Goal: Task Accomplishment & Management: Use online tool/utility

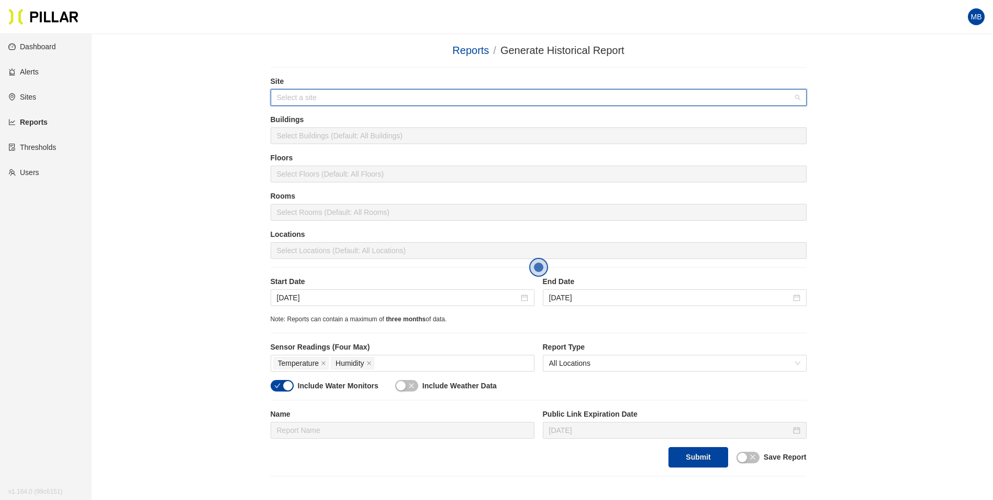
click at [348, 95] on input "search" at bounding box center [535, 98] width 516 height 16
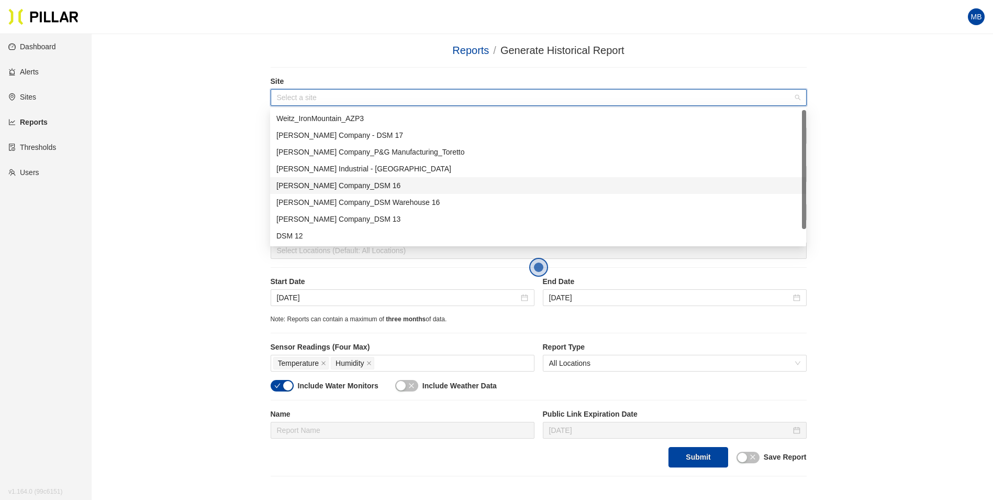
click at [345, 189] on div "[PERSON_NAME] Company_DSM 16" at bounding box center [538, 186] width 524 height 12
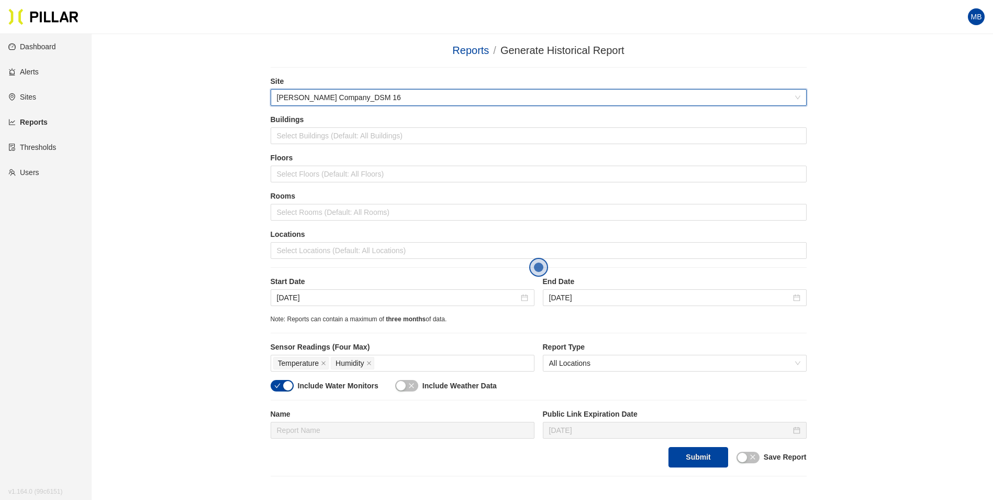
click at [226, 181] on div "Reports / Generate Historical Report / Site 546b1093 Weitz Company_DSM 16 Build…" at bounding box center [538, 259] width 842 height 434
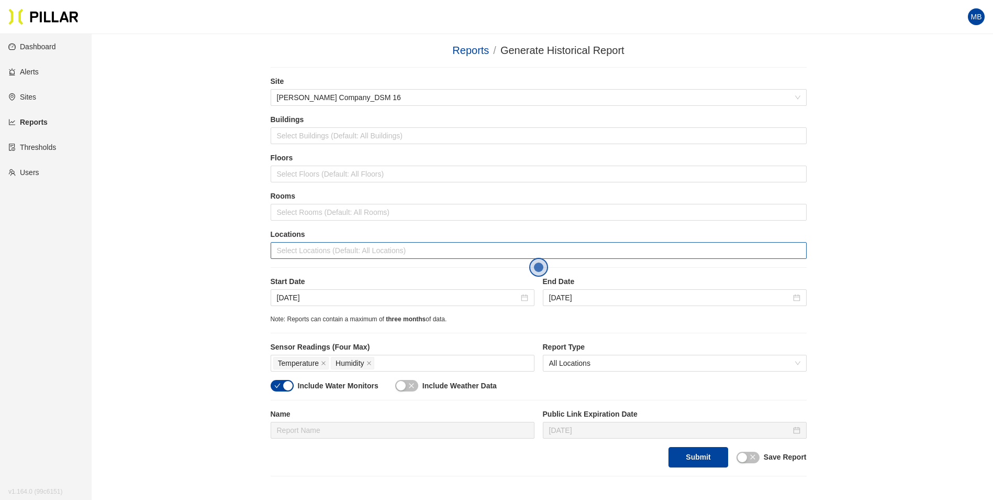
click at [295, 253] on div at bounding box center [538, 250] width 531 height 15
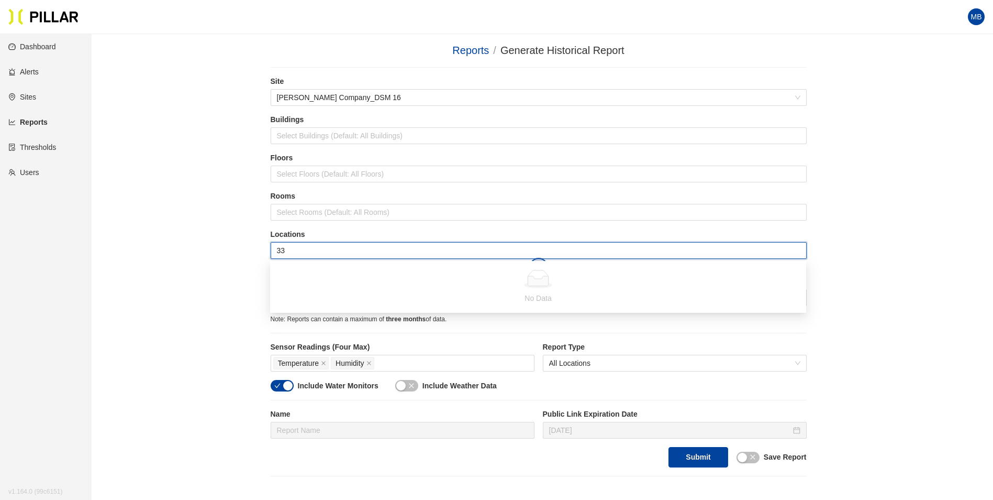
type input "3"
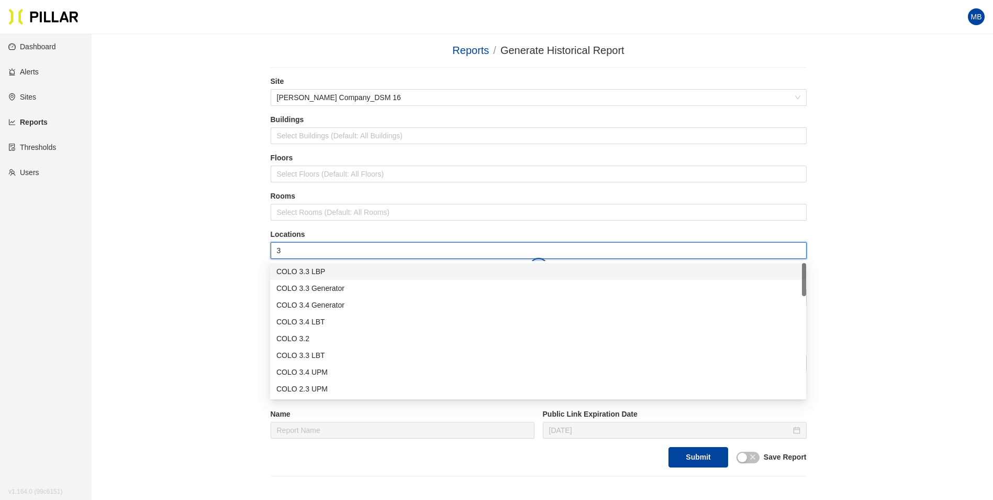
click at [302, 271] on div "COLO 3.3 LBP" at bounding box center [538, 271] width 524 height 12
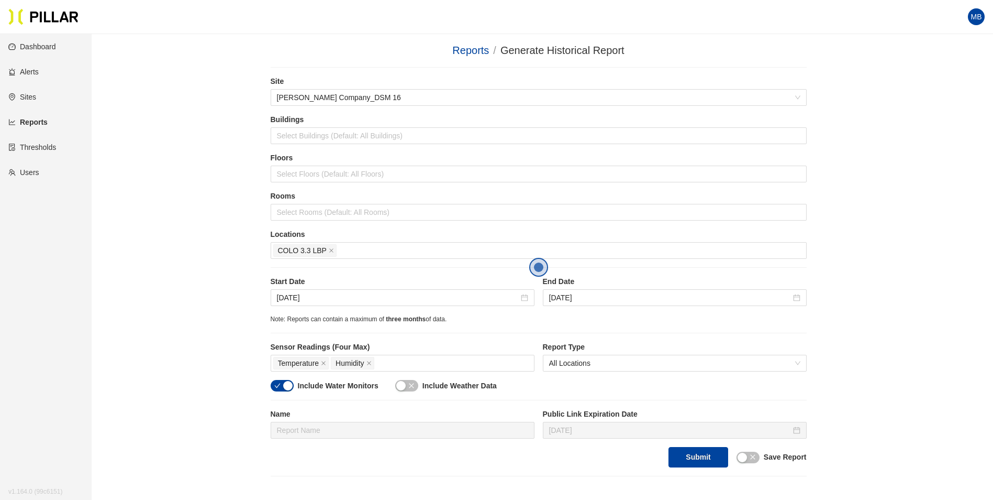
click at [220, 257] on div "Reports / Generate Historical Report / Site Weitz Company_DSM 16 Buildings Sele…" at bounding box center [538, 259] width 842 height 434
click at [360, 308] on div "Start Date Aug 26, 2025 End Date Sep 2, 2025" at bounding box center [539, 295] width 536 height 38
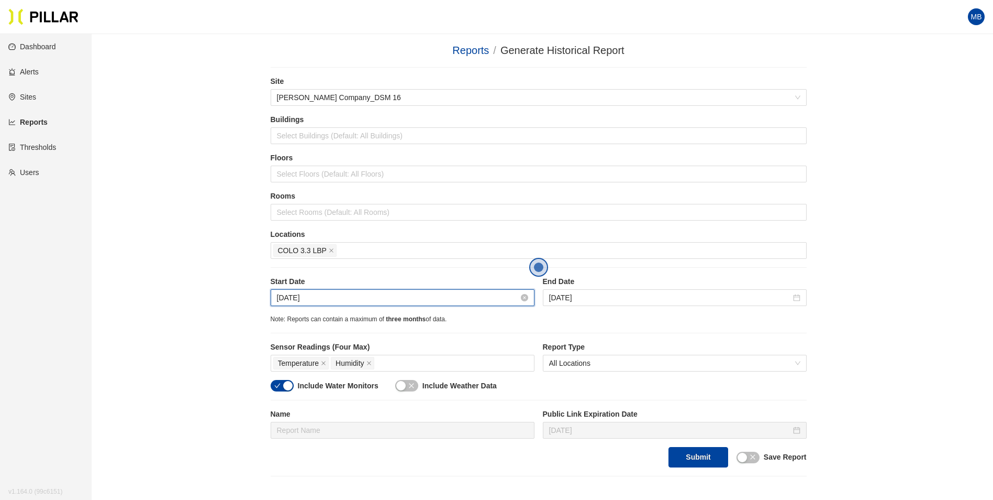
click at [362, 300] on input "Aug 26, 2025" at bounding box center [398, 298] width 242 height 12
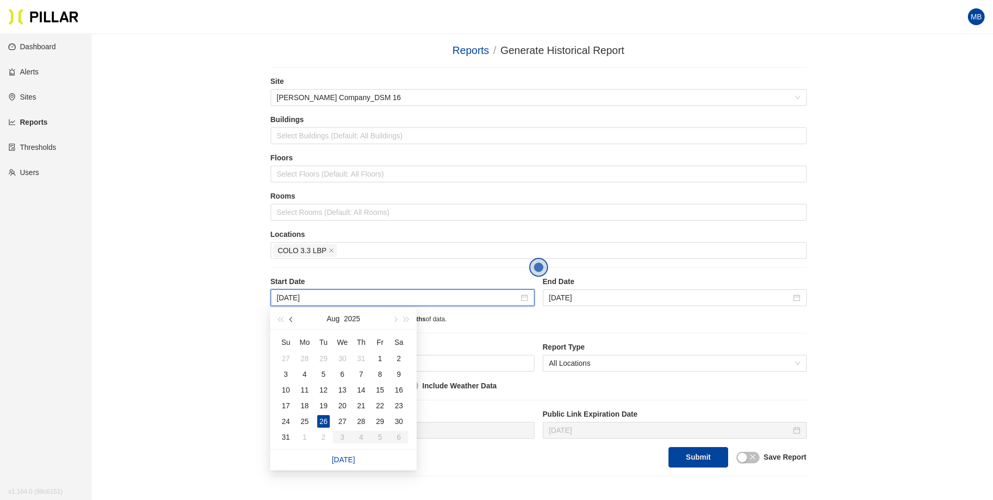
click at [290, 315] on button "button" at bounding box center [292, 318] width 12 height 21
click at [354, 387] on td "19" at bounding box center [361, 390] width 19 height 16
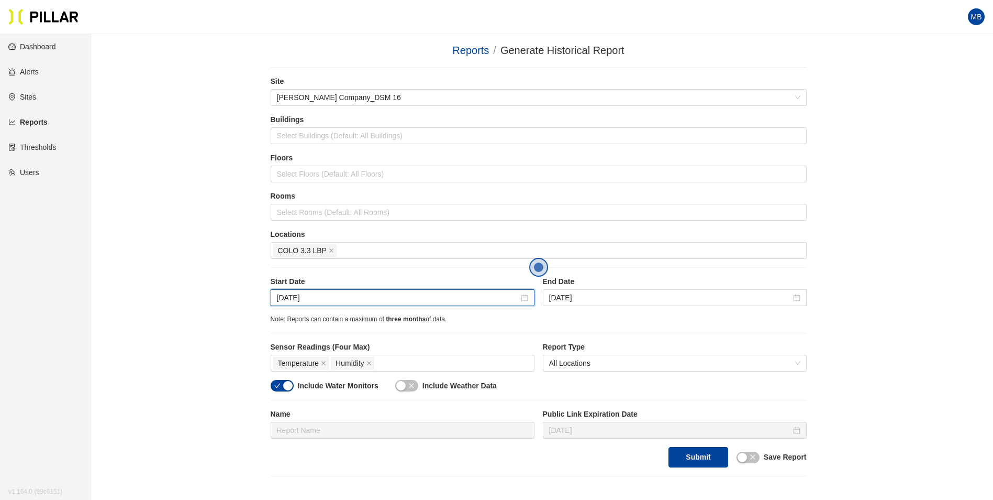
click at [532, 327] on div "Site Weitz Company_DSM 16 Buildings Select Buildings (Default: All Buildings) F…" at bounding box center [539, 271] width 536 height 391
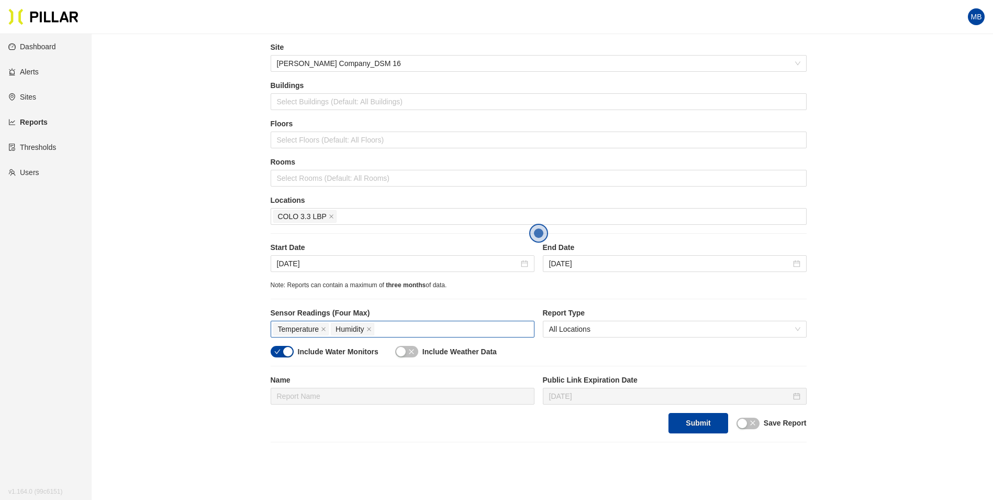
scroll to position [52, 0]
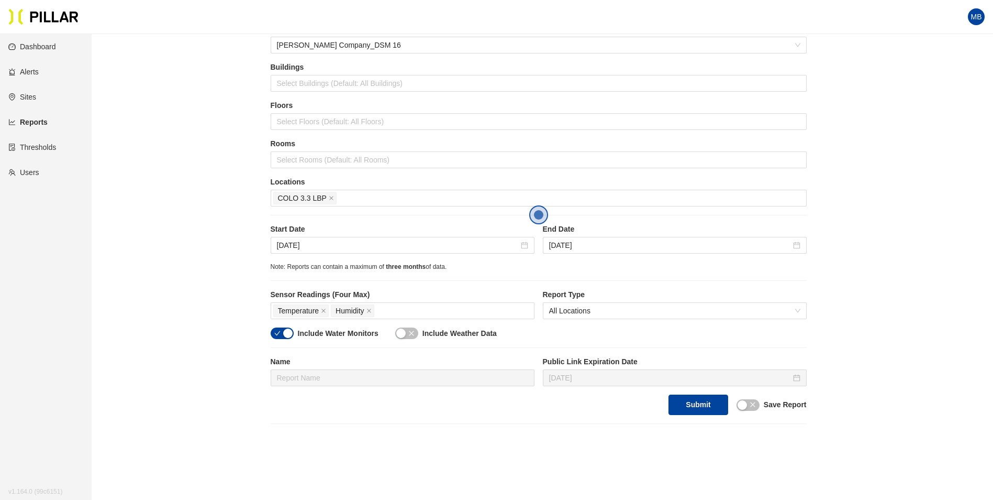
click at [283, 337] on div "button" at bounding box center [287, 332] width 9 height 9
click at [696, 408] on button "Submit" at bounding box center [698, 404] width 59 height 20
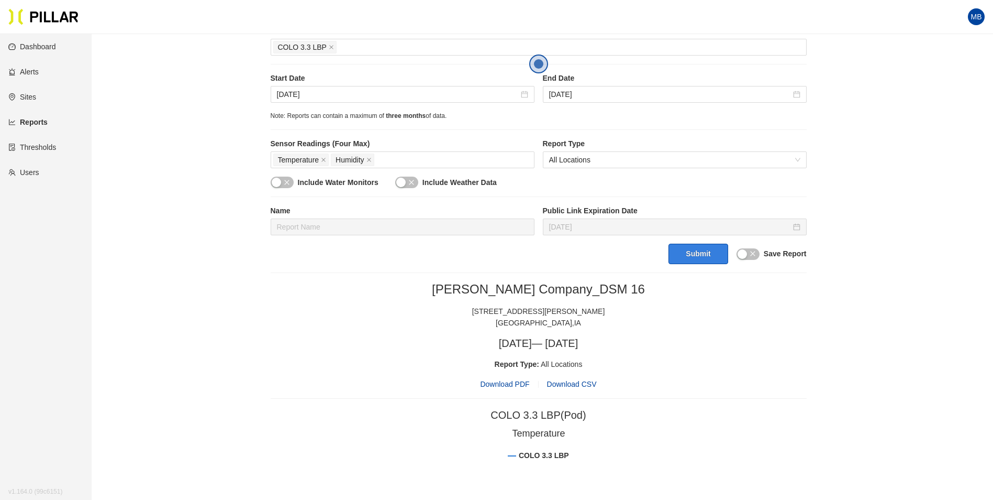
scroll to position [209, 0]
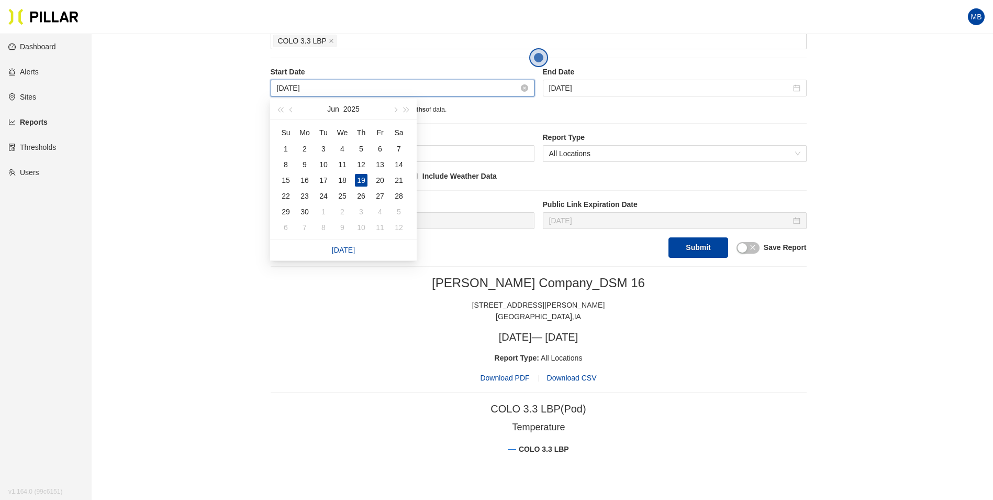
click at [351, 83] on input "Jun 19, 2025" at bounding box center [398, 88] width 242 height 12
type input "Jun 30, 2025"
click at [304, 212] on div "30" at bounding box center [304, 211] width 13 height 13
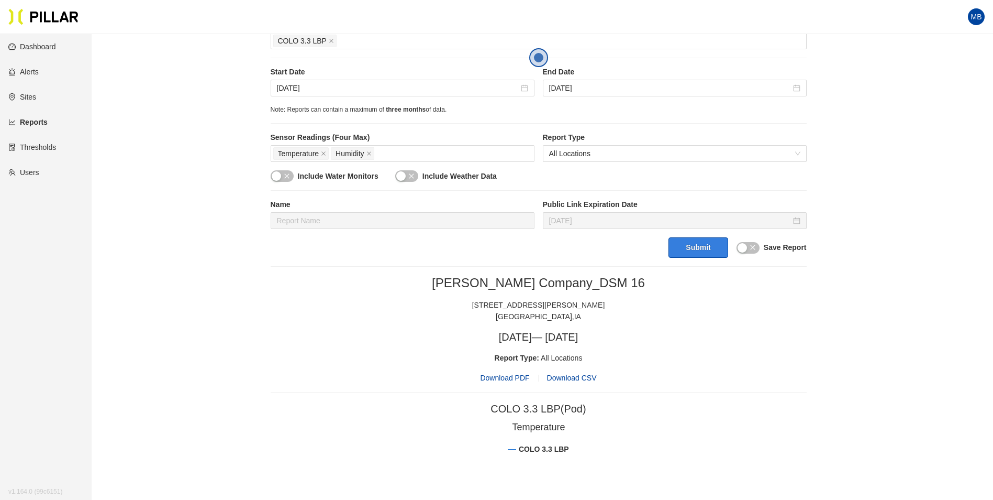
click at [685, 249] on button "Submit" at bounding box center [698, 247] width 59 height 20
click at [610, 91] on input "Sep 2, 2025" at bounding box center [670, 88] width 242 height 12
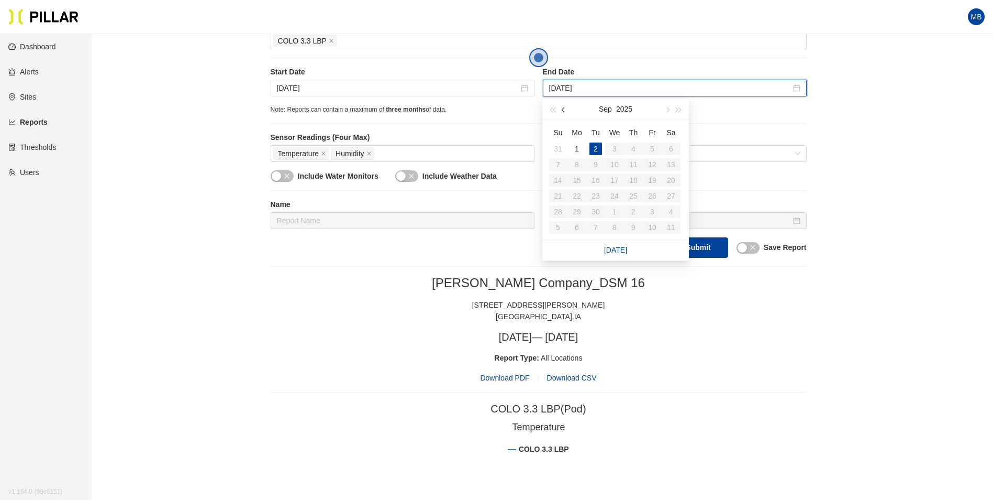
click at [566, 108] on button "button" at bounding box center [564, 108] width 12 height 21
type input "Aug 30, 2025"
click at [667, 208] on div "30" at bounding box center [671, 211] width 13 height 13
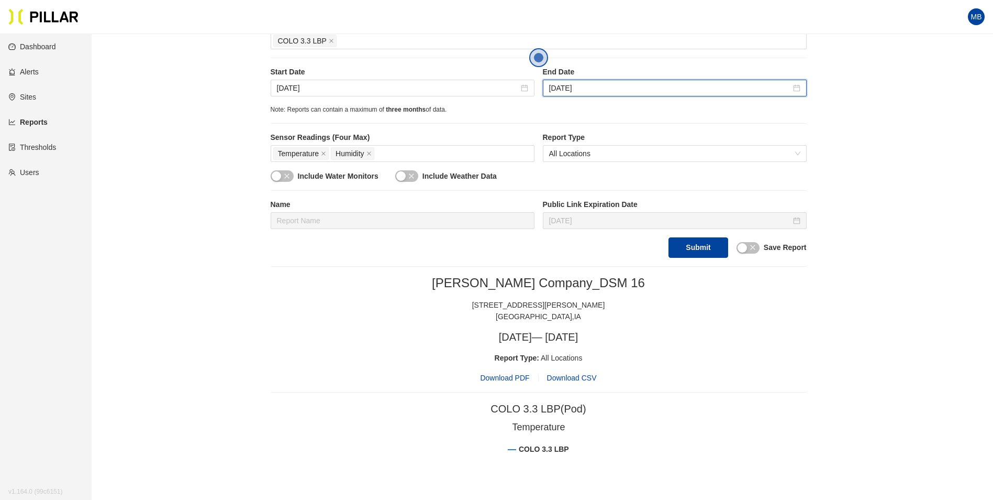
click at [882, 208] on div "Reports / Generate Historical Report / Site Weitz Company_DSM 16 Buildings Sele…" at bounding box center [538, 356] width 842 height 1046
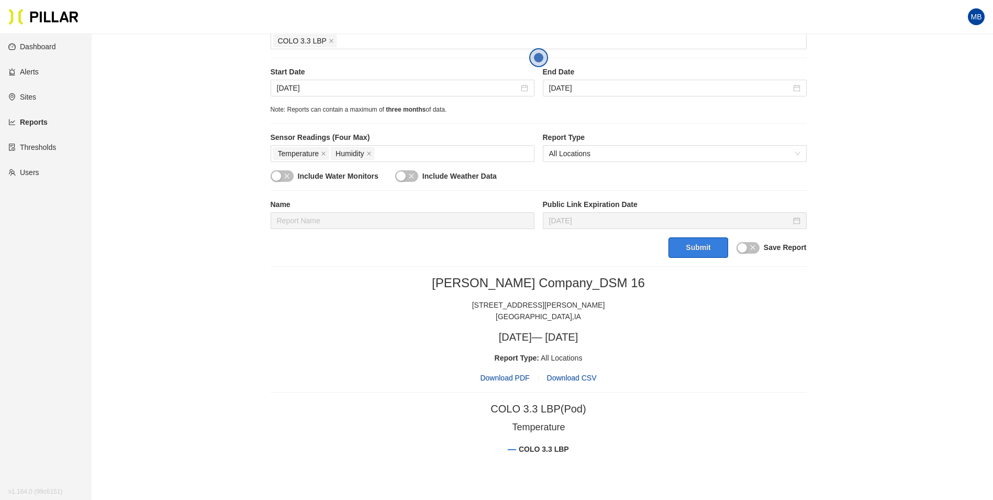
click at [707, 244] on button "Submit" at bounding box center [698, 247] width 59 height 20
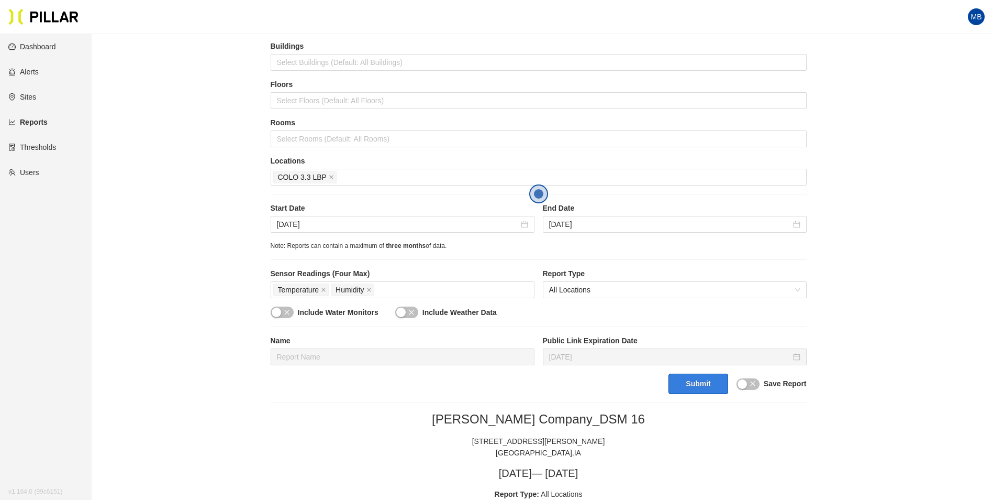
scroll to position [0, 0]
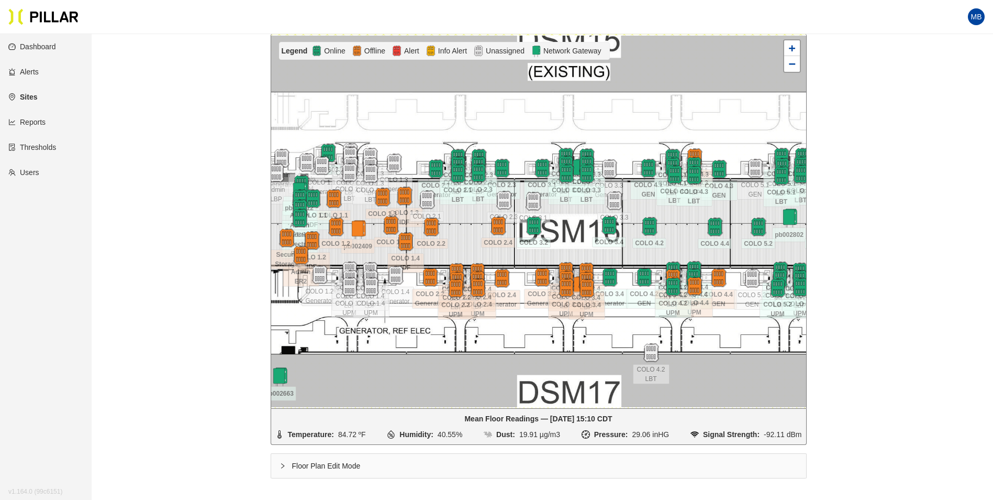
scroll to position [185, 0]
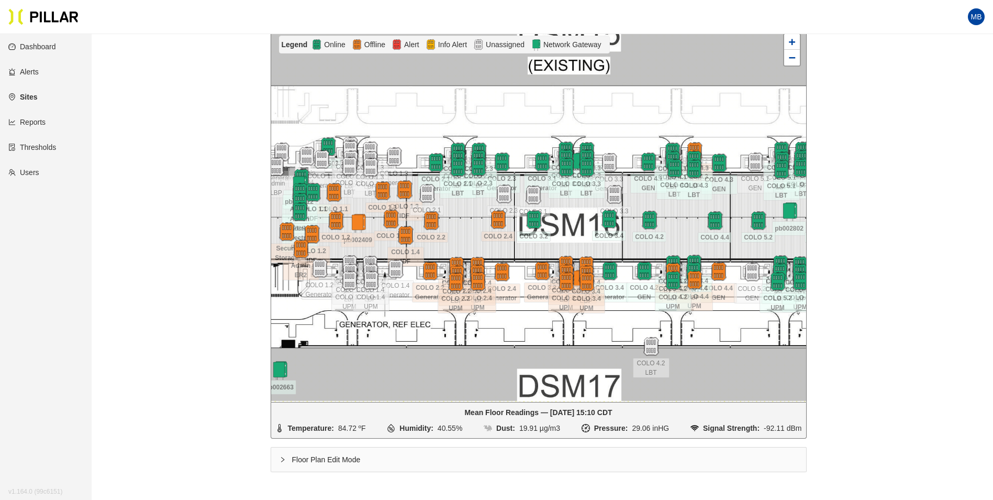
scroll to position [157, 0]
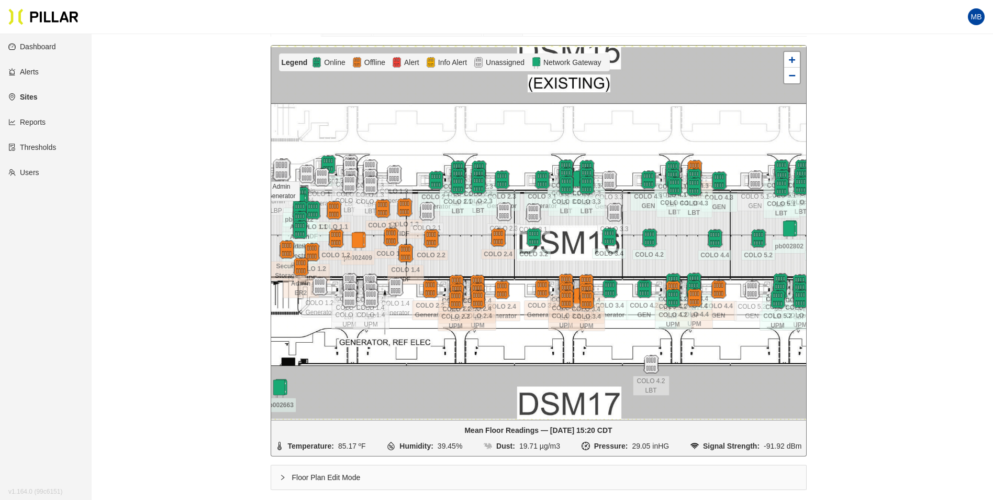
scroll to position [139, 0]
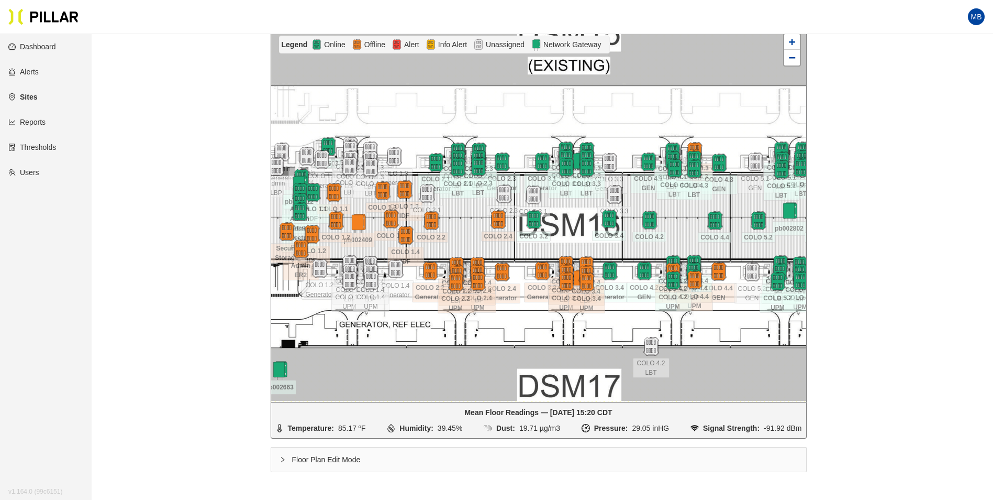
scroll to position [139, 0]
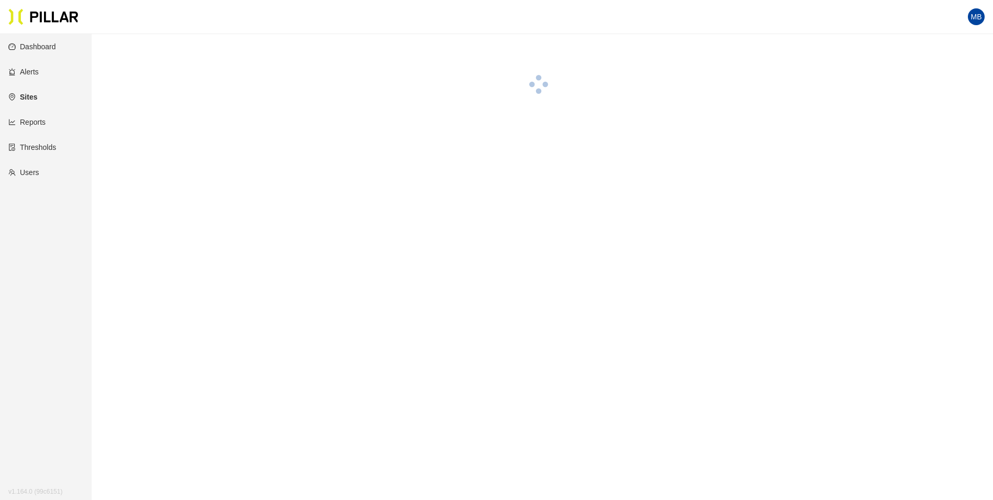
scroll to position [34, 0]
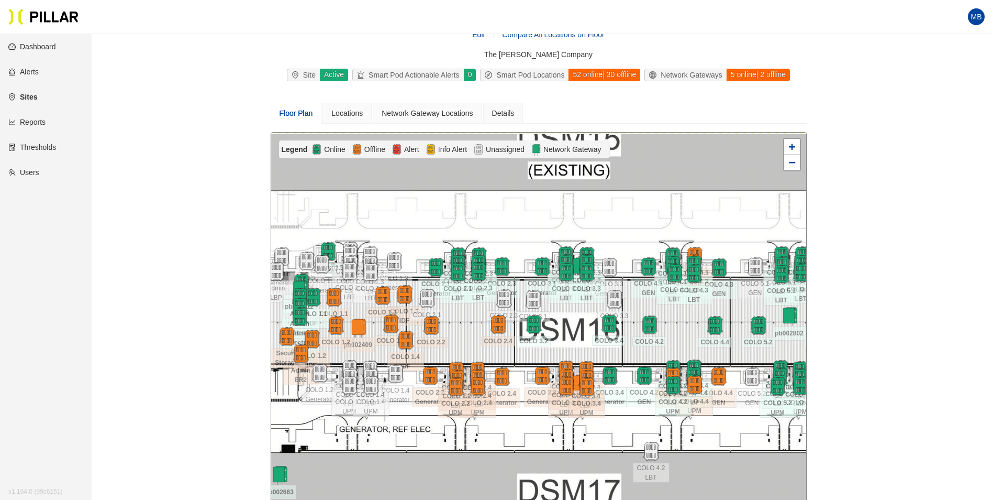
click at [589, 302] on div at bounding box center [538, 319] width 535 height 374
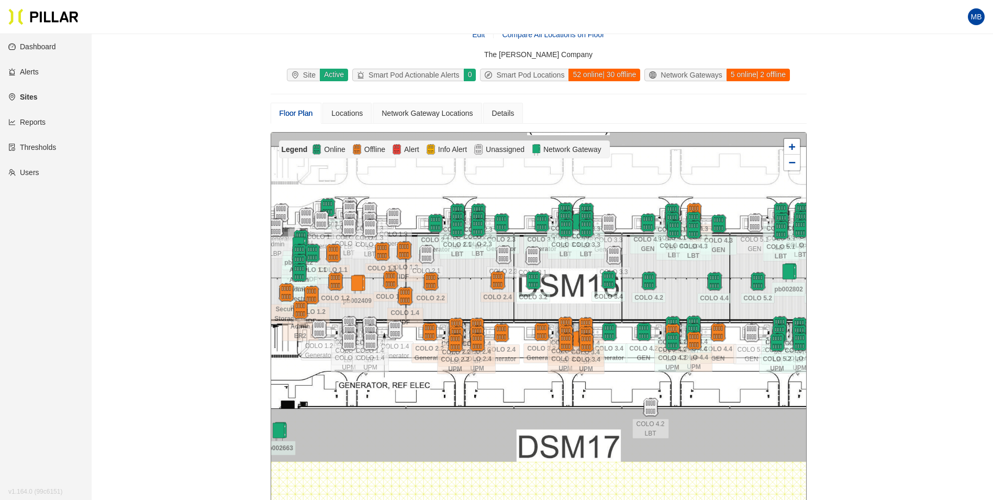
scroll to position [191, 0]
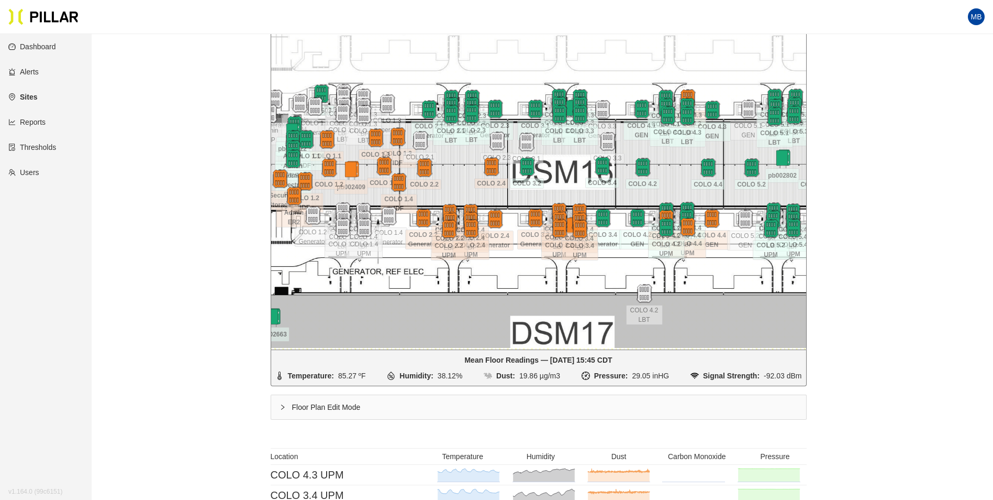
drag, startPoint x: 571, startPoint y: 140, endPoint x: 565, endPoint y: 184, distance: 43.9
click at [565, 184] on div at bounding box center [538, 162] width 535 height 374
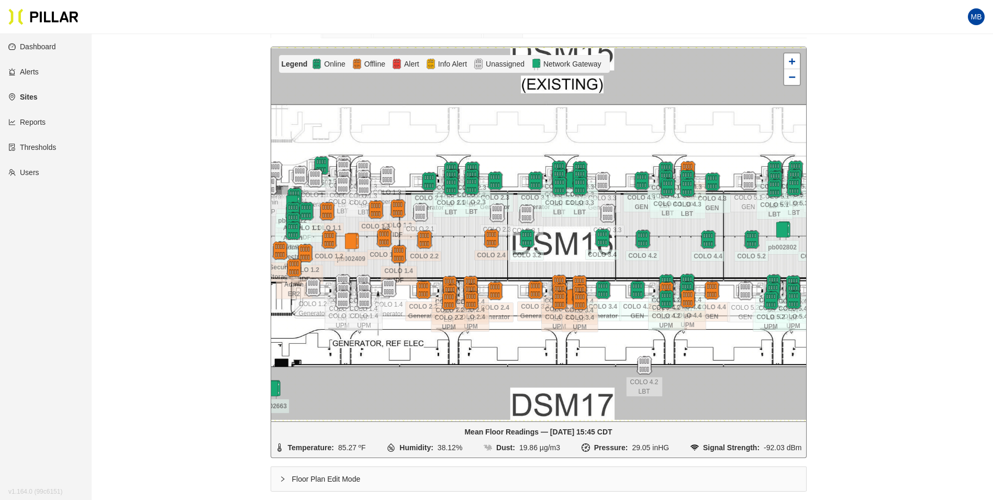
scroll to position [86, 0]
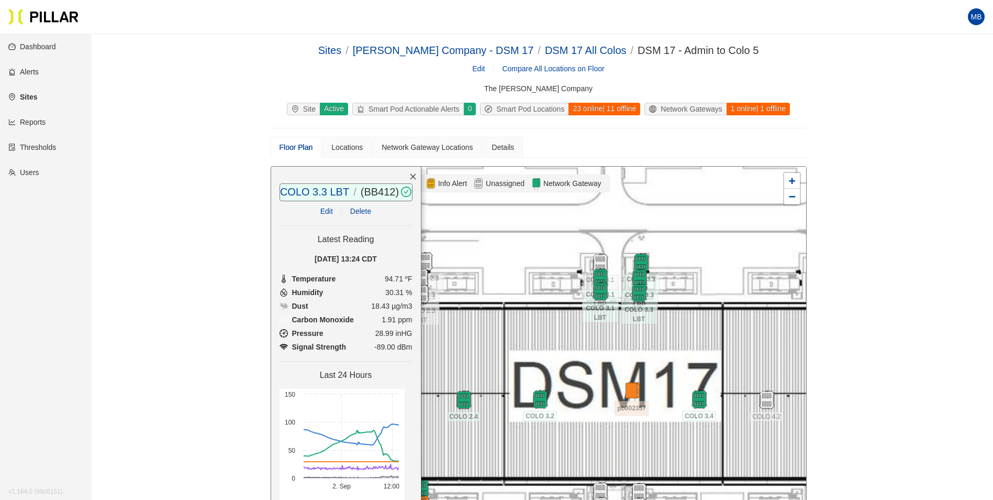
scroll to position [86, 0]
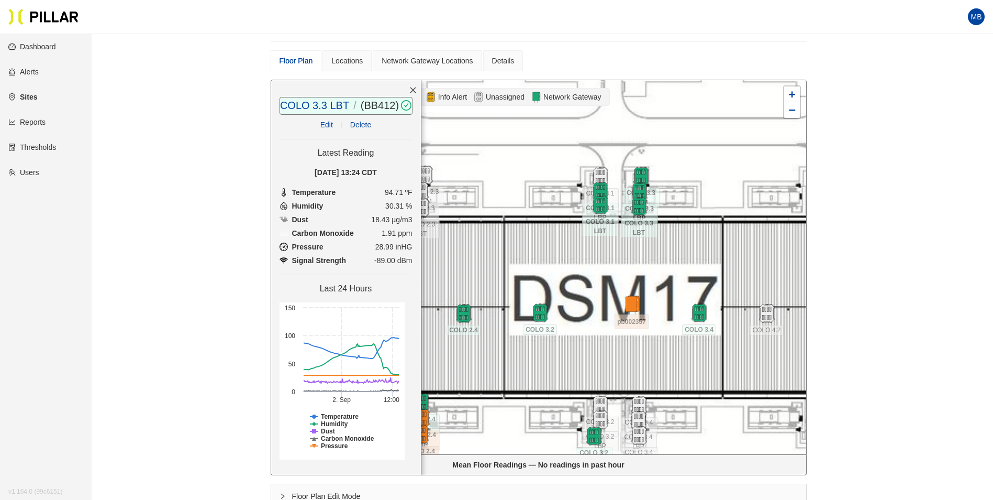
click at [410, 89] on icon "close" at bounding box center [413, 90] width 6 height 6
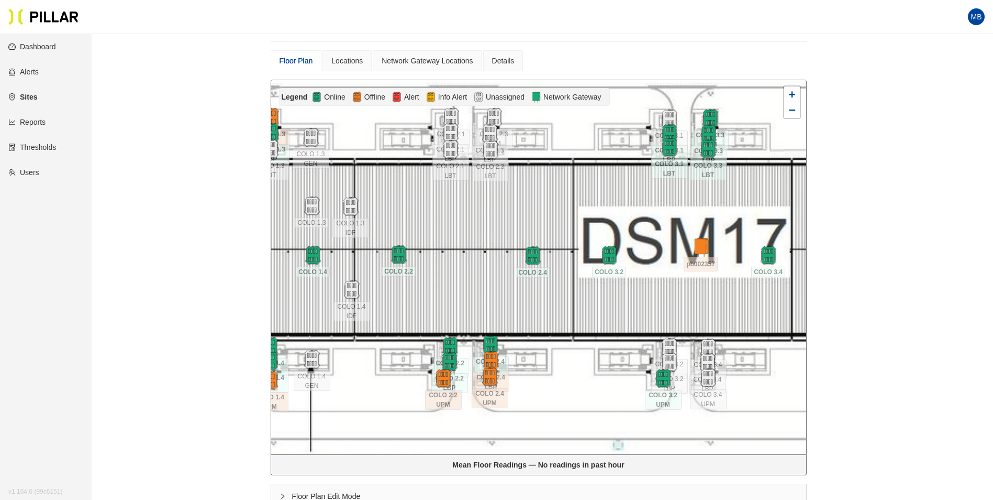
drag, startPoint x: 512, startPoint y: 234, endPoint x: 591, endPoint y: 173, distance: 99.3
click at [591, 173] on div at bounding box center [538, 267] width 535 height 374
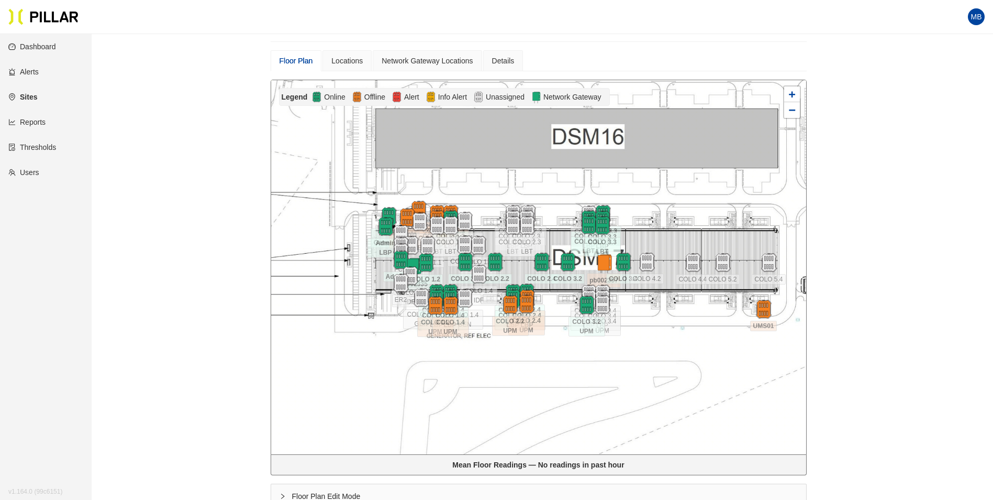
drag, startPoint x: 608, startPoint y: 203, endPoint x: 557, endPoint y: 242, distance: 64.6
click at [557, 242] on div at bounding box center [538, 267] width 535 height 374
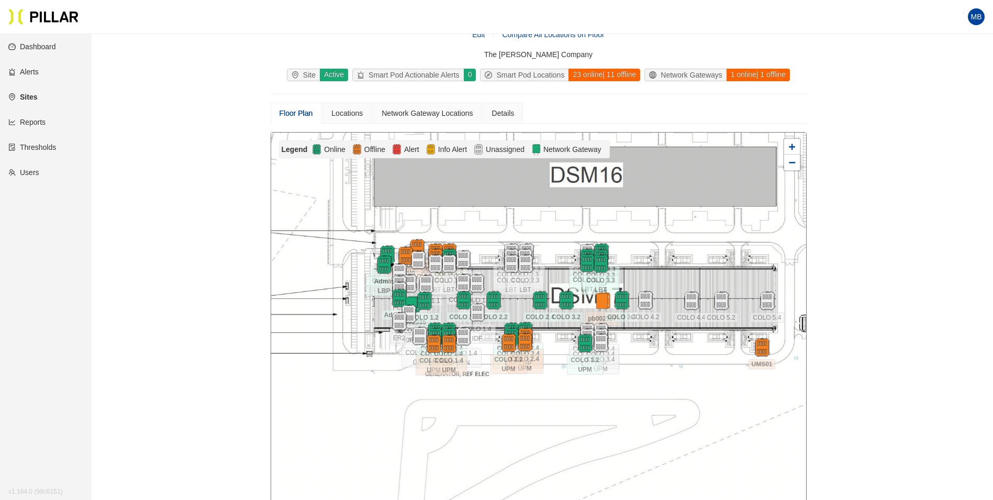
scroll to position [139, 0]
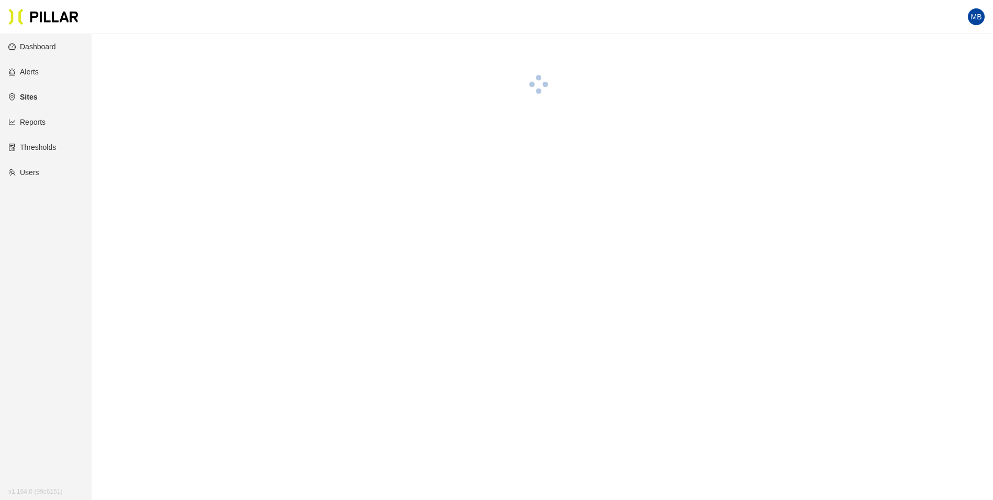
scroll to position [34, 0]
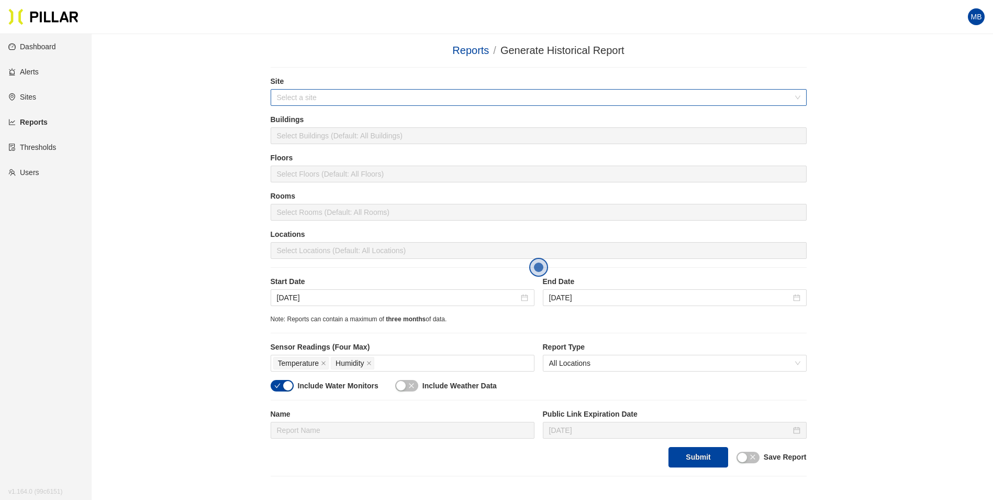
click at [301, 103] on input "search" at bounding box center [535, 98] width 516 height 16
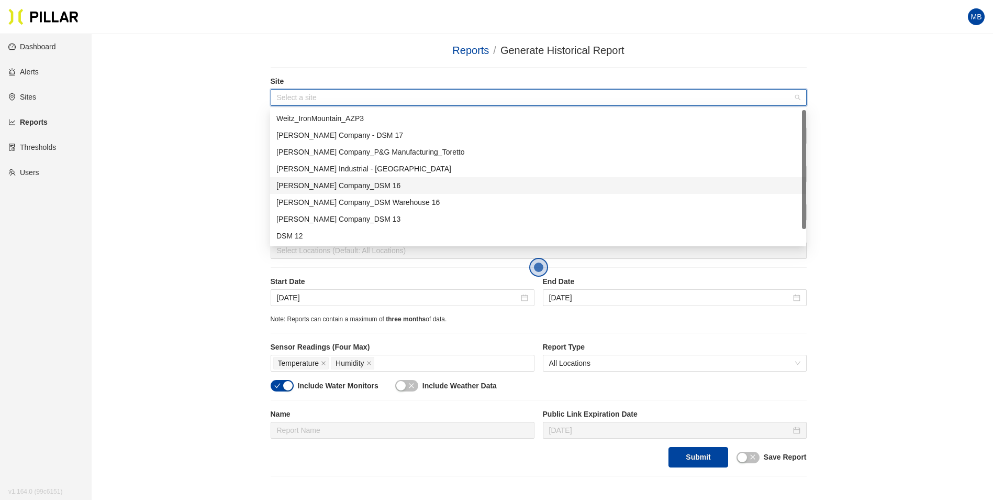
click at [341, 183] on div "[PERSON_NAME] Company_DSM 16" at bounding box center [538, 186] width 524 height 12
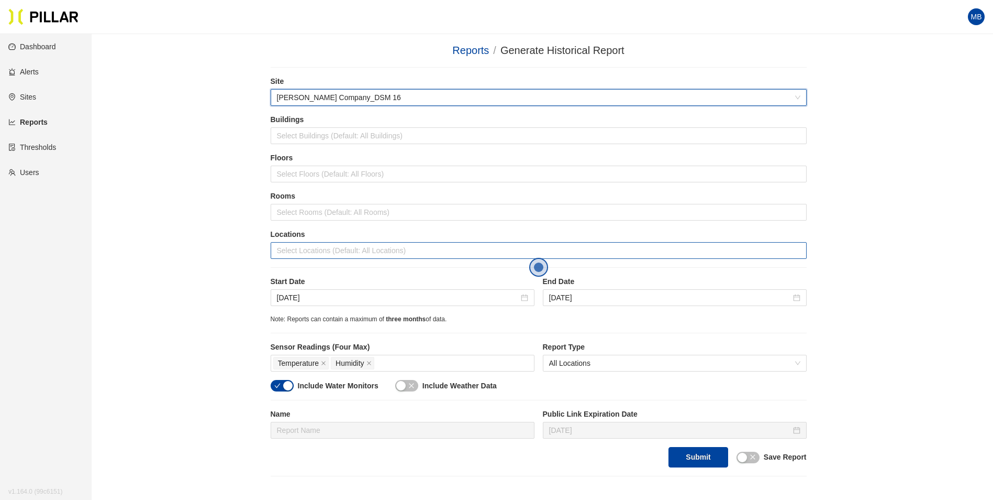
click at [308, 254] on div at bounding box center [538, 250] width 531 height 15
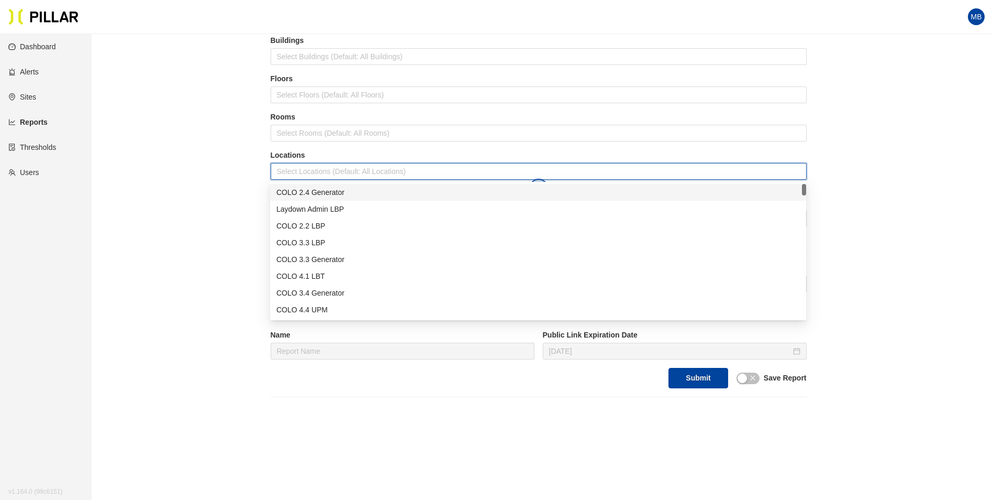
scroll to position [105, 0]
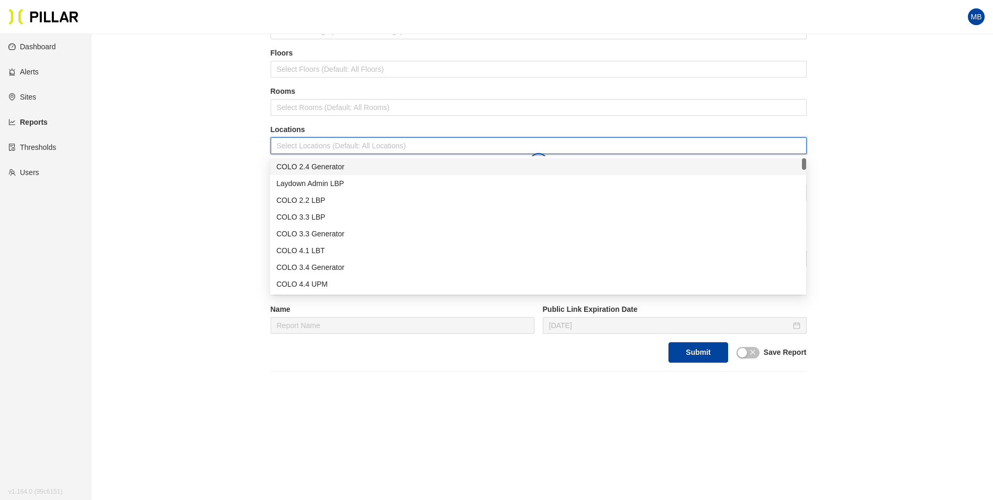
click at [319, 170] on div "COLO 2.4 Generator" at bounding box center [538, 167] width 524 height 12
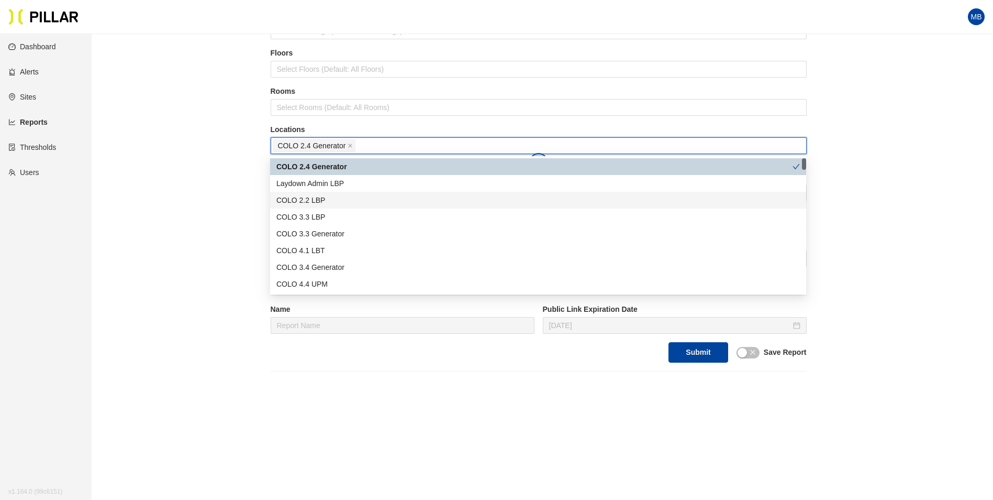
click at [323, 198] on div "COLO 2.2 LBP" at bounding box center [538, 200] width 524 height 12
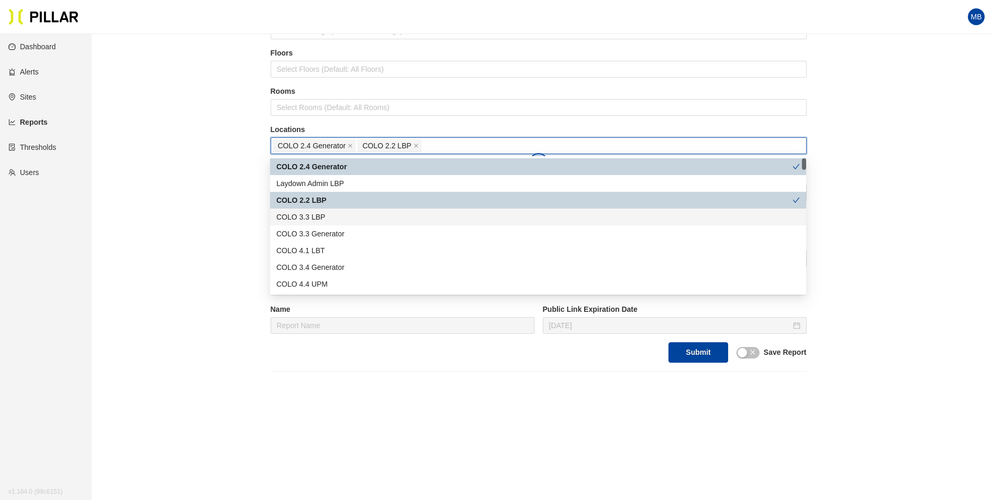
click at [328, 214] on div "COLO 3.3 LBP" at bounding box center [538, 217] width 524 height 12
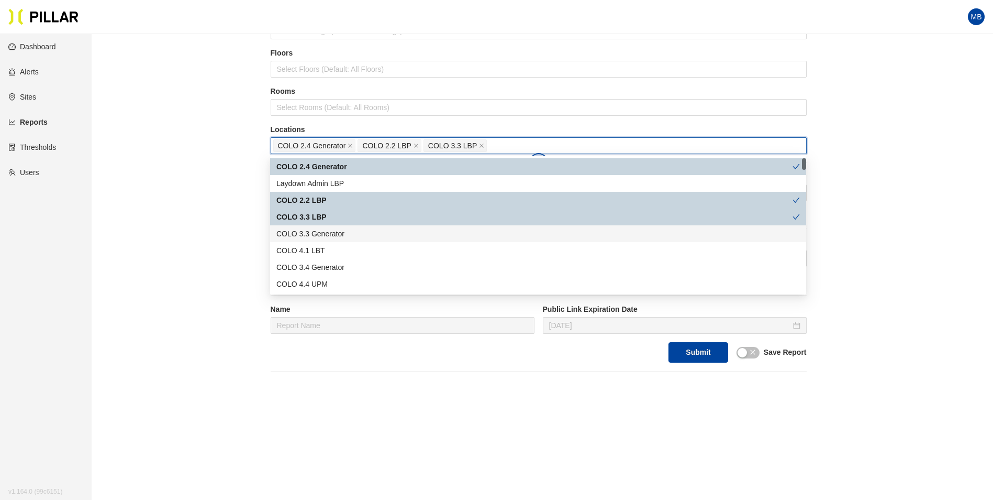
click at [328, 232] on div "COLO 3.3 Generator" at bounding box center [538, 234] width 524 height 12
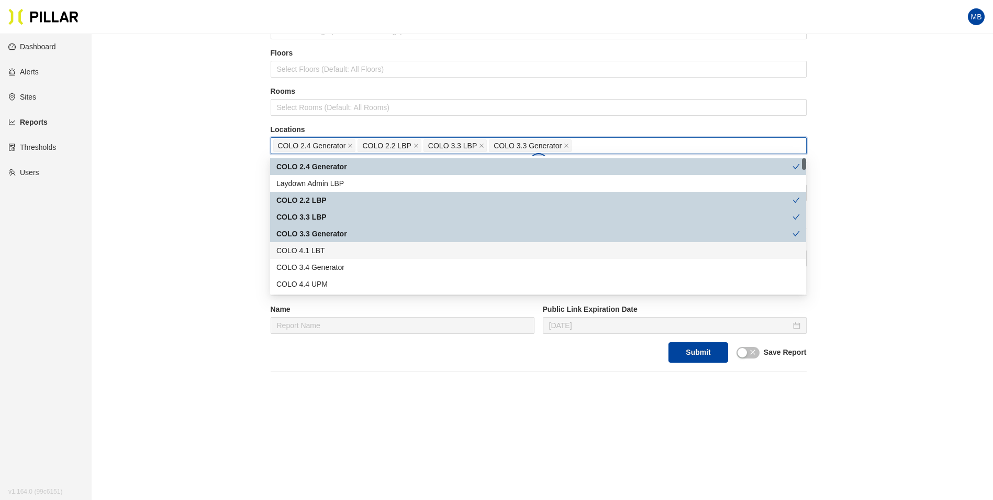
click at [326, 247] on div "COLO 4.1 LBT" at bounding box center [538, 251] width 524 height 12
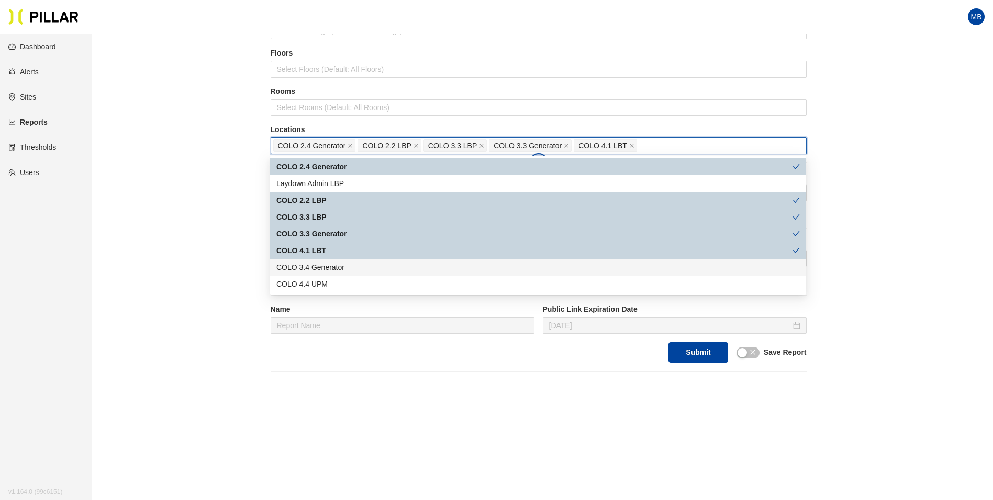
click at [326, 266] on div "COLO 3.4 Generator" at bounding box center [538, 267] width 524 height 12
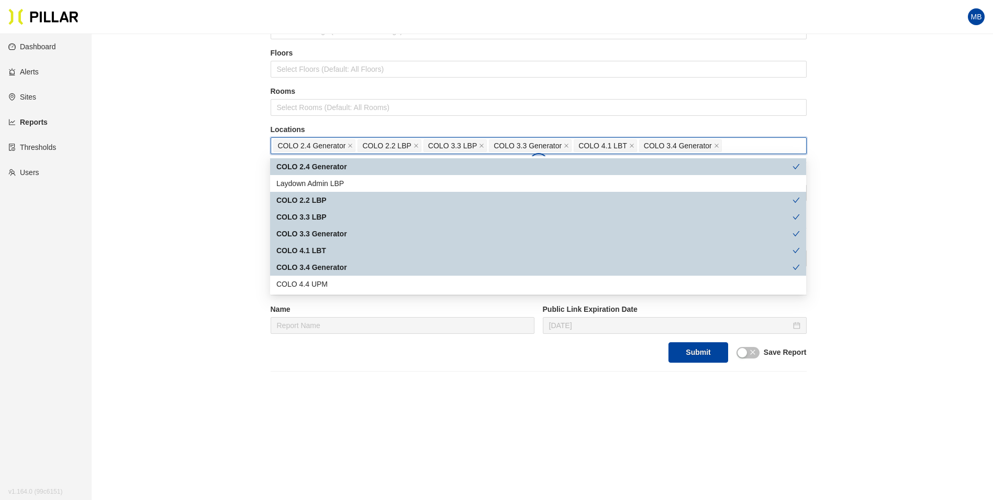
click at [331, 227] on div "COLO 3.3 Generator" at bounding box center [538, 233] width 536 height 17
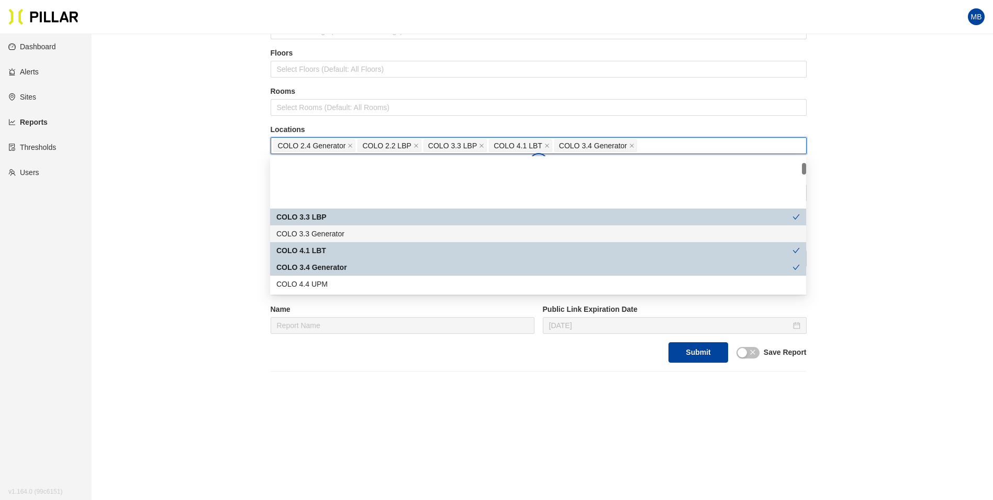
scroll to position [52, 0]
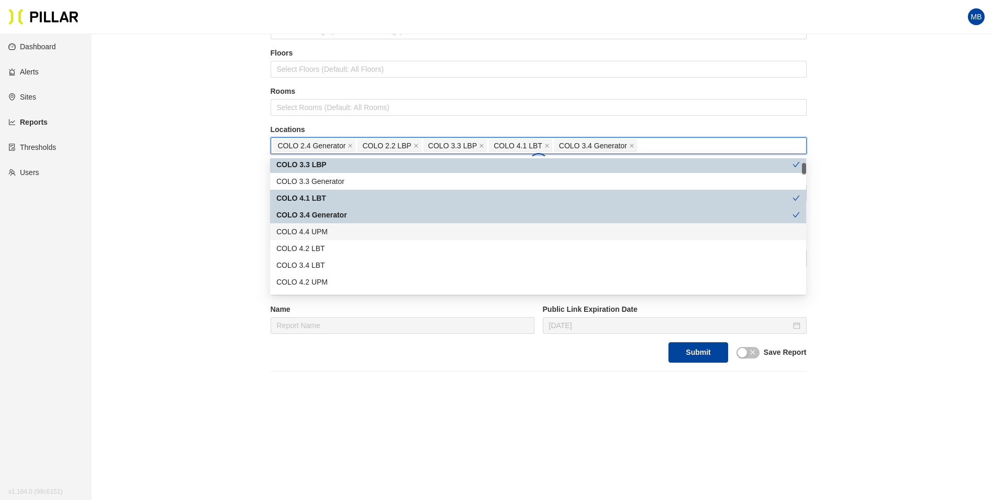
click at [331, 228] on div "COLO 4.4 UPM" at bounding box center [538, 232] width 524 height 12
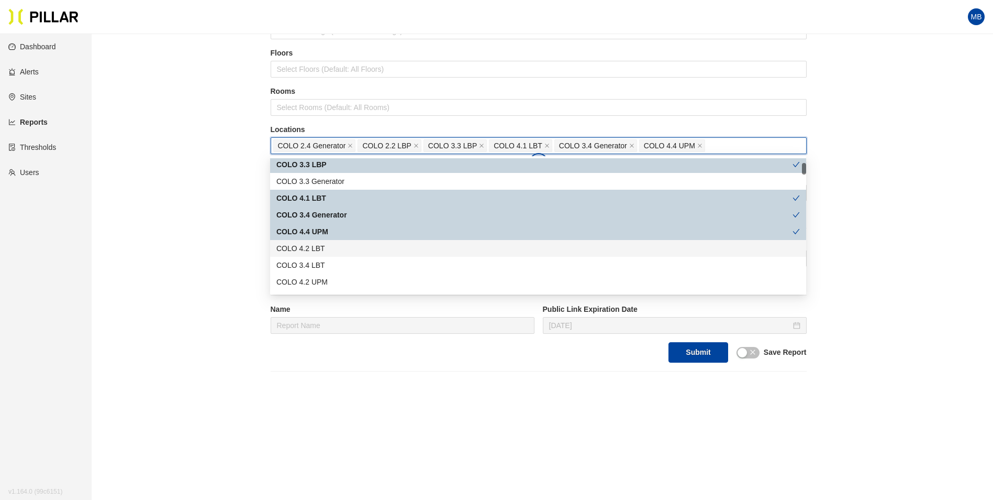
click at [331, 245] on div "COLO 4.2 LBT" at bounding box center [538, 248] width 524 height 12
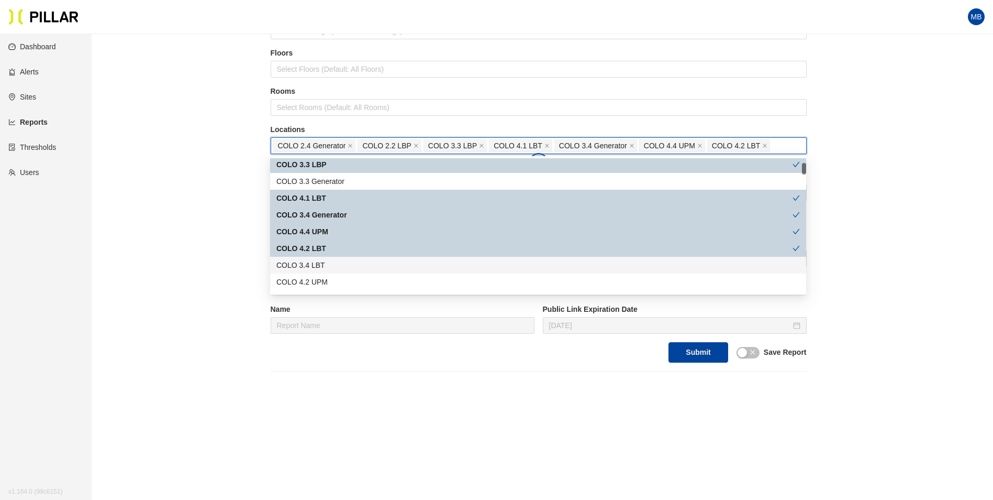
click at [329, 265] on div "COLO 3.4 LBT" at bounding box center [538, 265] width 524 height 12
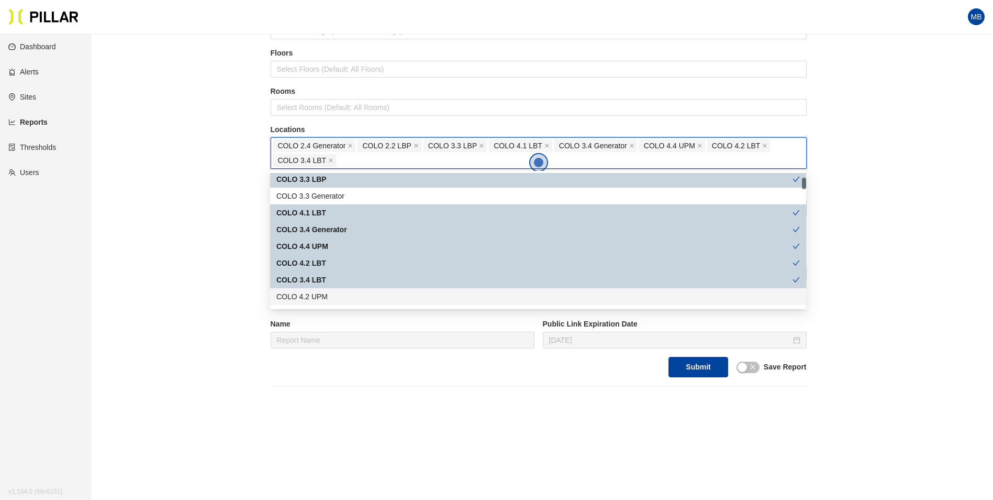
click at [329, 294] on div "COLO 4.2 UPM" at bounding box center [538, 297] width 524 height 12
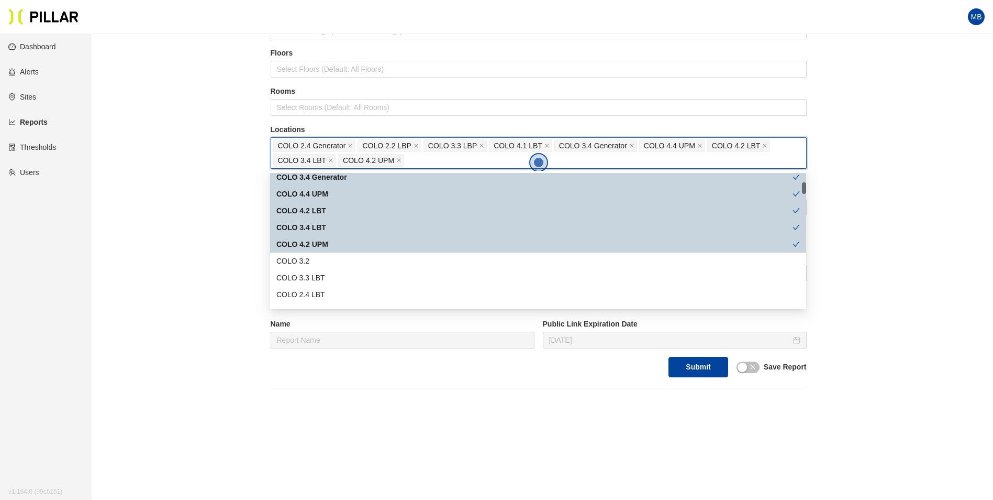
scroll to position [157, 0]
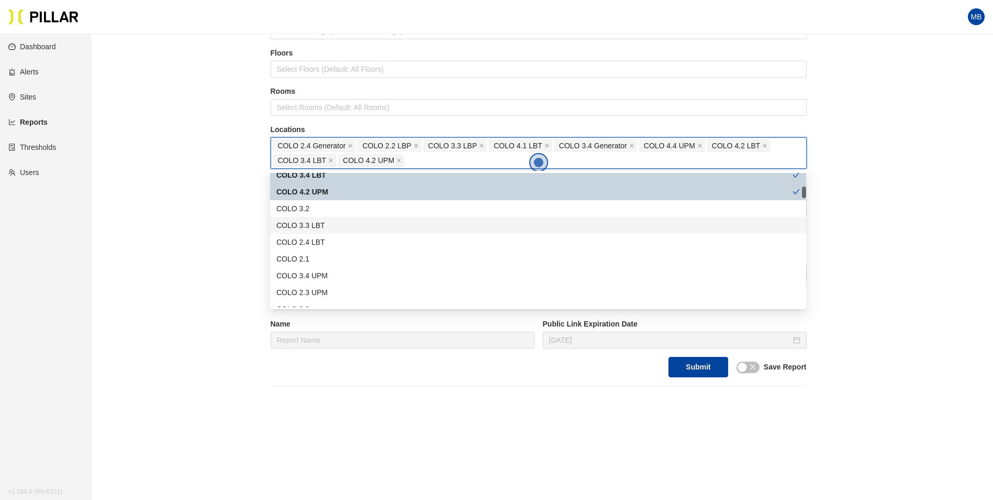
click at [332, 222] on div "COLO 3.3 LBT" at bounding box center [538, 225] width 524 height 12
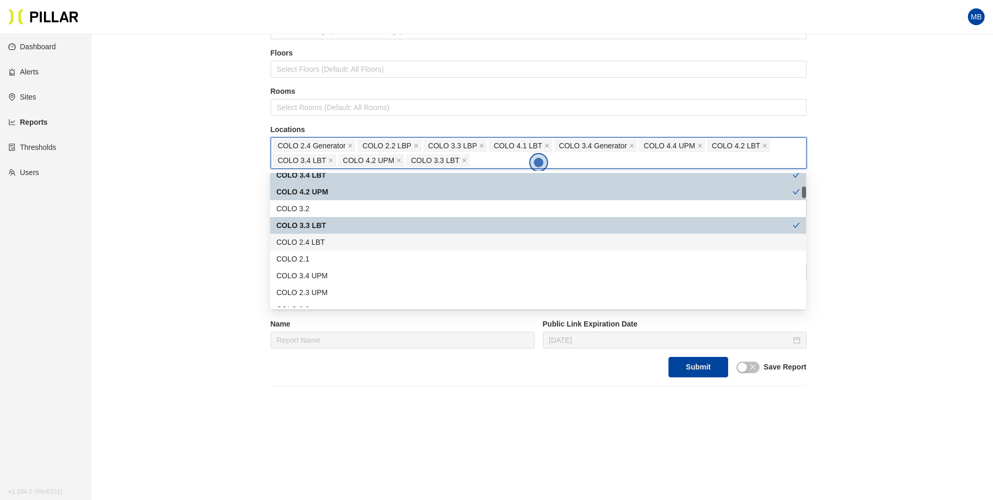
click at [331, 242] on div "COLO 2.4 LBT" at bounding box center [538, 242] width 524 height 12
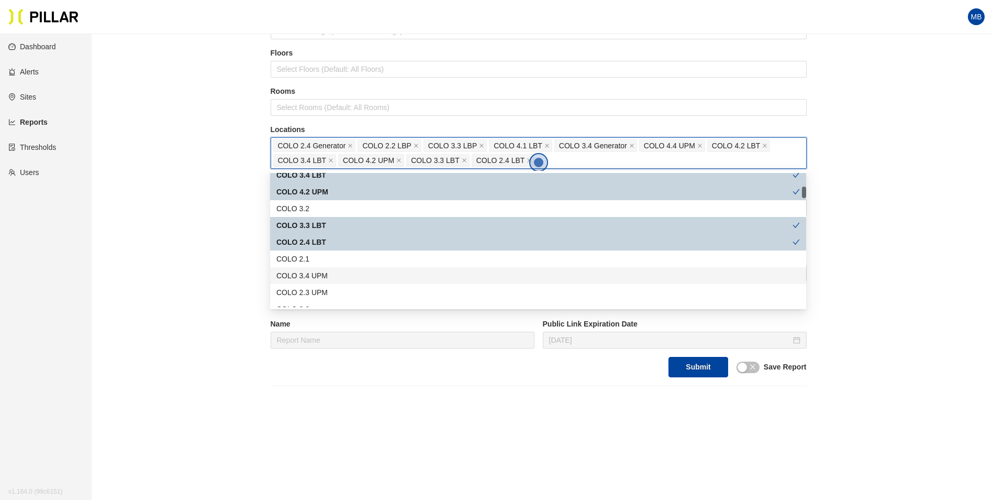
click at [332, 275] on div "COLO 3.4 UPM" at bounding box center [538, 276] width 524 height 12
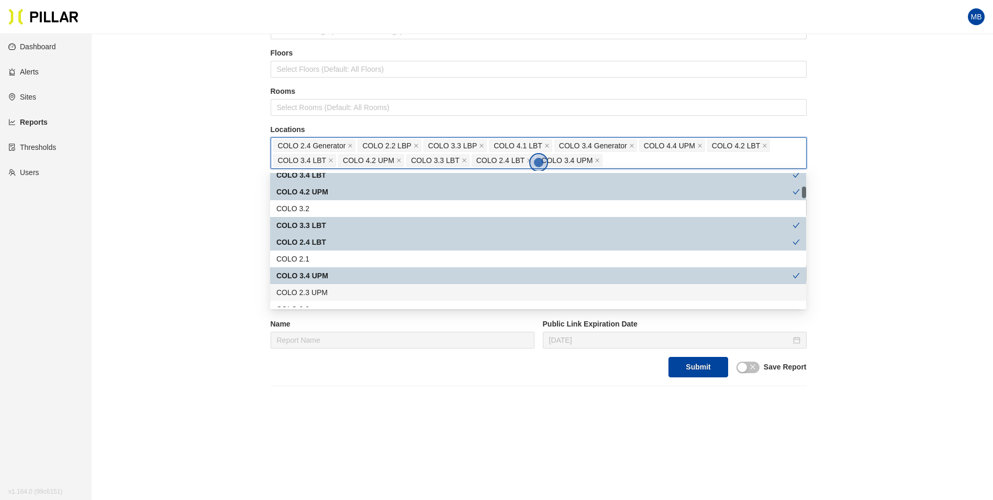
click at [332, 287] on div "COLO 2.3 UPM" at bounding box center [538, 292] width 524 height 12
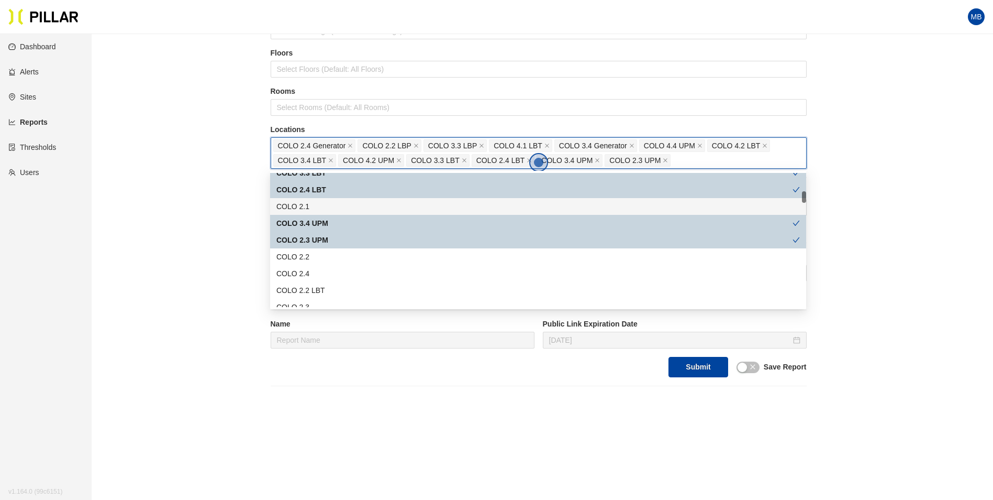
scroll to position [262, 0]
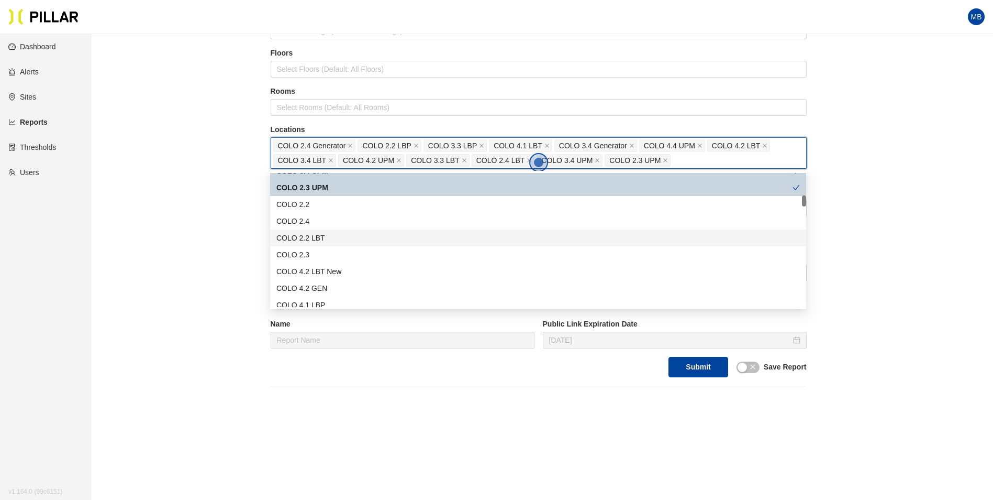
click at [344, 236] on div "COLO 2.2 LBT" at bounding box center [538, 238] width 524 height 12
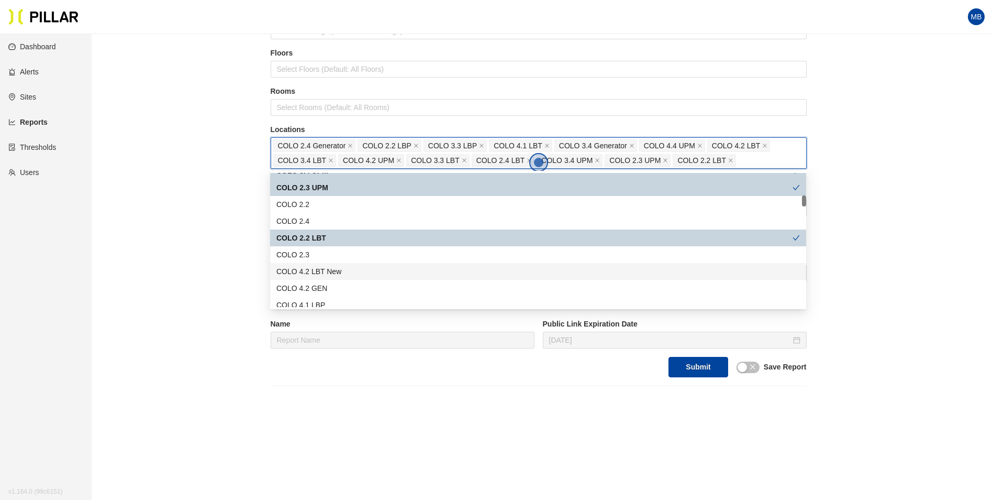
click at [348, 269] on div "COLO 4.2 LBT New" at bounding box center [538, 271] width 524 height 12
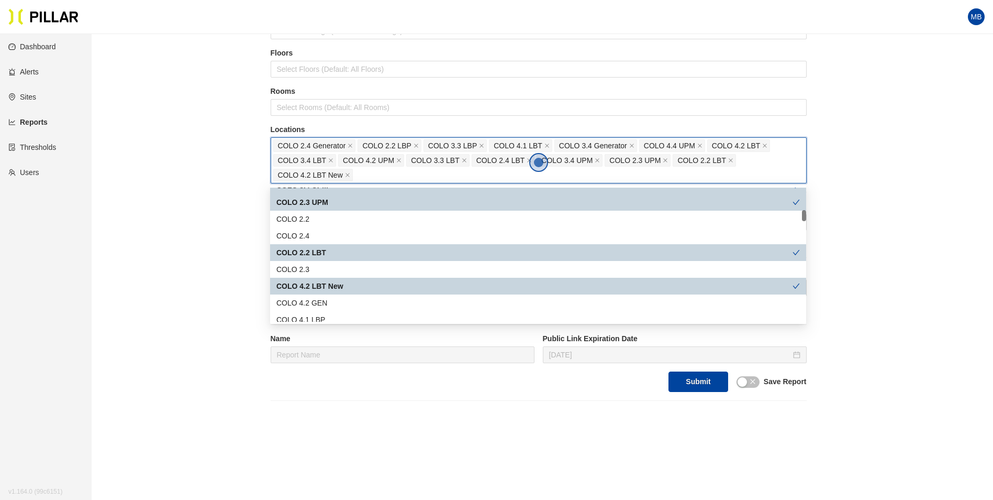
click at [346, 304] on div "COLO 4.2 GEN" at bounding box center [538, 303] width 524 height 12
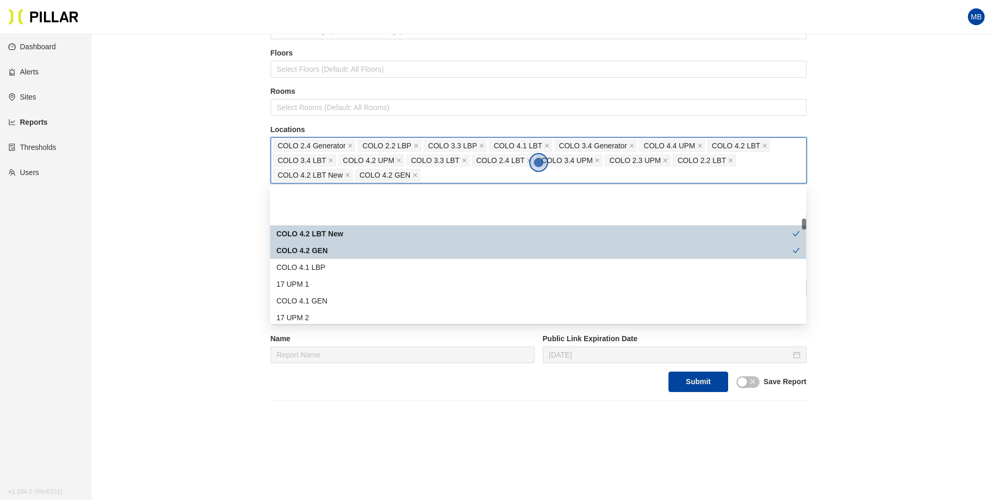
scroll to position [367, 0]
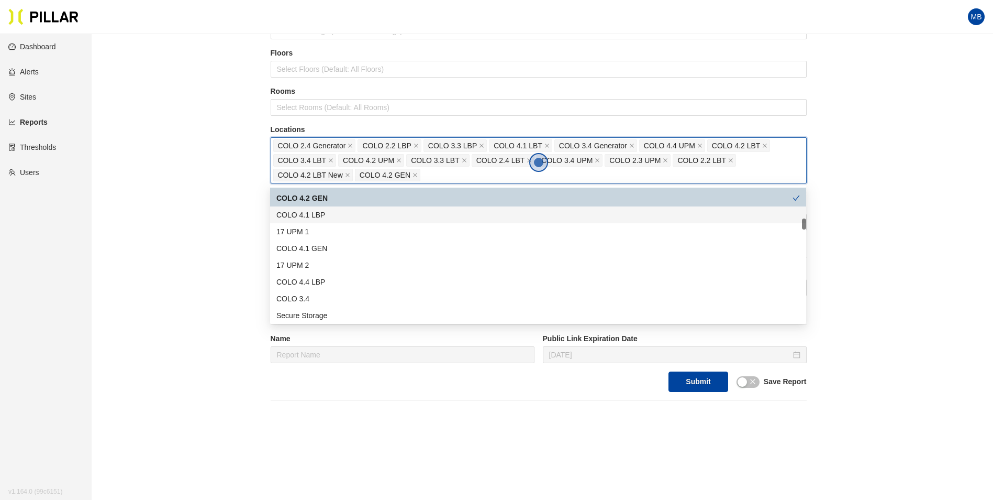
click at [327, 212] on div "COLO 4.1 LBP" at bounding box center [538, 215] width 524 height 12
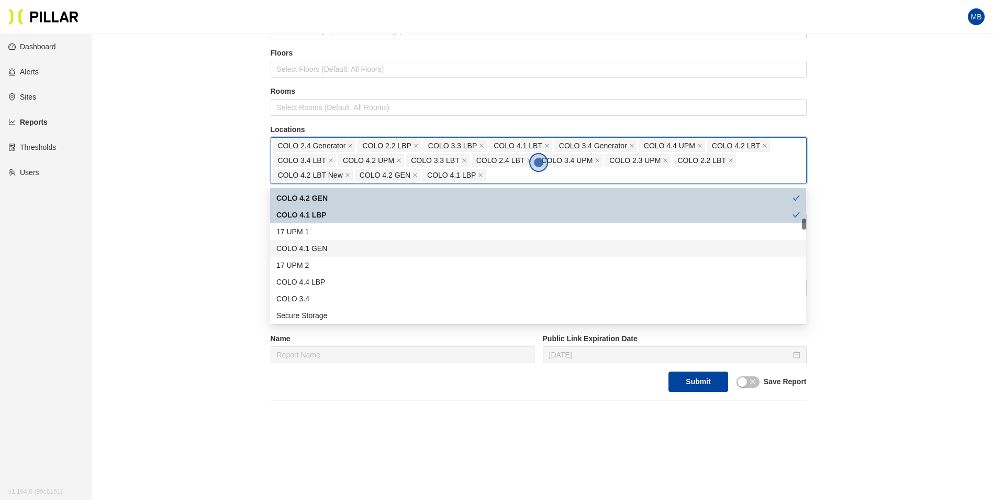
click at [331, 245] on div "COLO 4.1 GEN" at bounding box center [538, 248] width 524 height 12
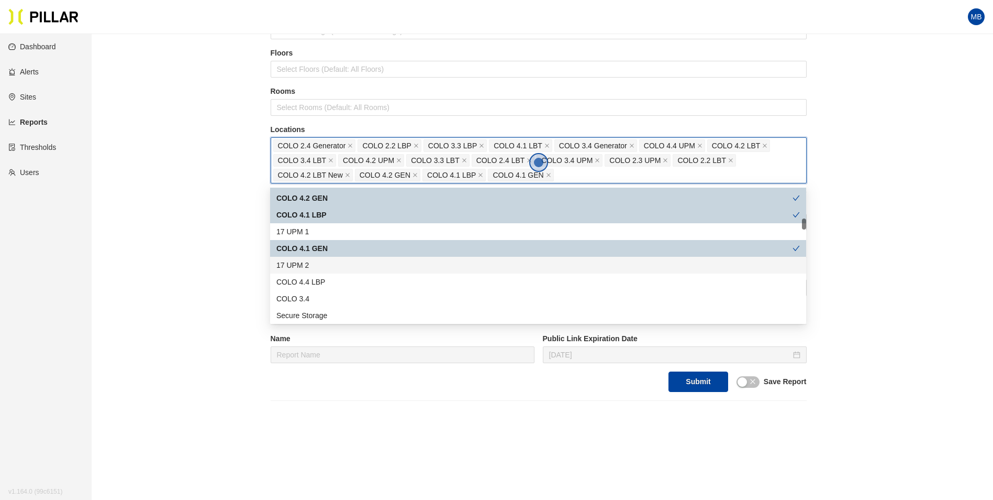
click at [331, 273] on div "COLO 4.4 LBP" at bounding box center [538, 281] width 536 height 17
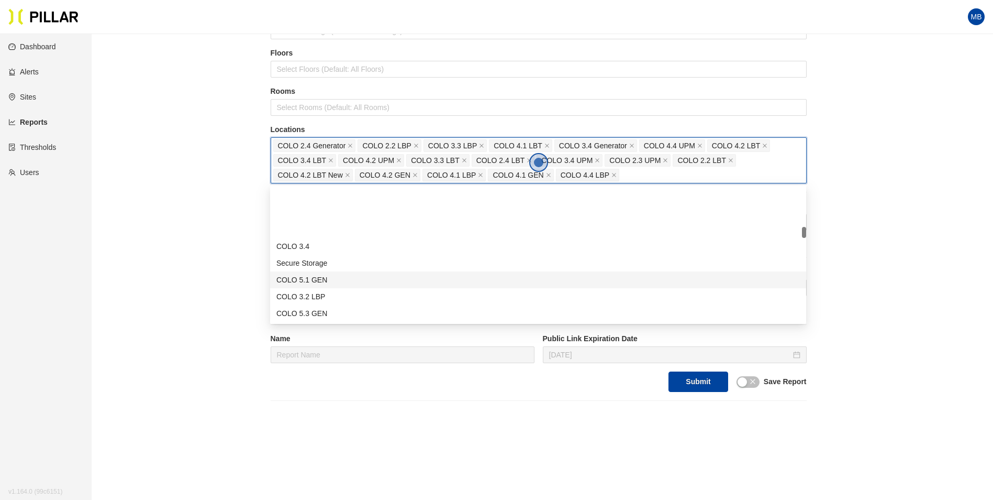
scroll to position [471, 0]
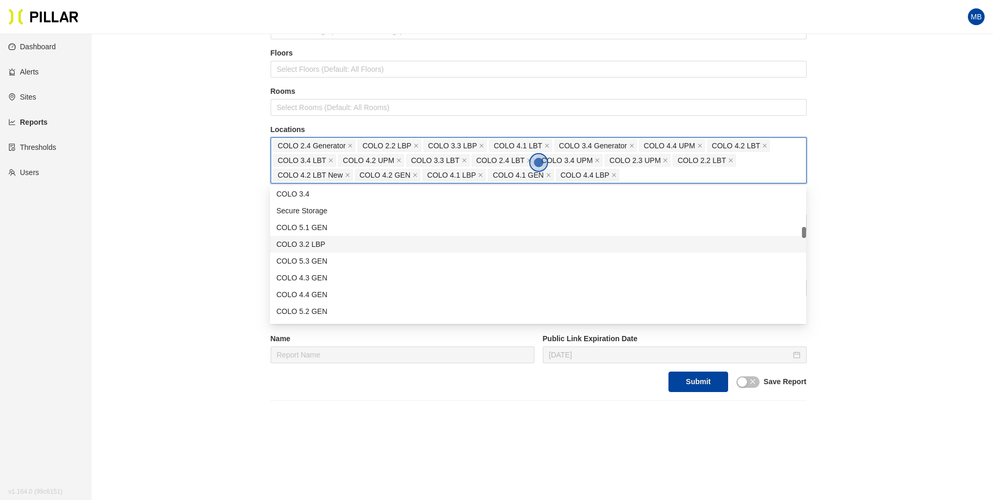
click at [343, 243] on div "COLO 3.2 LBP" at bounding box center [538, 244] width 524 height 12
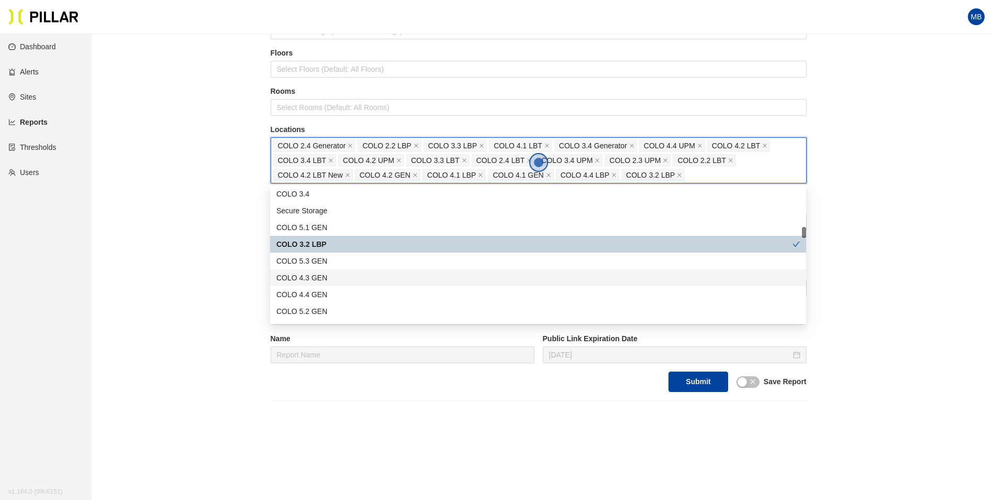
click at [336, 278] on div "COLO 4.3 GEN" at bounding box center [538, 278] width 524 height 12
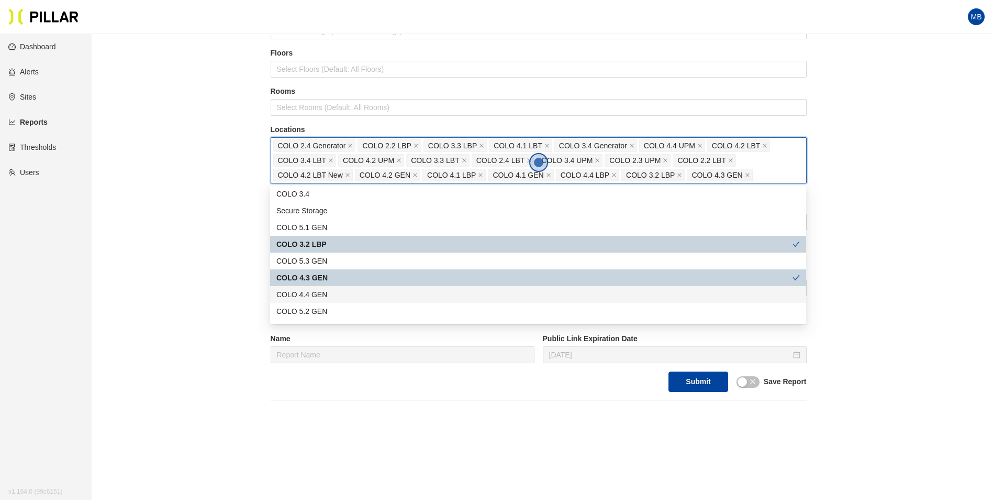
click at [334, 295] on div "COLO 4.4 GEN" at bounding box center [538, 295] width 524 height 12
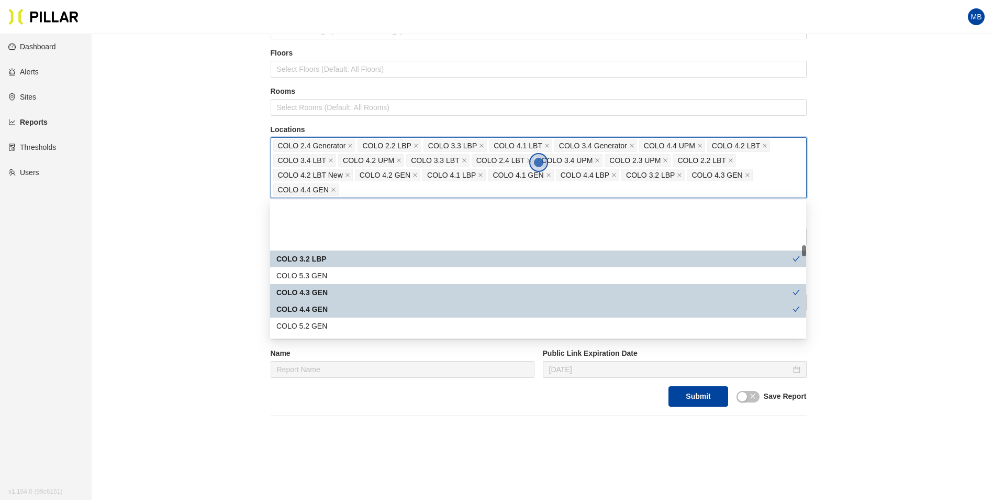
scroll to position [524, 0]
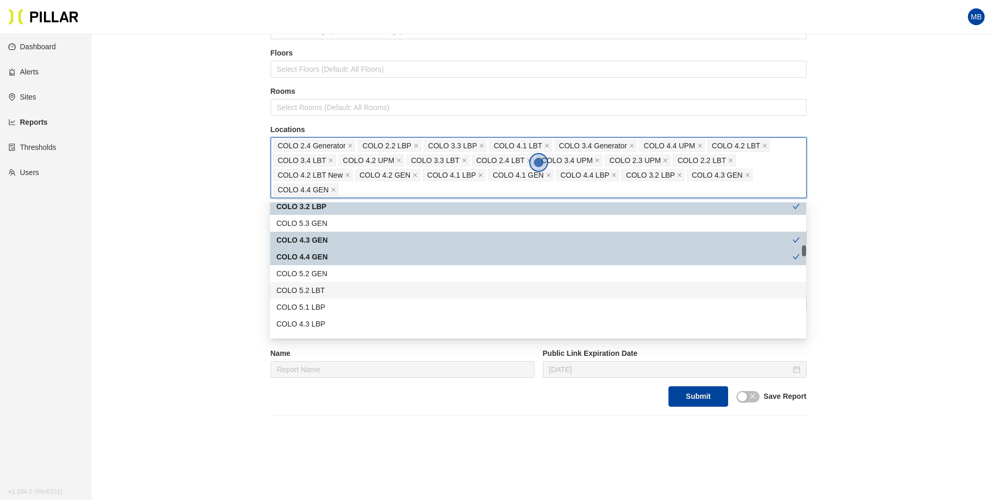
click at [336, 290] on div "COLO 5.2 LBT" at bounding box center [538, 290] width 524 height 12
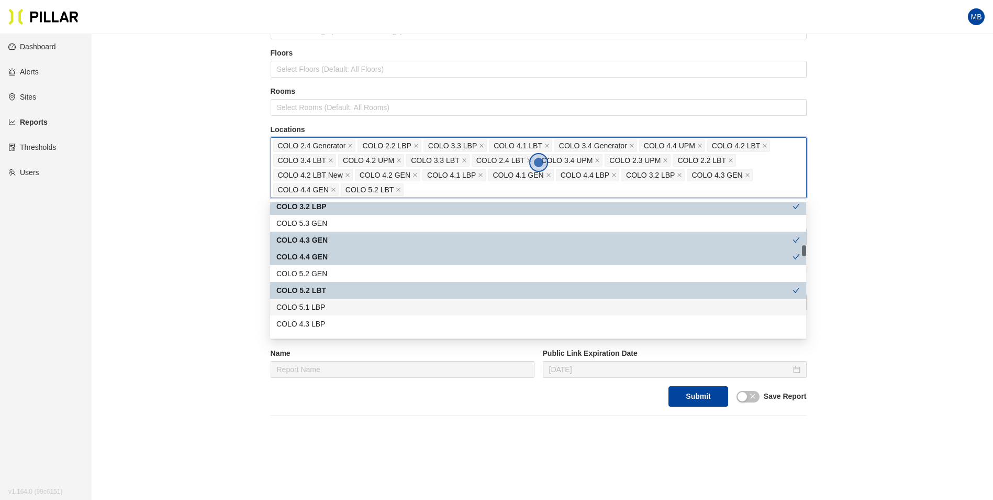
click at [332, 307] on div "COLO 5.1 LBP" at bounding box center [538, 307] width 524 height 12
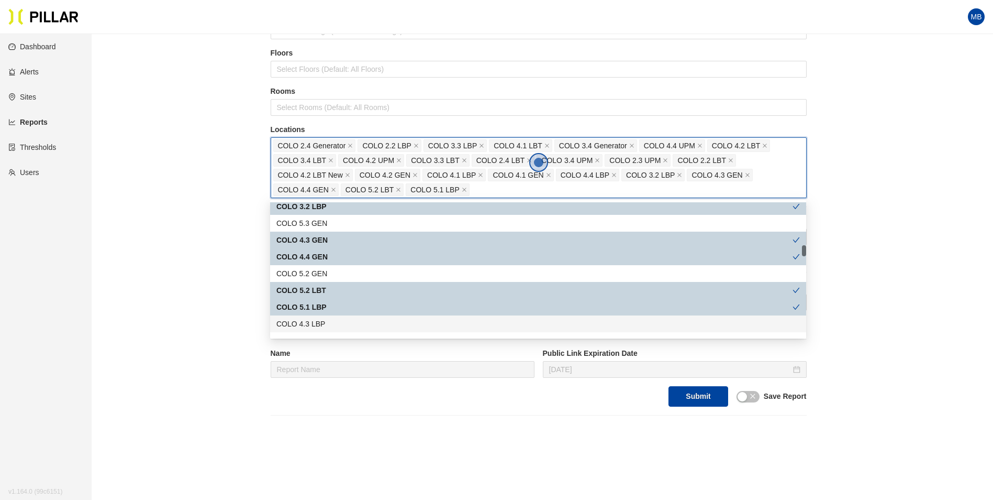
click at [329, 323] on div "COLO 4.3 LBP" at bounding box center [538, 324] width 524 height 12
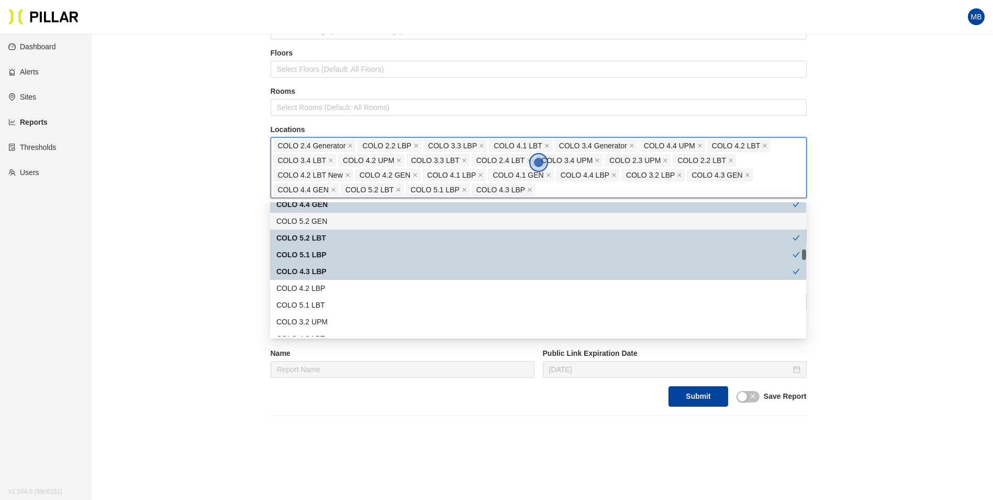
scroll to position [628, 0]
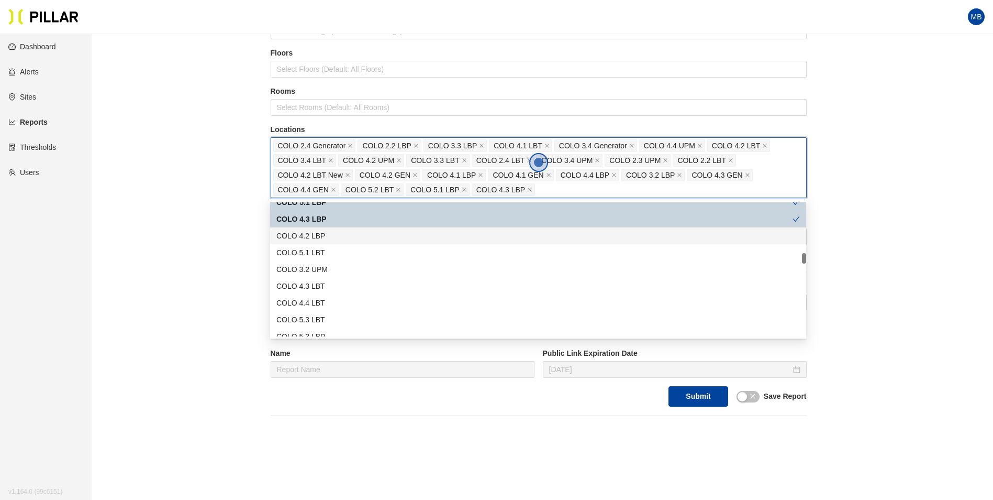
click at [336, 234] on div "COLO 4.2 LBP" at bounding box center [538, 236] width 524 height 12
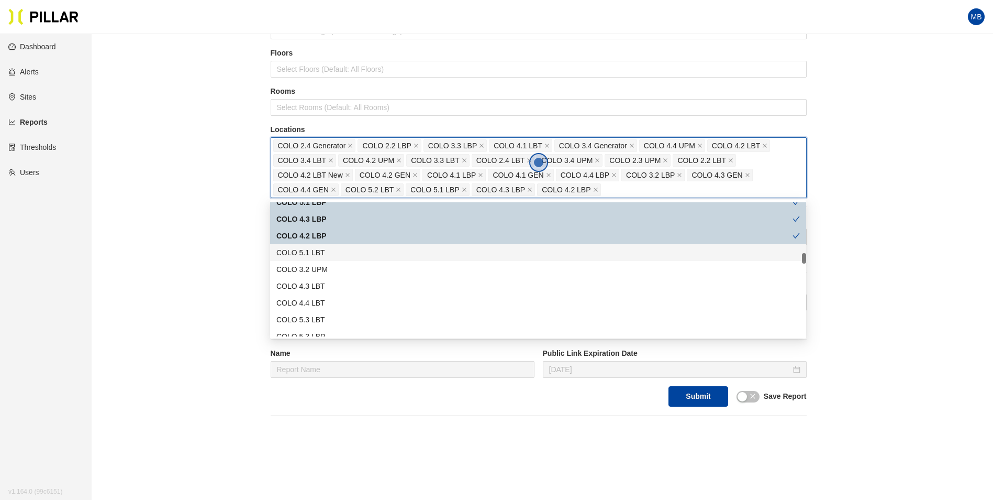
click at [331, 251] on div "COLO 5.1 LBT" at bounding box center [538, 253] width 524 height 12
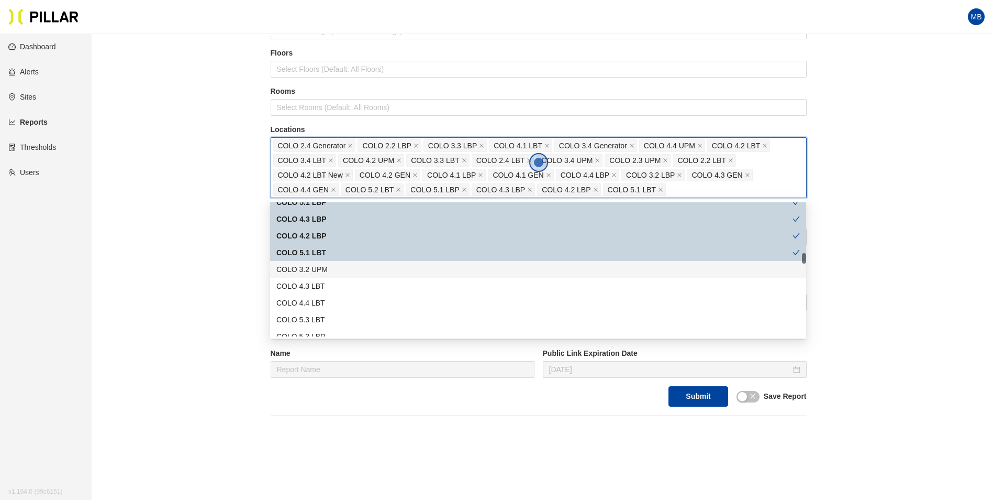
click at [329, 264] on div "COLO 3.2 UPM" at bounding box center [538, 269] width 524 height 12
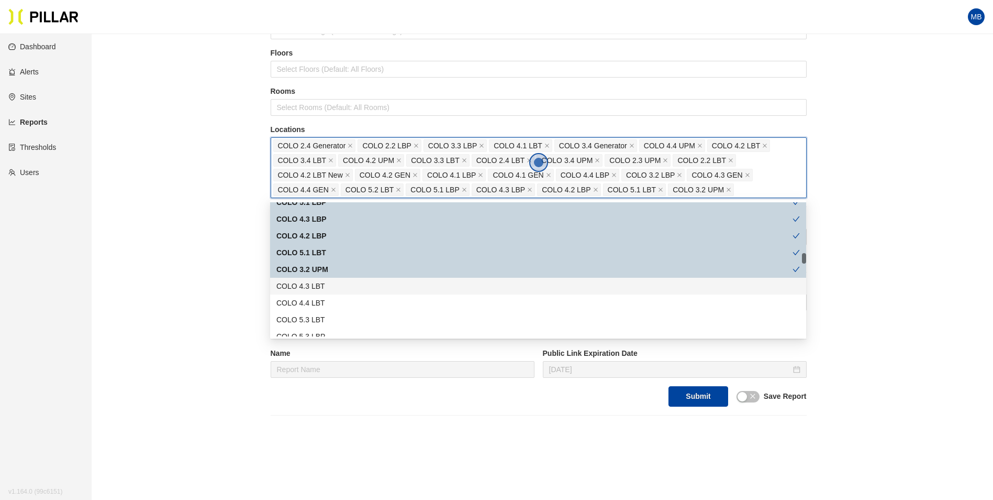
click at [327, 280] on div "COLO 4.3 LBT" at bounding box center [538, 286] width 524 height 12
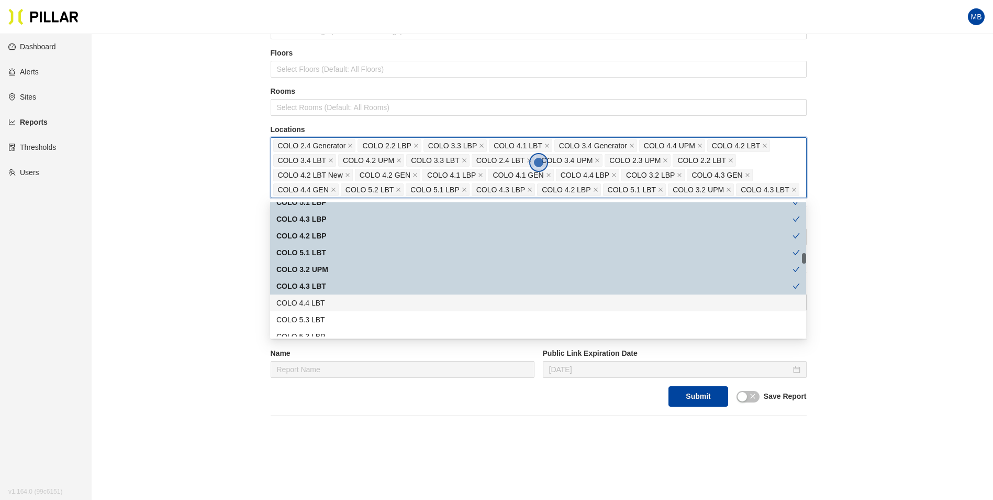
click at [325, 298] on div "COLO 4.4 LBT" at bounding box center [538, 303] width 524 height 12
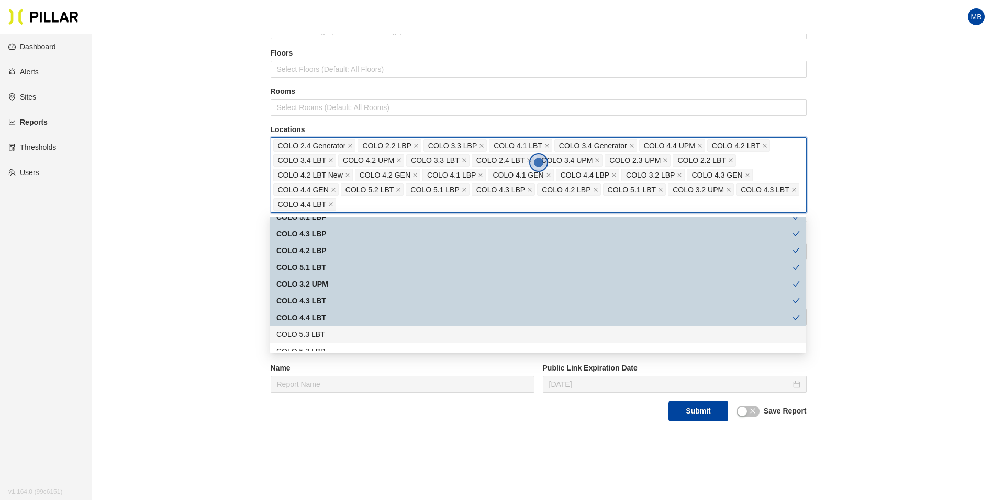
click at [320, 331] on div "COLO 5.3 LBT" at bounding box center [538, 334] width 524 height 12
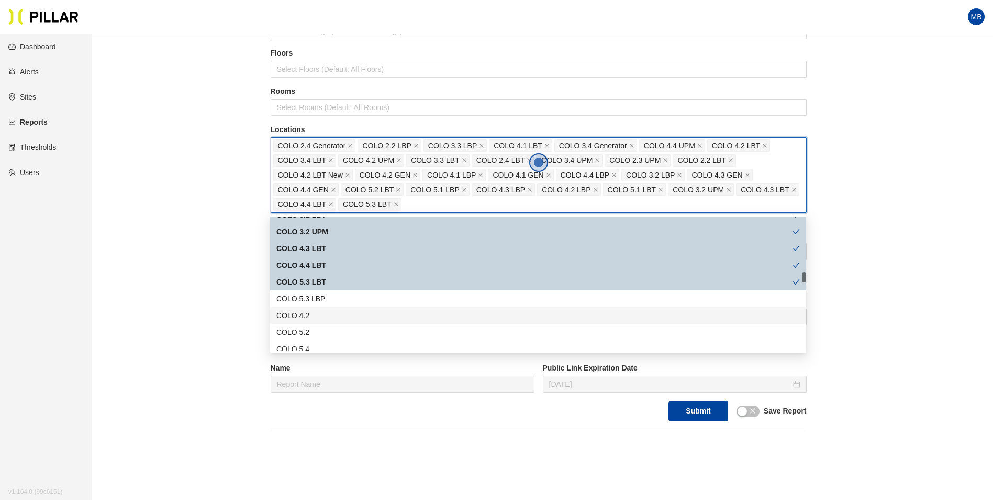
scroll to position [733, 0]
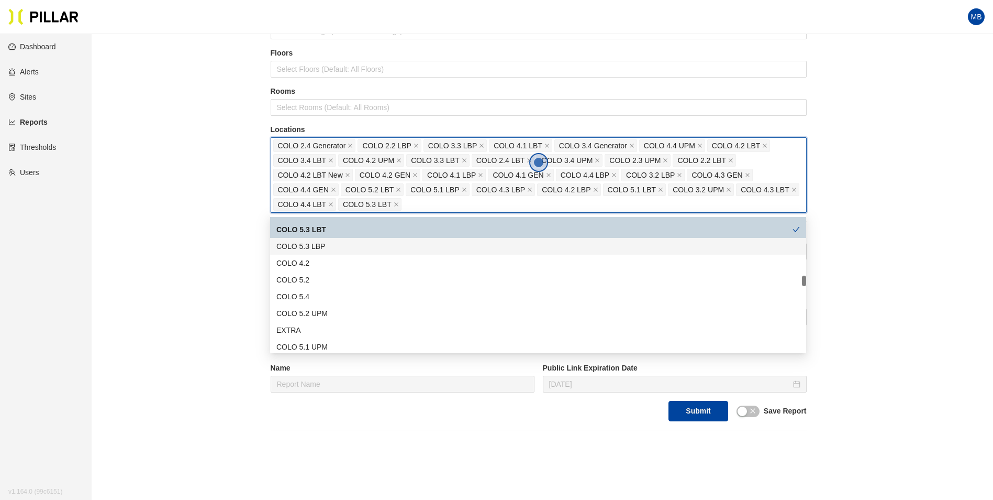
click at [322, 246] on div "COLO 5.3 LBP" at bounding box center [538, 246] width 524 height 12
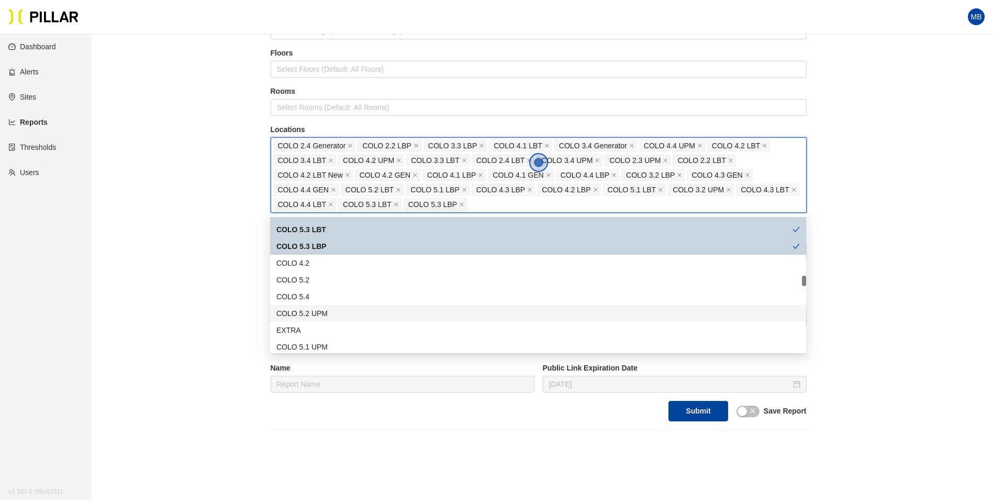
click at [334, 312] on div "COLO 5.2 UPM" at bounding box center [538, 313] width 524 height 12
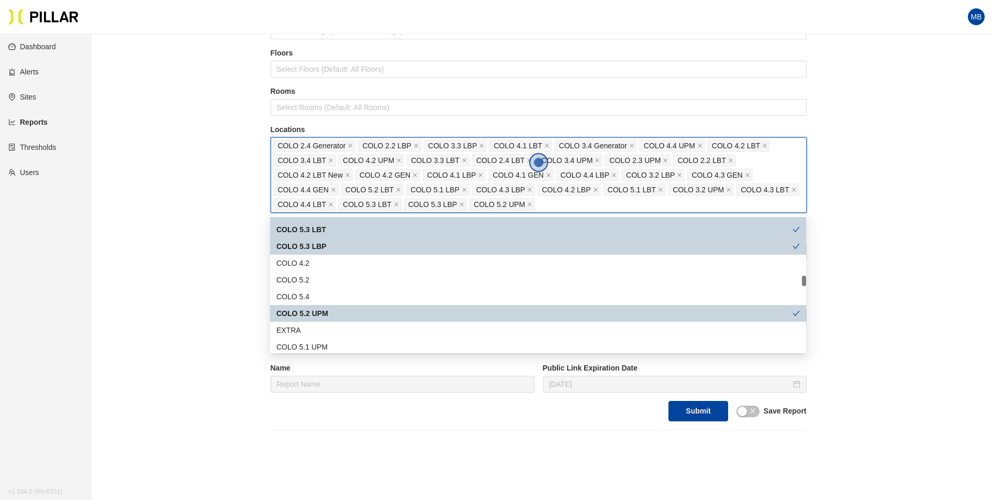
scroll to position [785, 0]
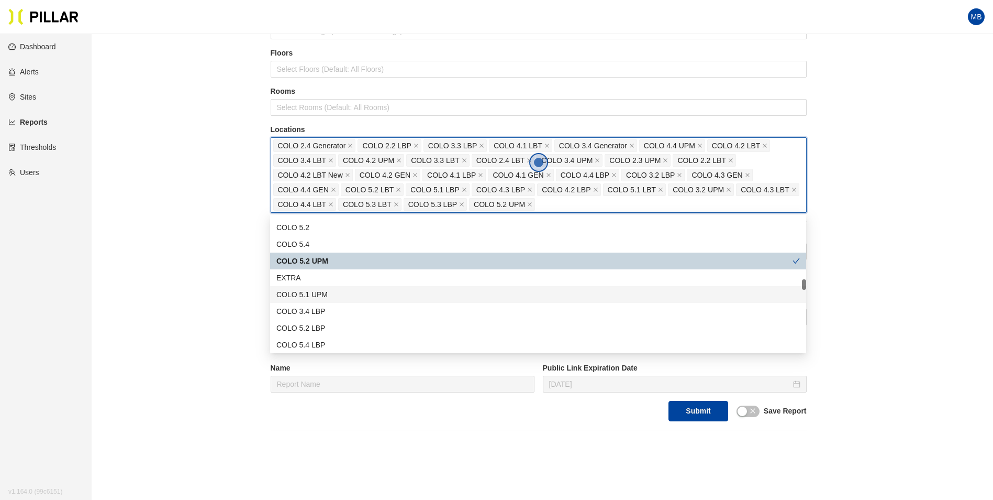
click at [331, 297] on div "COLO 5.1 UPM" at bounding box center [538, 295] width 524 height 12
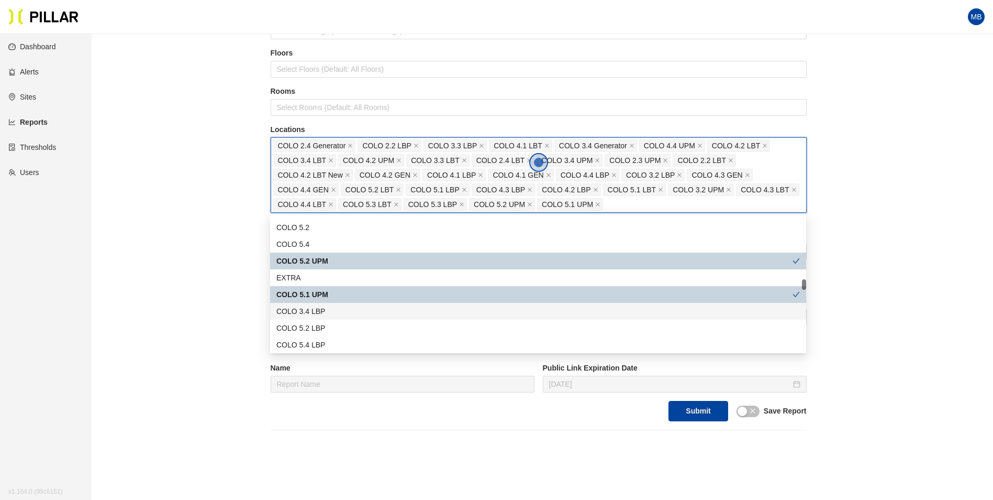
click at [332, 308] on div "COLO 3.4 LBP" at bounding box center [538, 311] width 524 height 12
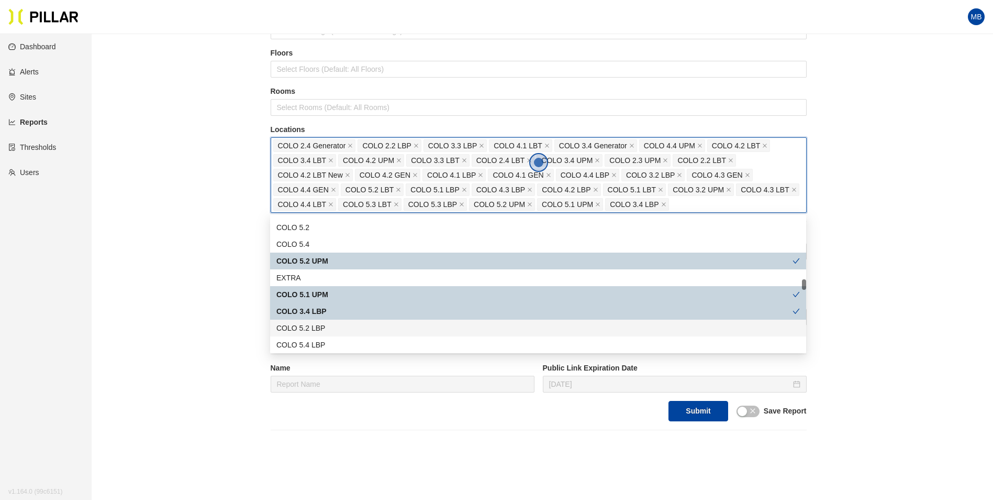
click at [330, 327] on div "COLO 5.2 LBP" at bounding box center [538, 328] width 524 height 12
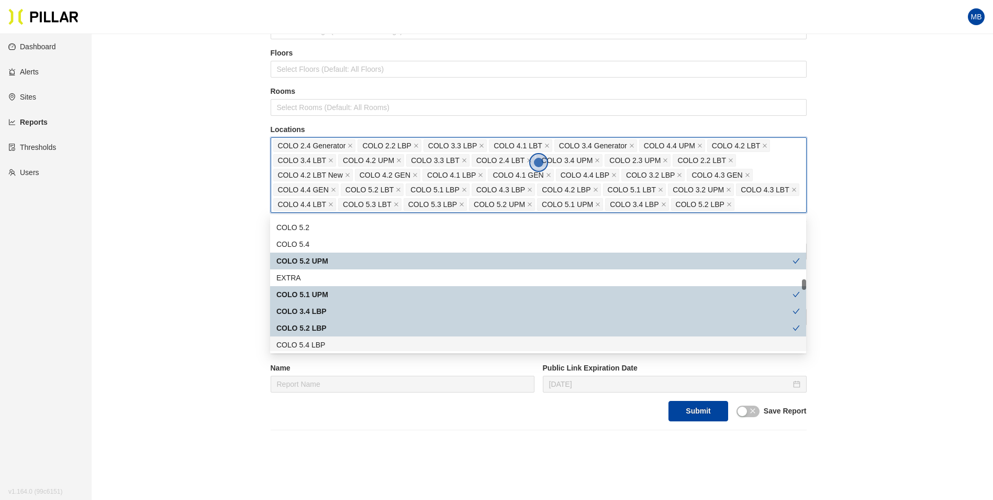
click at [329, 342] on div "COLO 5.4 LBP" at bounding box center [538, 345] width 524 height 12
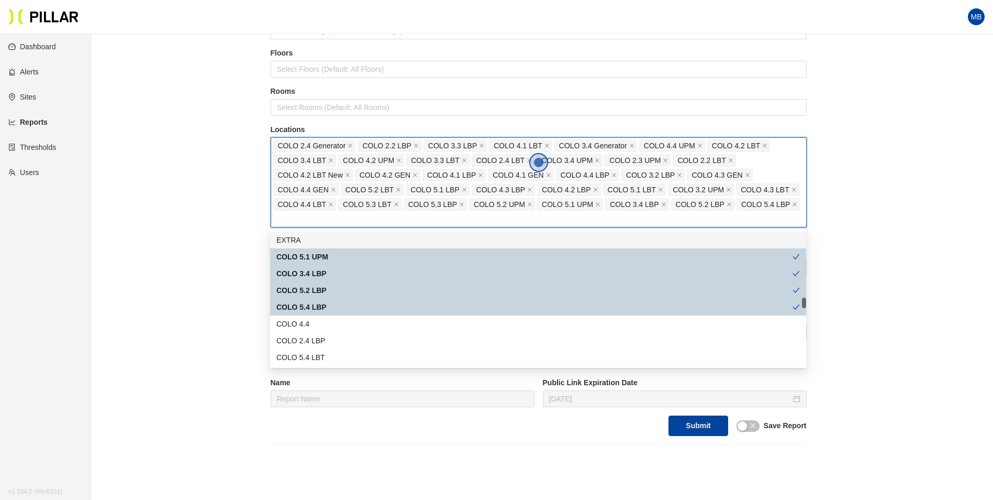
scroll to position [890, 0]
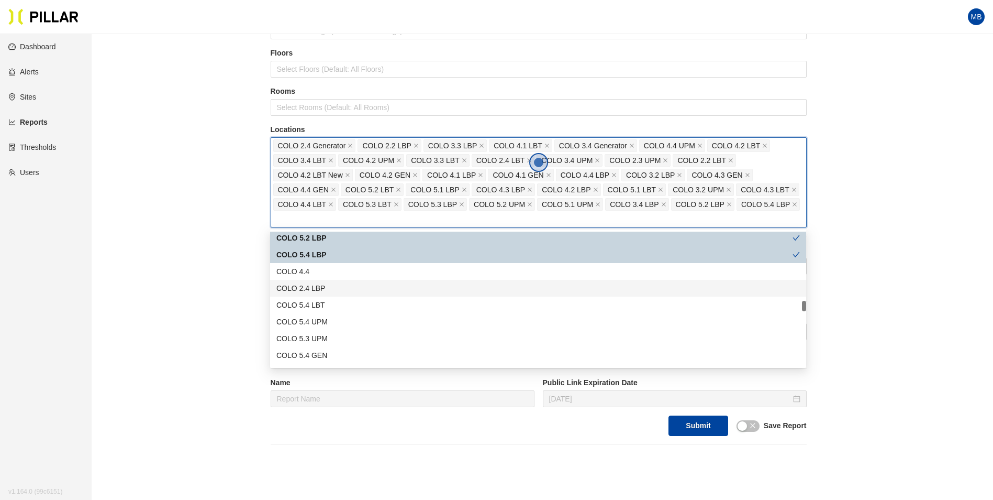
click at [340, 287] on div "COLO 2.4 LBP" at bounding box center [538, 288] width 524 height 12
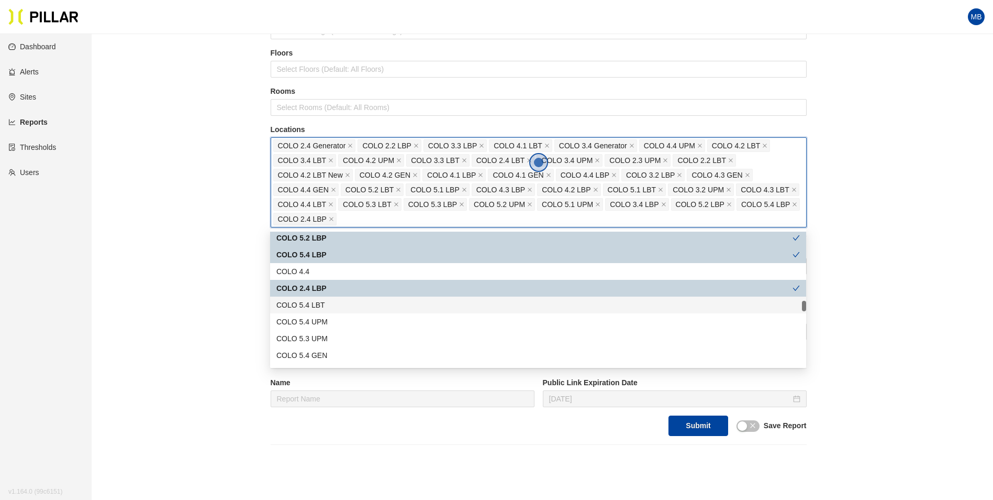
click at [338, 305] on div "COLO 5.4 LBT" at bounding box center [538, 305] width 524 height 12
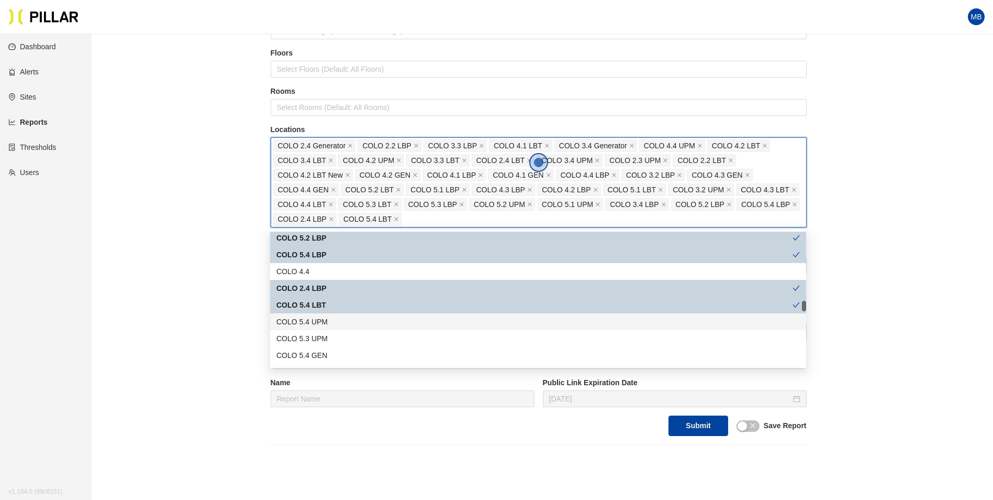
click at [338, 318] on div "COLO 5.4 UPM" at bounding box center [538, 322] width 524 height 12
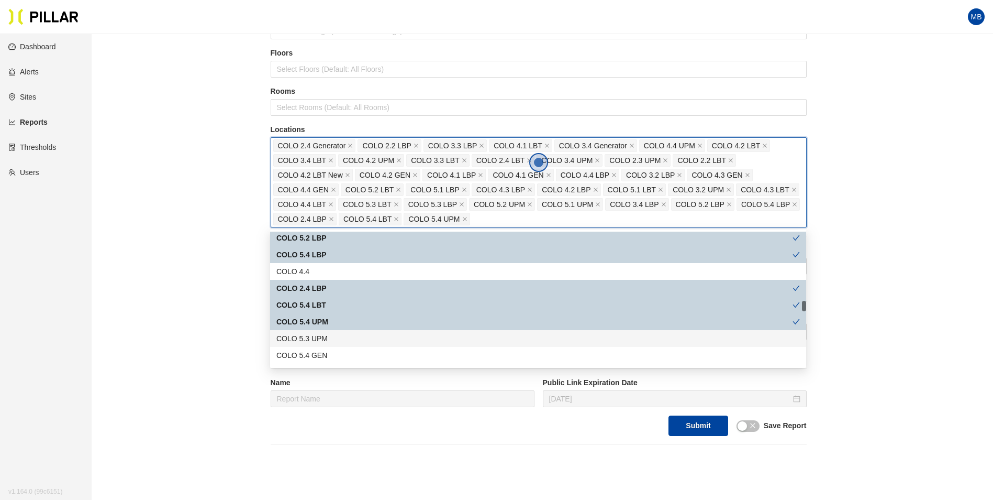
click at [337, 336] on div "COLO 5.3 UPM" at bounding box center [538, 338] width 524 height 12
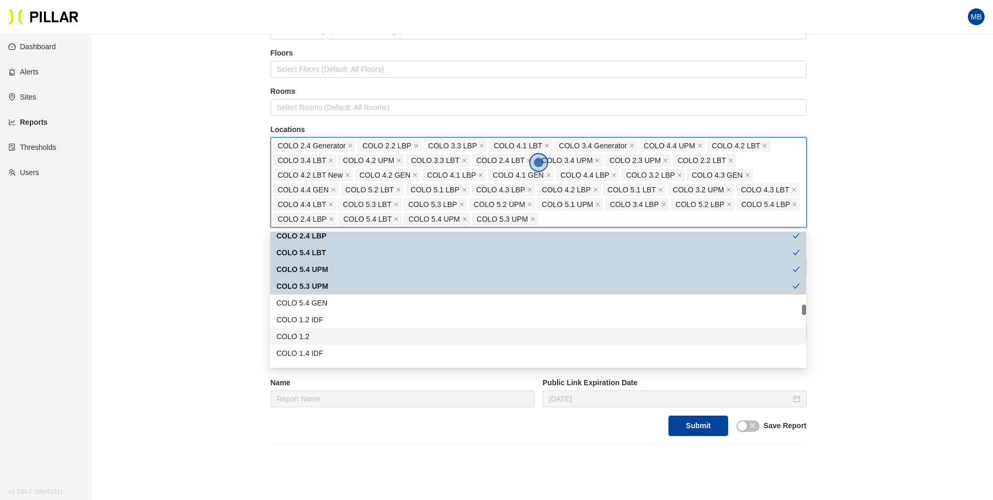
scroll to position [995, 0]
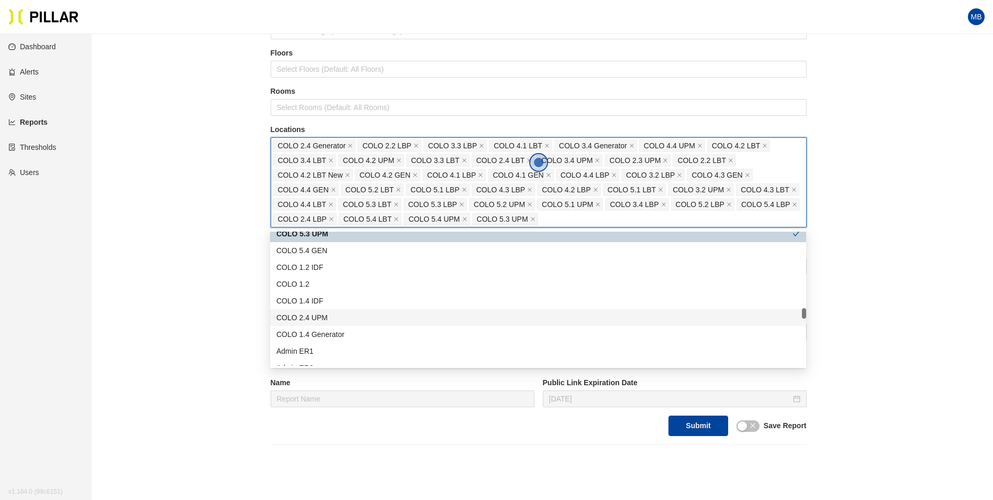
click at [340, 315] on div "COLO 2.4 UPM" at bounding box center [538, 318] width 524 height 12
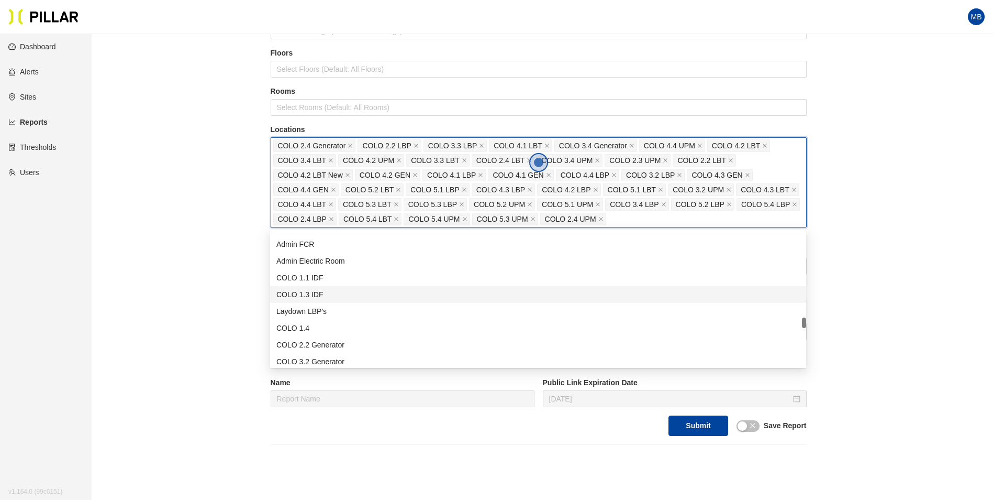
scroll to position [1204, 0]
click at [361, 295] on div "COLO 2.2 Generator" at bounding box center [538, 292] width 524 height 12
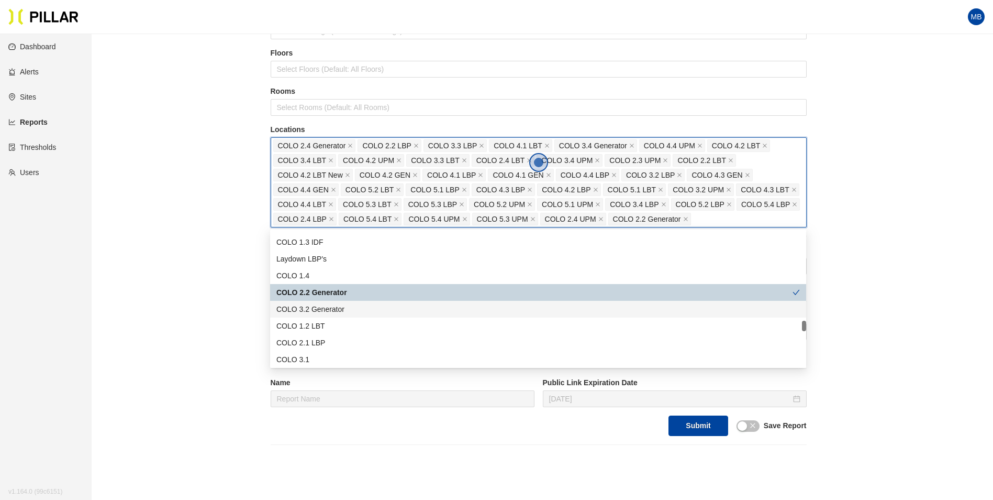
click at [354, 308] on div "COLO 3.2 Generator" at bounding box center [538, 309] width 524 height 12
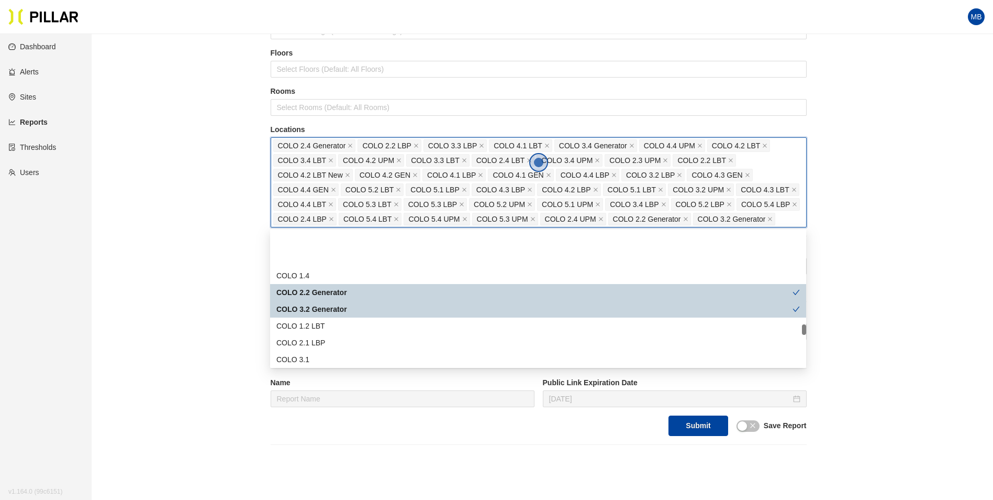
scroll to position [1257, 0]
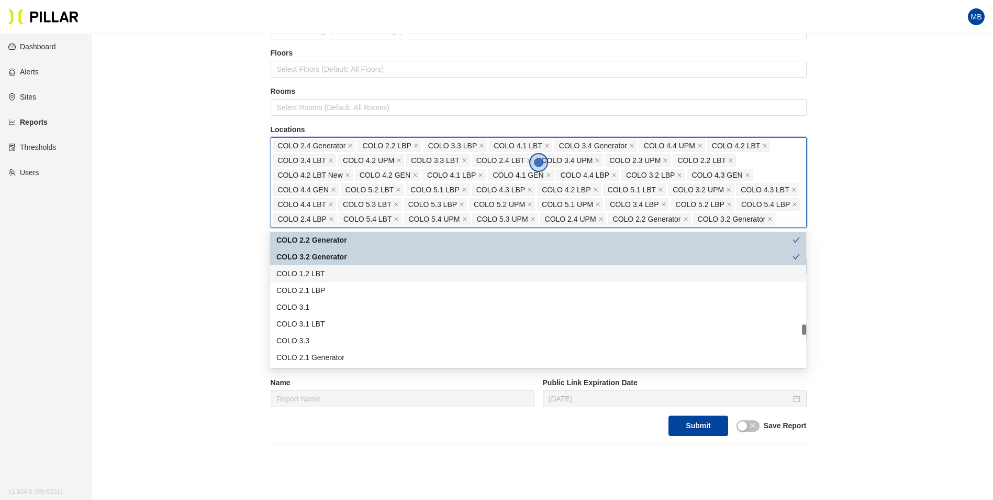
click at [348, 275] on div "COLO 1.2 LBT" at bounding box center [538, 274] width 524 height 12
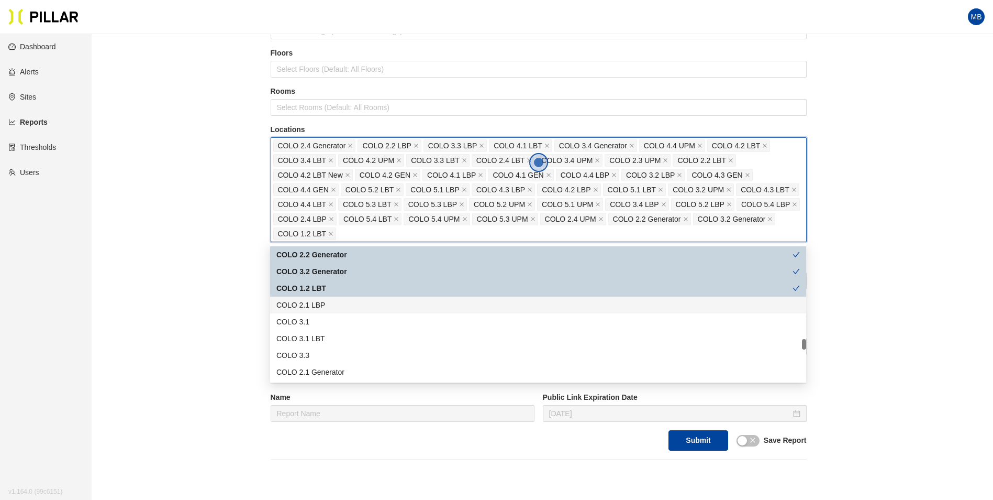
click at [346, 302] on div "COLO 2.1 LBP" at bounding box center [538, 305] width 524 height 12
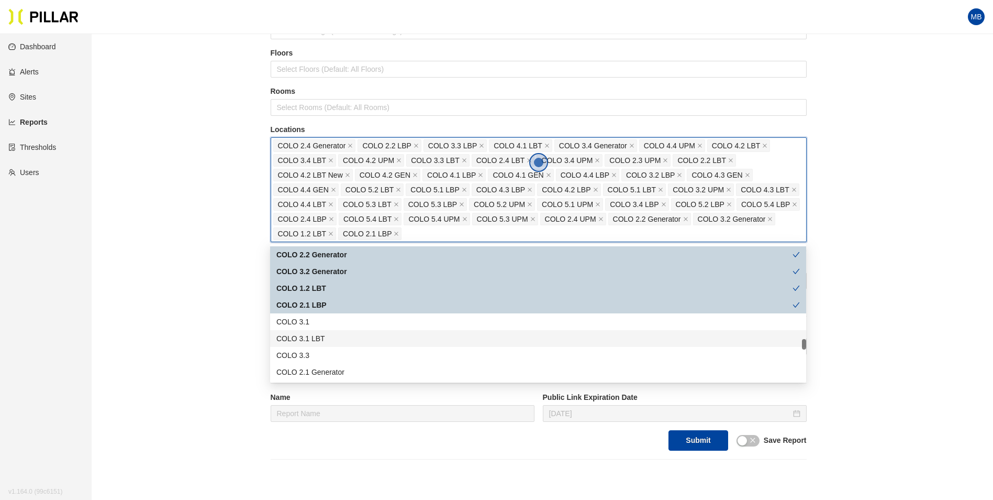
click at [345, 335] on div "COLO 3.1 LBT" at bounding box center [538, 338] width 524 height 12
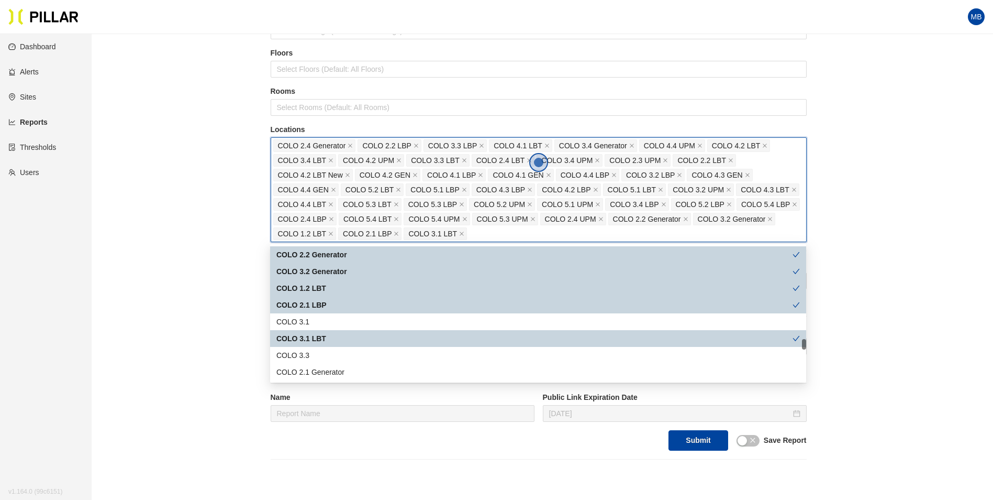
scroll to position [1309, 0]
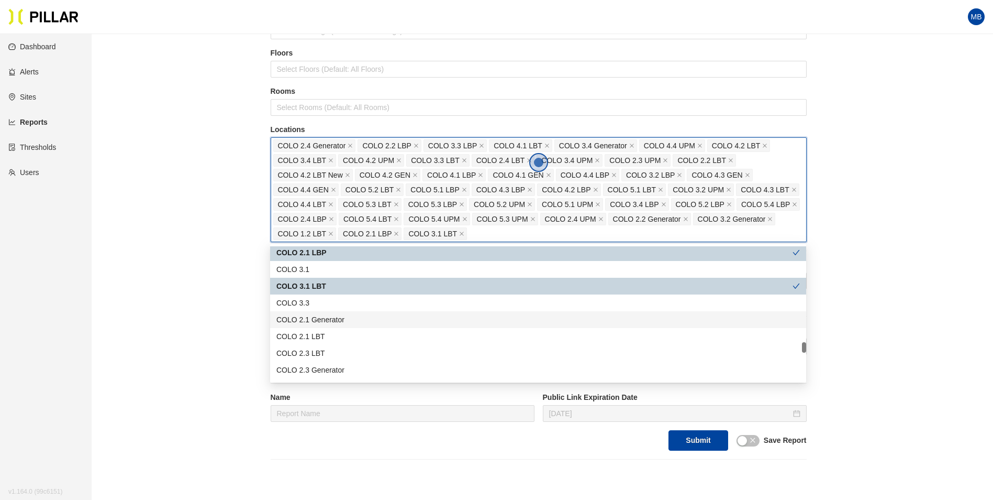
click at [351, 321] on div "COLO 2.1 Generator" at bounding box center [538, 320] width 524 height 12
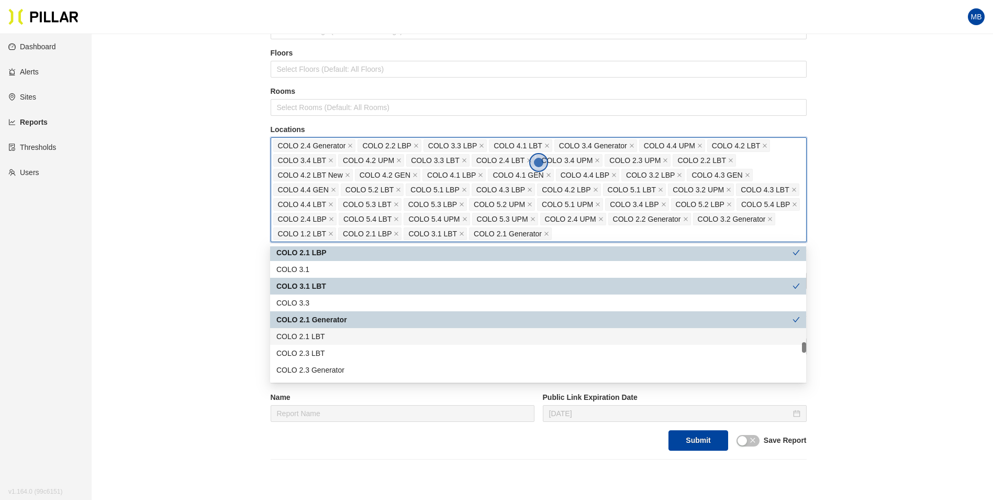
click at [352, 332] on div "COLO 2.1 LBT" at bounding box center [538, 336] width 524 height 12
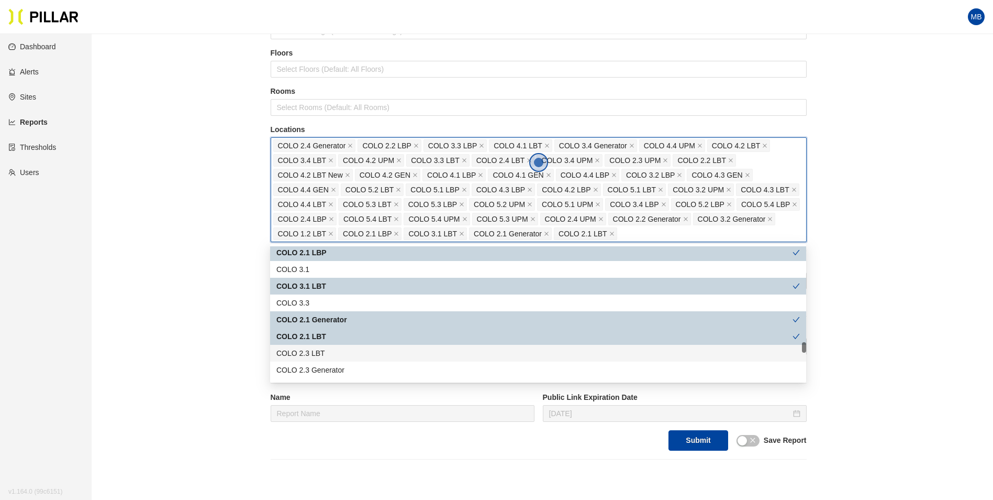
click at [351, 346] on div "COLO 2.3 LBT" at bounding box center [538, 353] width 536 height 17
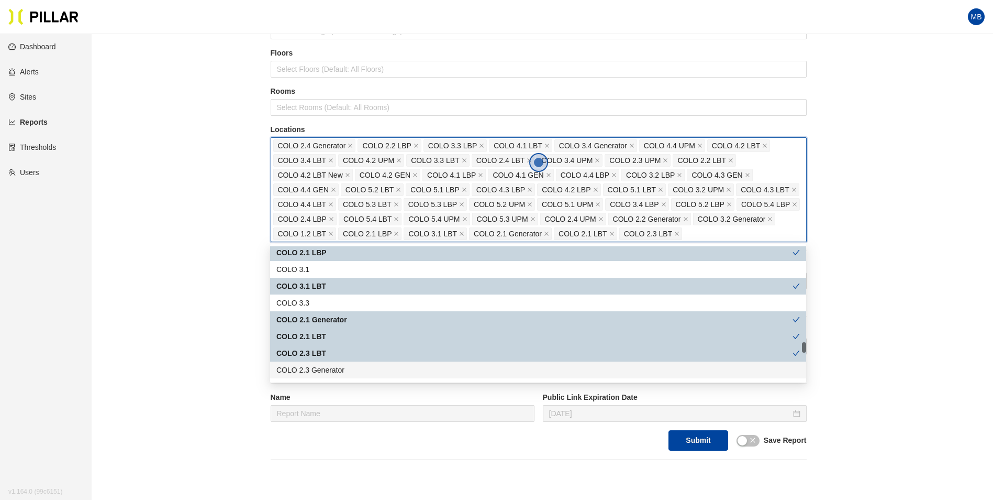
click at [350, 368] on div "COLO 2.3 Generator" at bounding box center [538, 370] width 524 height 12
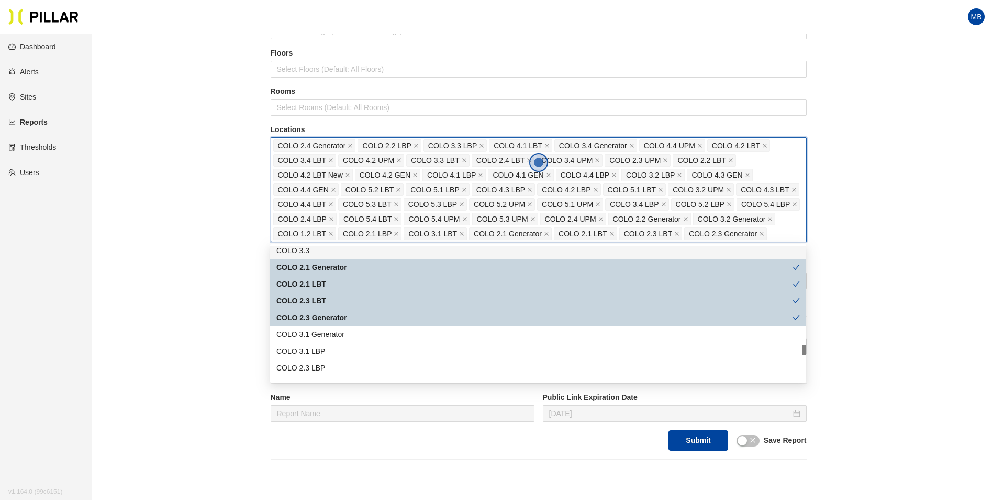
scroll to position [1414, 0]
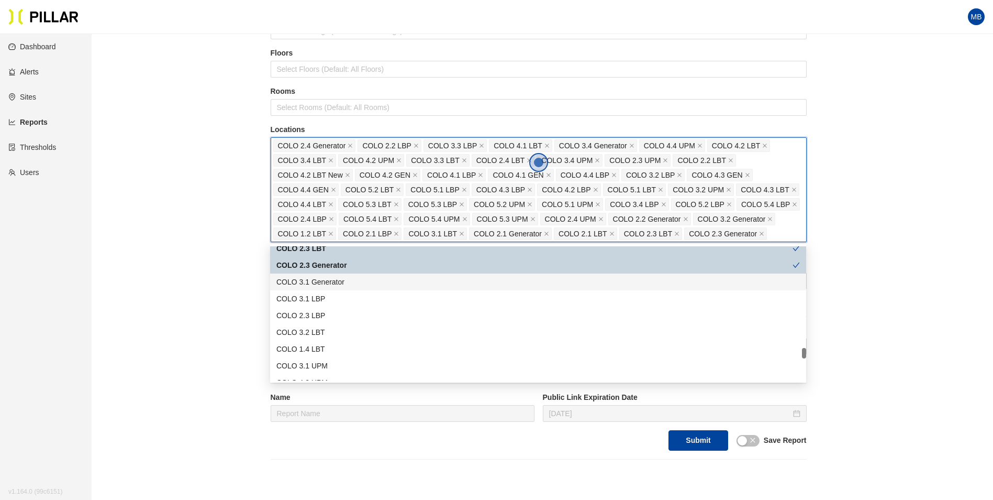
click at [354, 282] on div "COLO 3.1 Generator" at bounding box center [538, 282] width 524 height 12
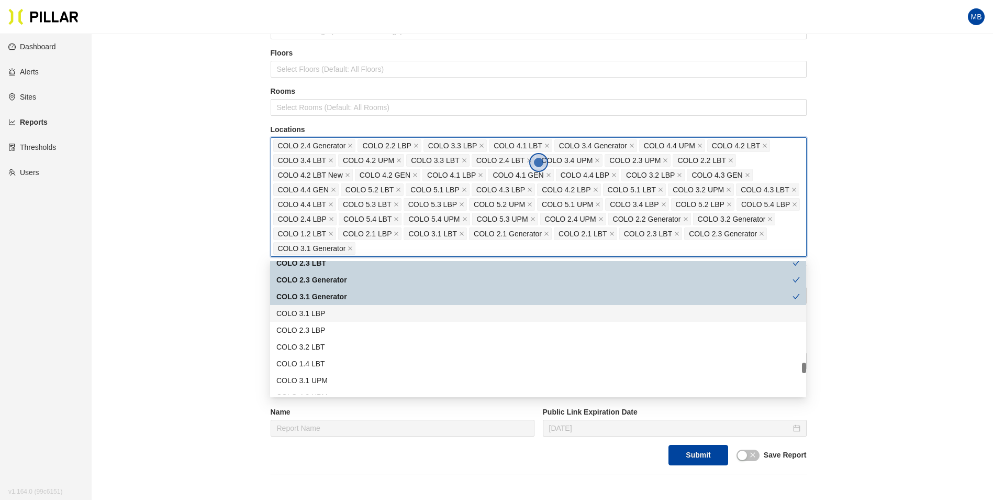
click at [341, 315] on div "COLO 3.1 LBP" at bounding box center [538, 313] width 524 height 12
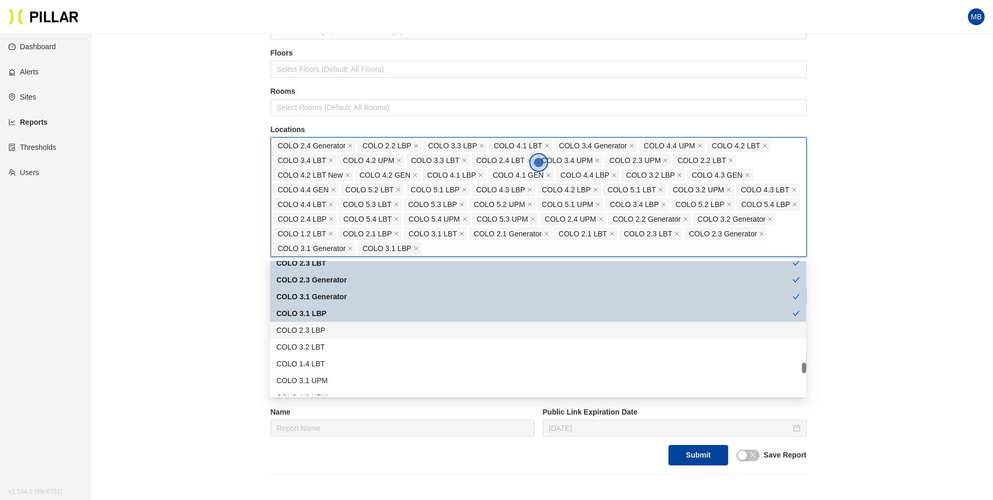
click at [339, 324] on div "COLO 2.3 LBP" at bounding box center [538, 330] width 524 height 12
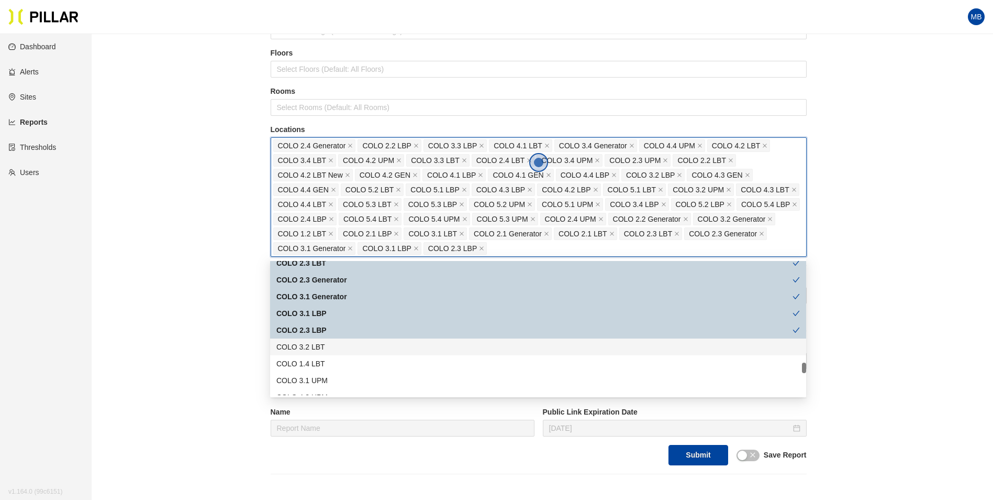
click at [339, 345] on div "COLO 3.2 LBT" at bounding box center [538, 347] width 524 height 12
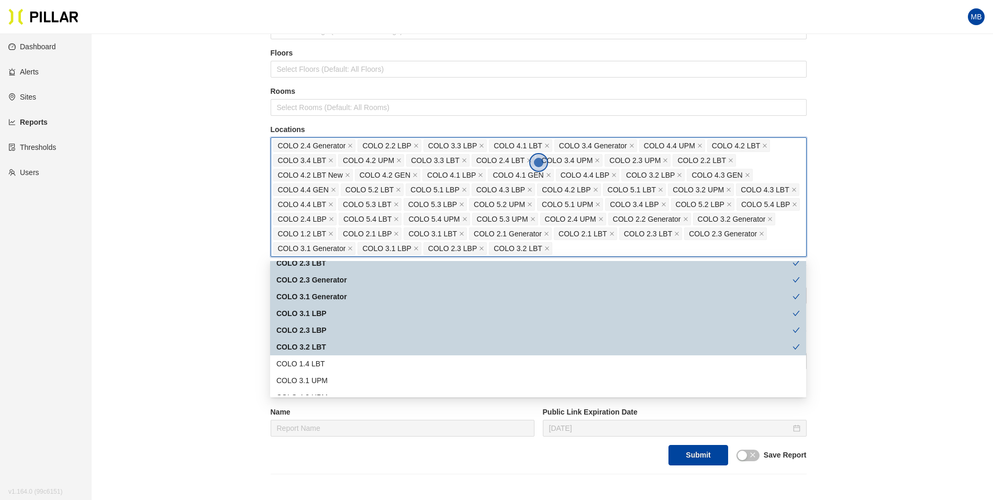
scroll to position [1466, 0]
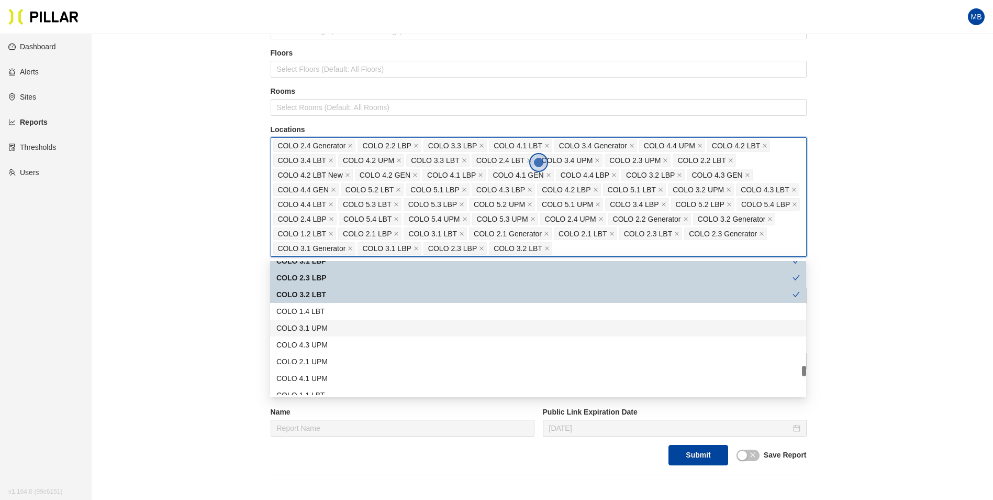
click at [356, 330] on div "COLO 3.1 UPM" at bounding box center [538, 328] width 524 height 12
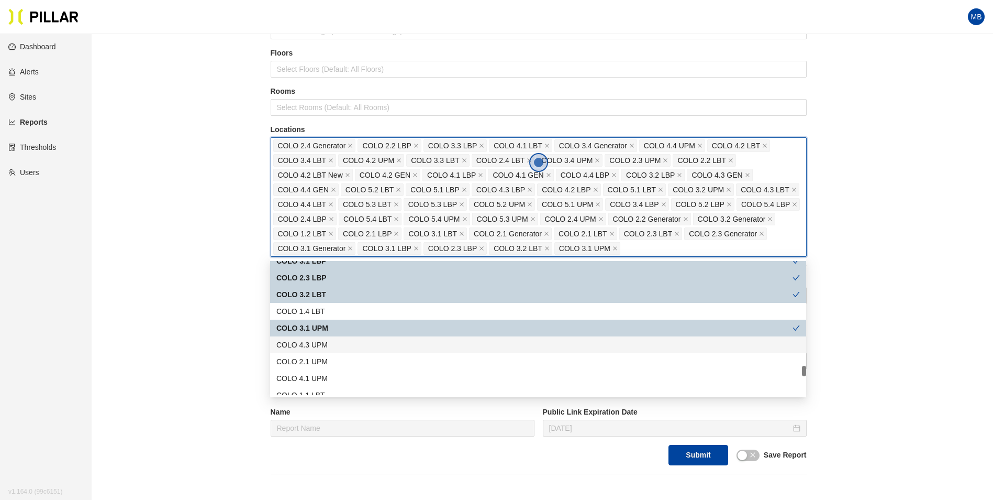
click at [350, 343] on div "COLO 4.3 UPM" at bounding box center [538, 345] width 524 height 12
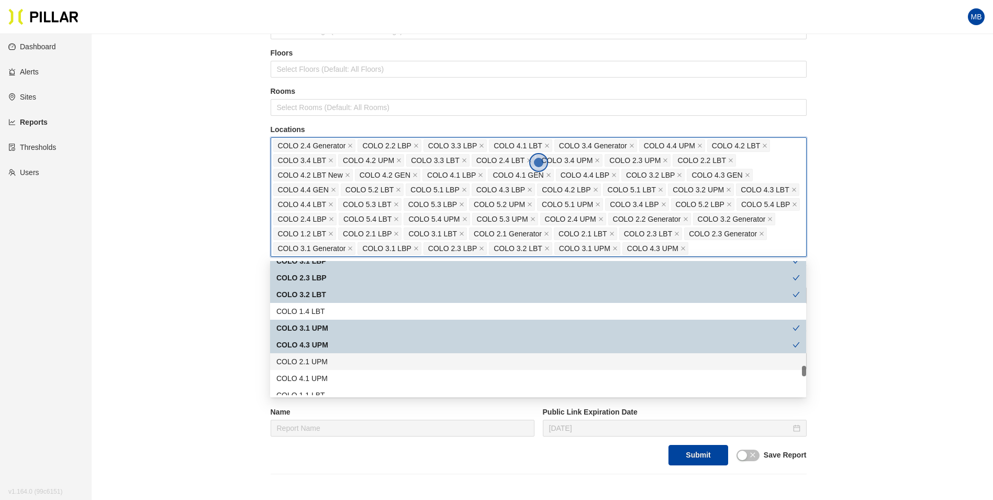
click at [344, 359] on div "COLO 2.1 UPM" at bounding box center [538, 362] width 524 height 12
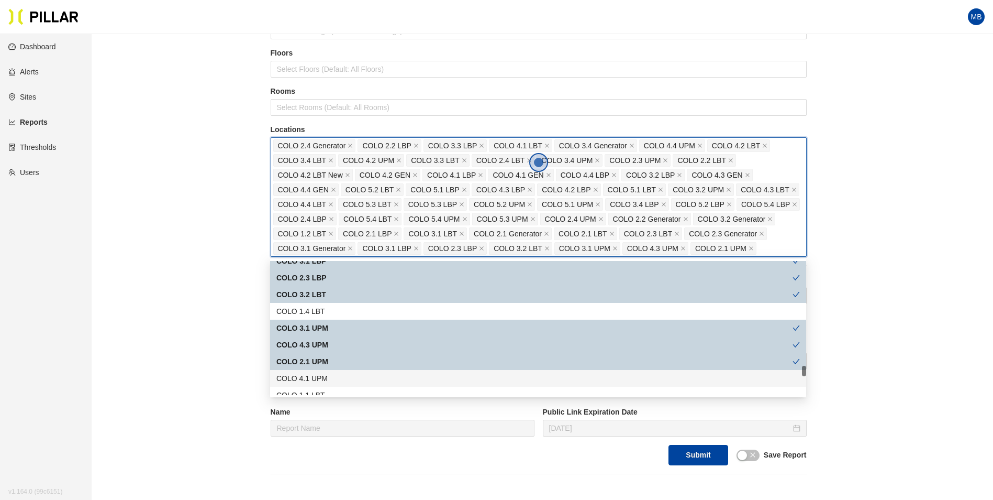
click at [338, 383] on div "COLO 4.1 UPM" at bounding box center [538, 378] width 524 height 12
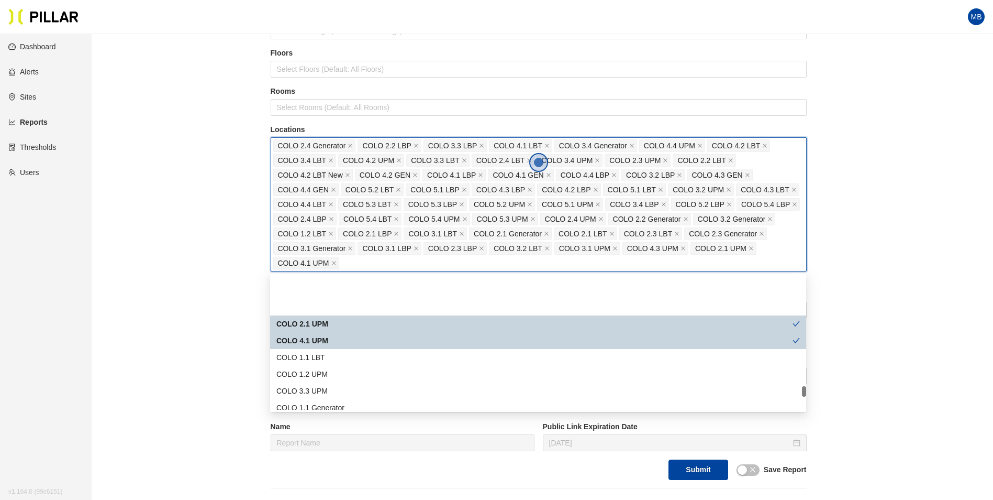
scroll to position [1571, 0]
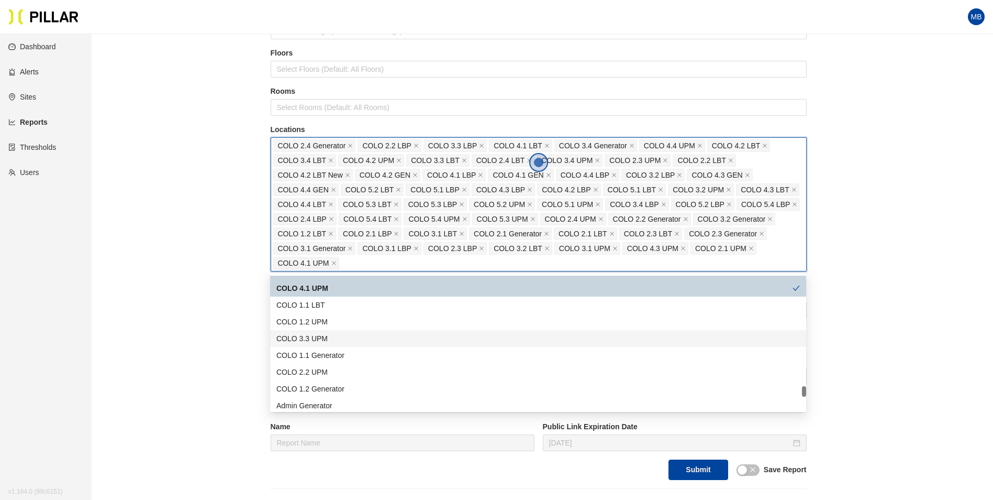
click at [347, 339] on div "COLO 3.3 UPM" at bounding box center [538, 338] width 524 height 12
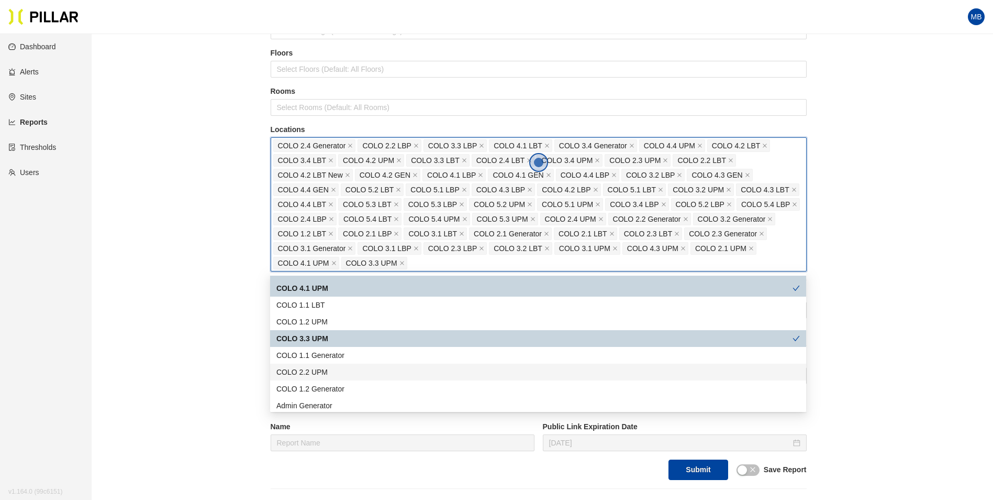
click at [347, 370] on div "COLO 2.2 UPM" at bounding box center [538, 372] width 524 height 12
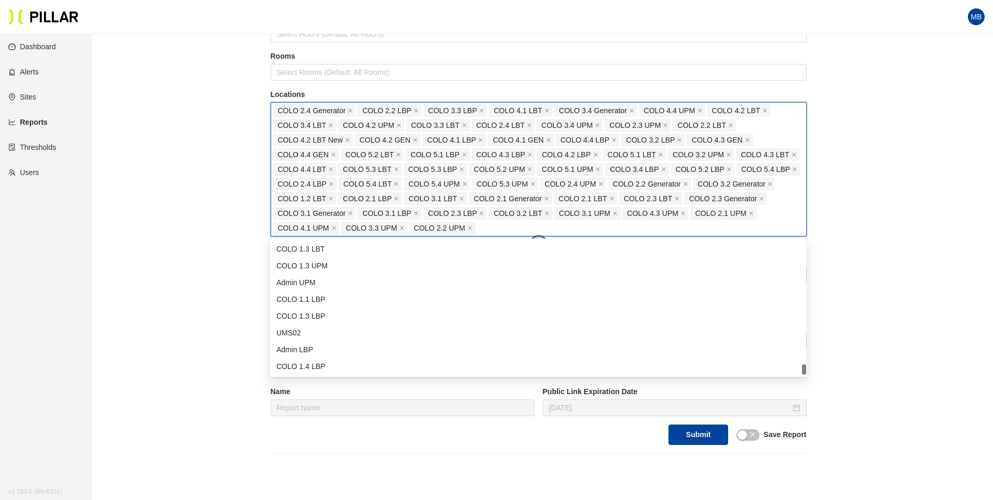
scroll to position [157, 0]
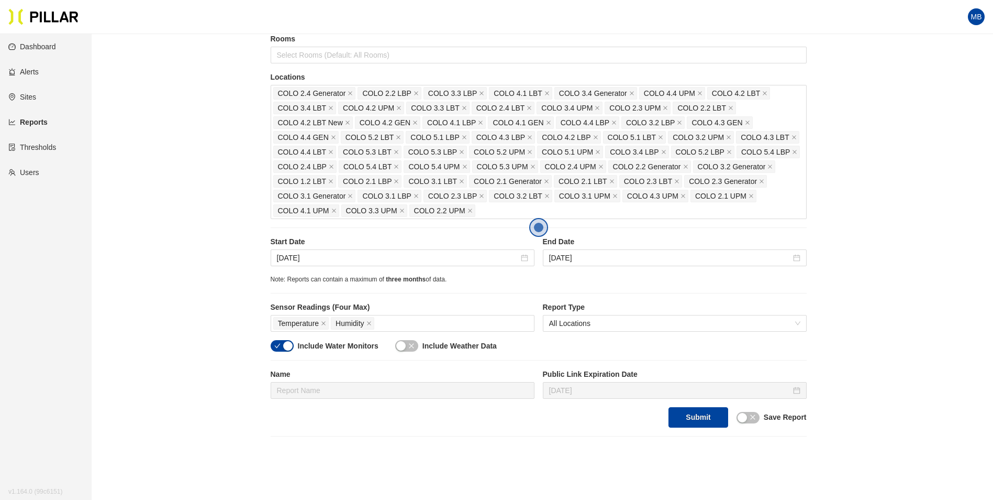
click at [239, 312] on div "Reports / Generate Historical Report / Site Weitz Company_DSM 16 Buildings Sele…" at bounding box center [538, 160] width 842 height 551
click at [361, 256] on input "[DATE]" at bounding box center [398, 258] width 242 height 12
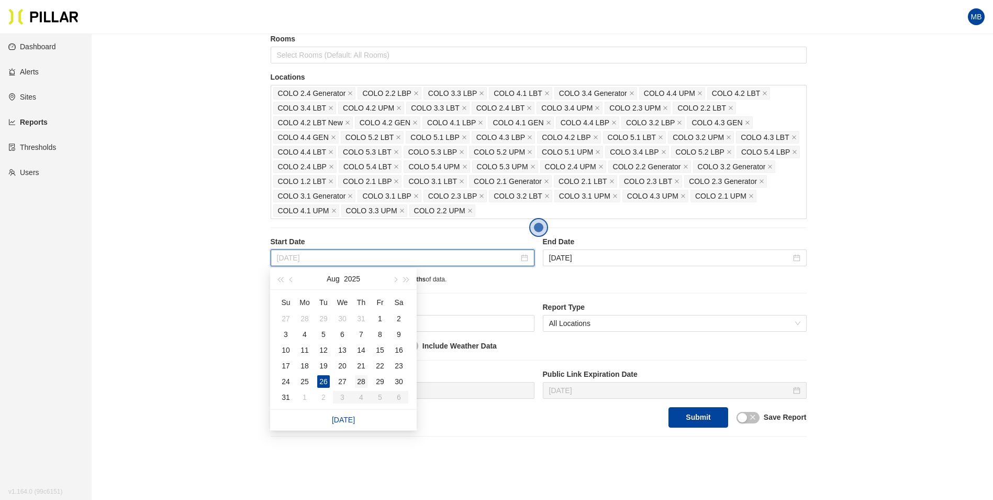
type input "[DATE]"
click at [364, 384] on div "28" at bounding box center [361, 381] width 13 height 13
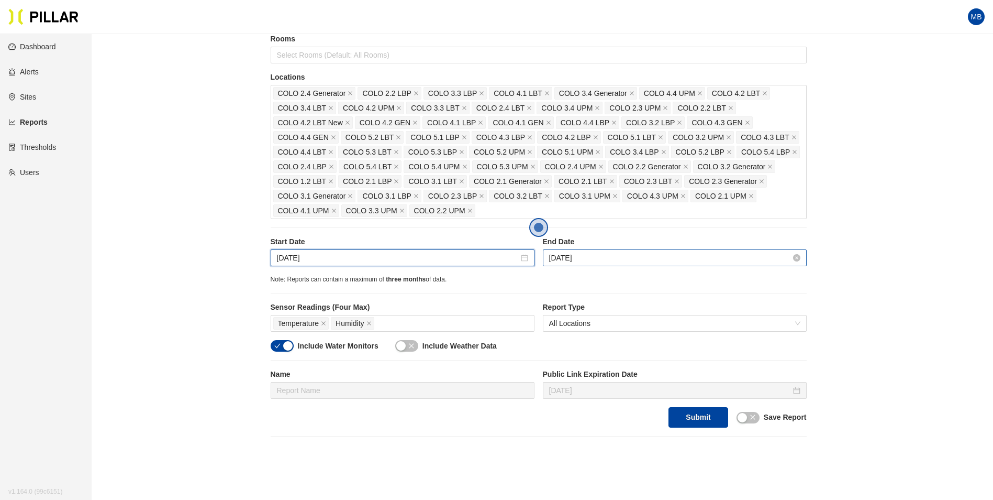
click at [616, 262] on input "[DATE]" at bounding box center [670, 258] width 242 height 12
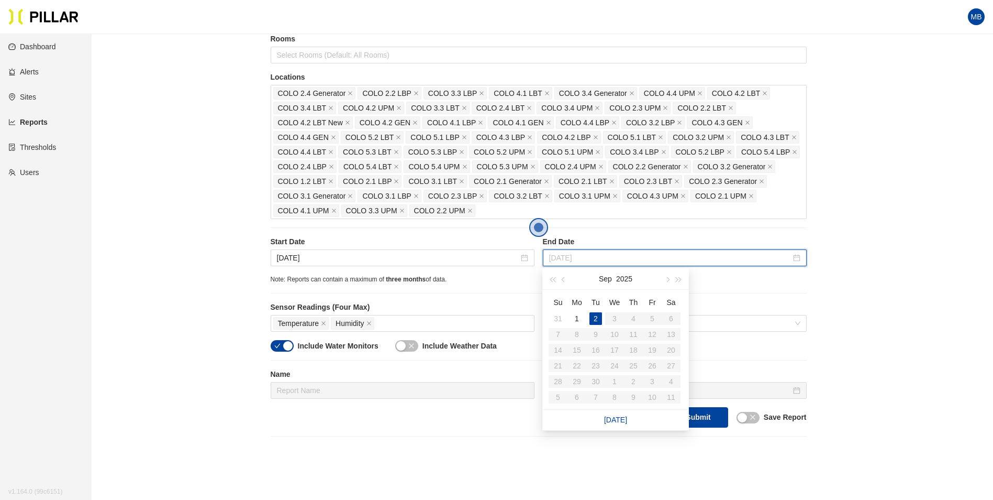
click at [597, 321] on div "2" at bounding box center [596, 318] width 13 height 13
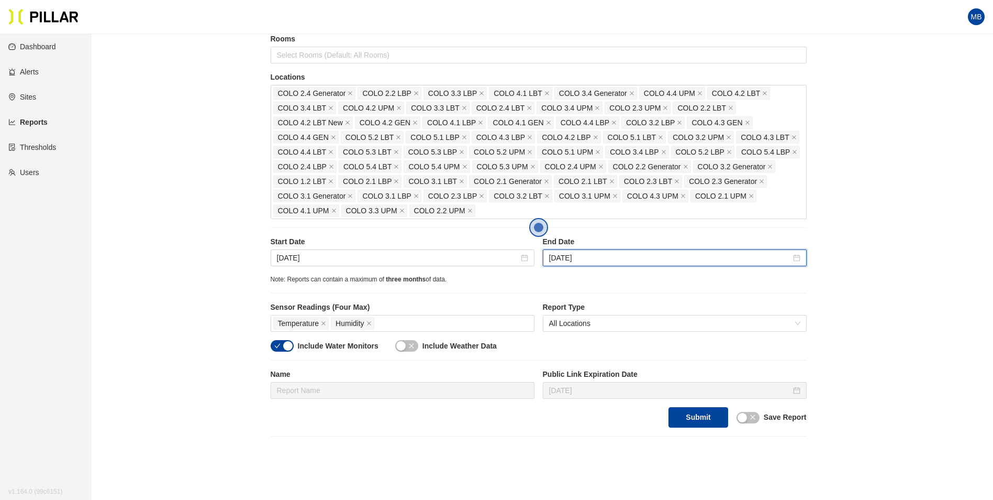
click at [907, 275] on div "Reports / Generate Historical Report / Site Weitz Company_DSM 16 Buildings Sele…" at bounding box center [538, 160] width 842 height 551
click at [267, 345] on div "Reports / Generate Historical Report / Site Weitz Company_DSM 16 Buildings Sele…" at bounding box center [538, 160] width 842 height 551
click at [275, 345] on icon "check" at bounding box center [277, 345] width 6 height 6
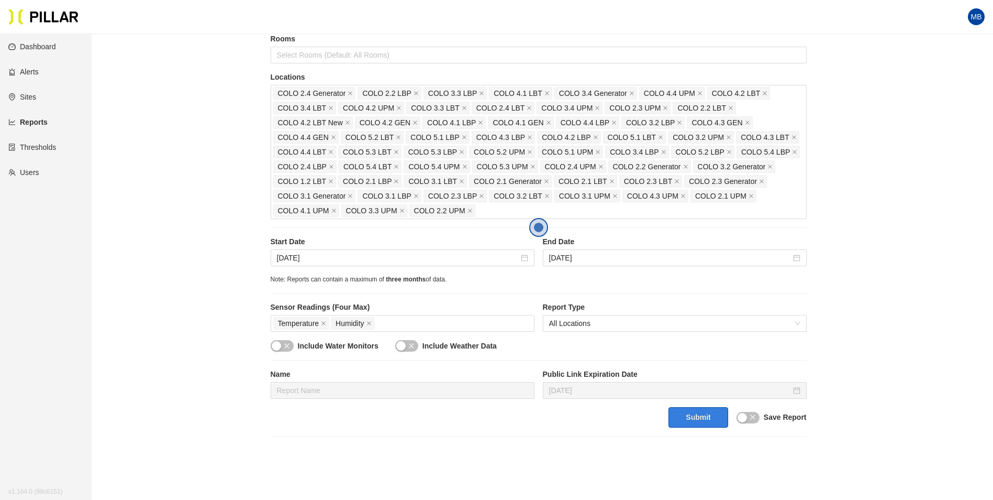
click at [717, 417] on button "Submit" at bounding box center [698, 417] width 59 height 20
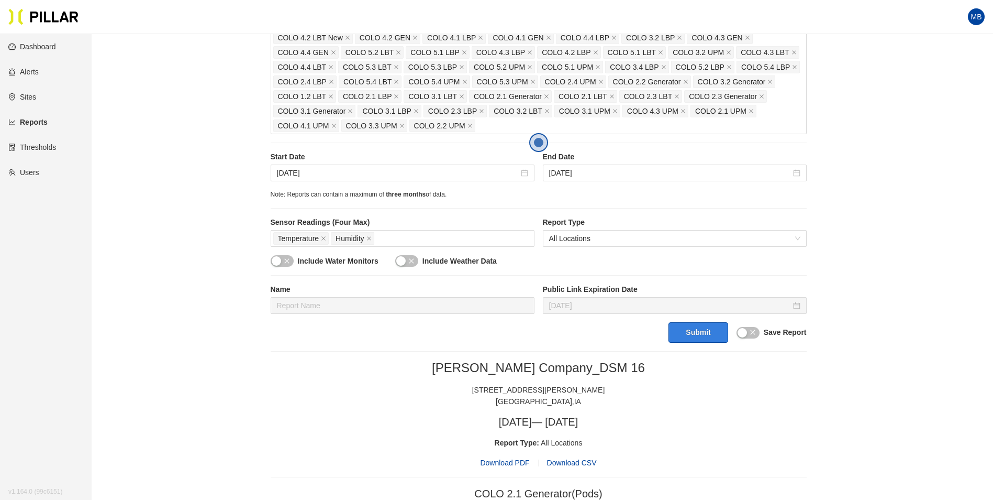
scroll to position [419, 0]
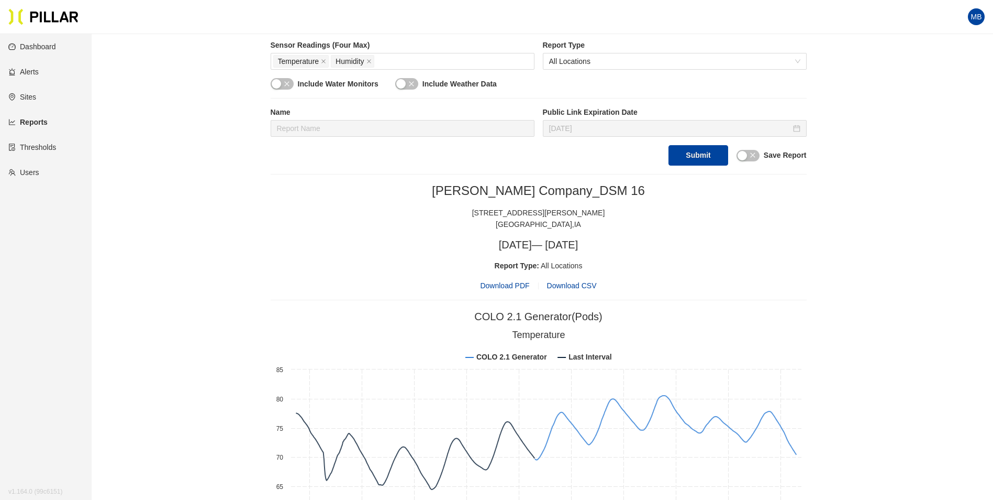
drag, startPoint x: 502, startPoint y: 283, endPoint x: 351, endPoint y: 1, distance: 320.4
click at [503, 283] on span "Download PDF" at bounding box center [504, 286] width 49 height 12
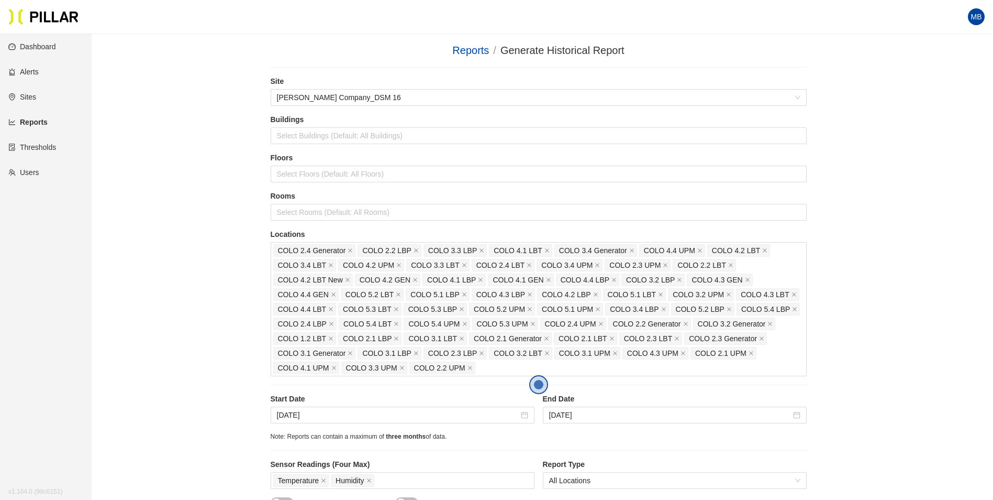
scroll to position [419, 0]
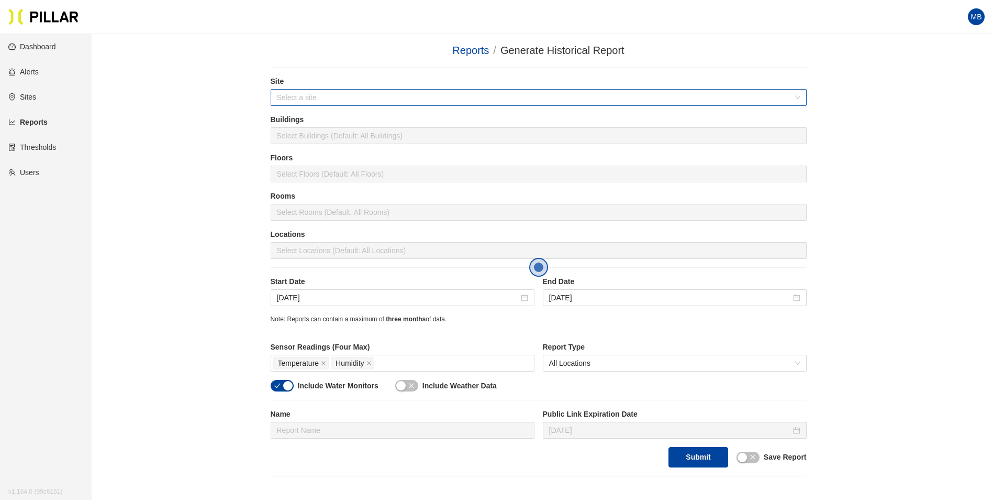
click at [322, 99] on input "search" at bounding box center [535, 98] width 516 height 16
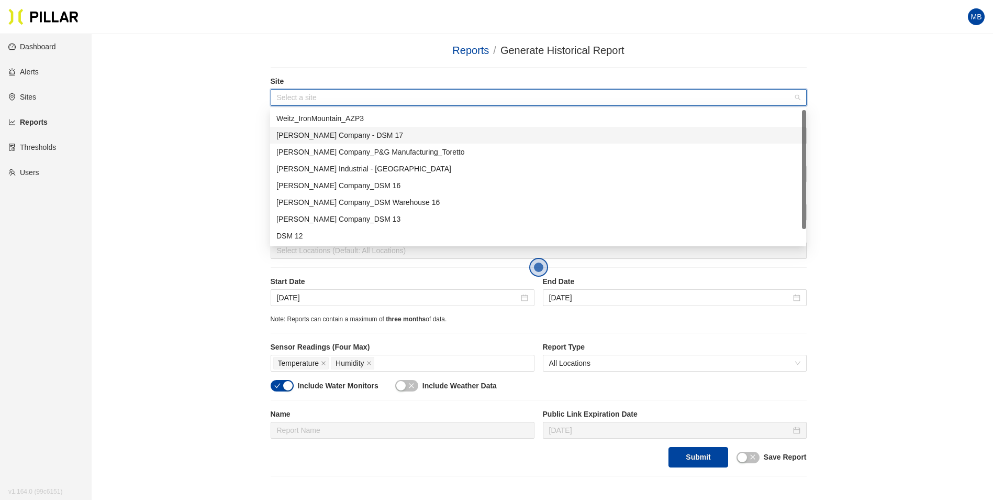
click at [327, 136] on div "[PERSON_NAME] Company - DSM 17" at bounding box center [538, 135] width 524 height 12
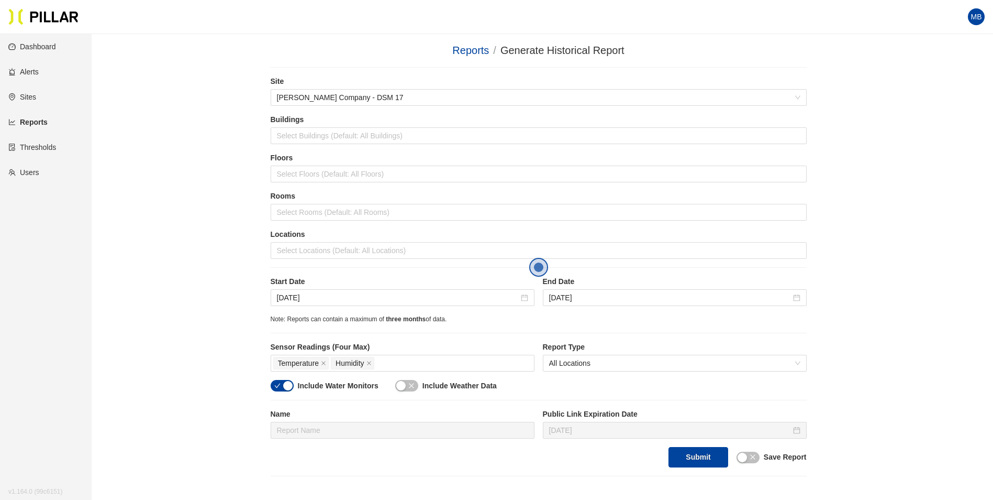
click at [209, 133] on div "Reports / Generate Historical Report / Site [PERSON_NAME] Company - DSM 17 Buil…" at bounding box center [538, 259] width 842 height 434
click at [300, 246] on div at bounding box center [538, 250] width 531 height 15
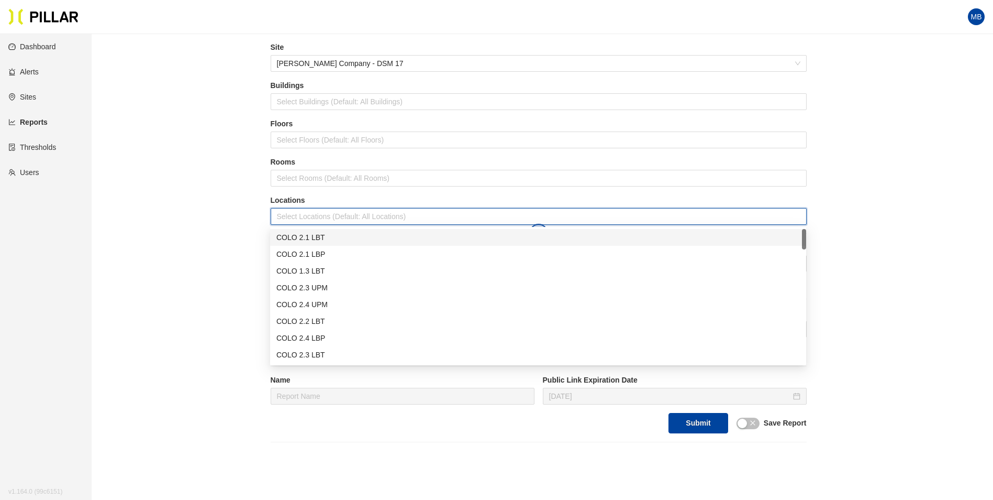
scroll to position [52, 0]
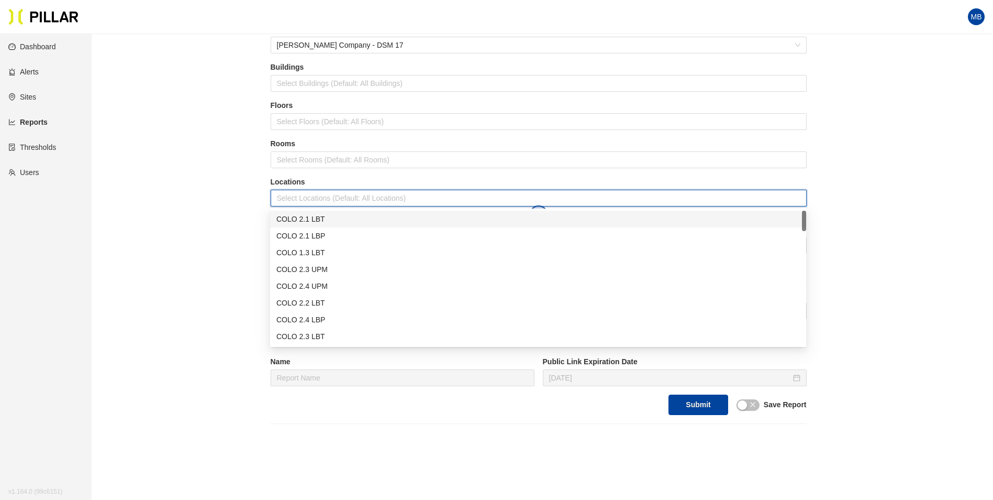
click at [321, 223] on div "COLO 2.1 LBT" at bounding box center [538, 219] width 524 height 12
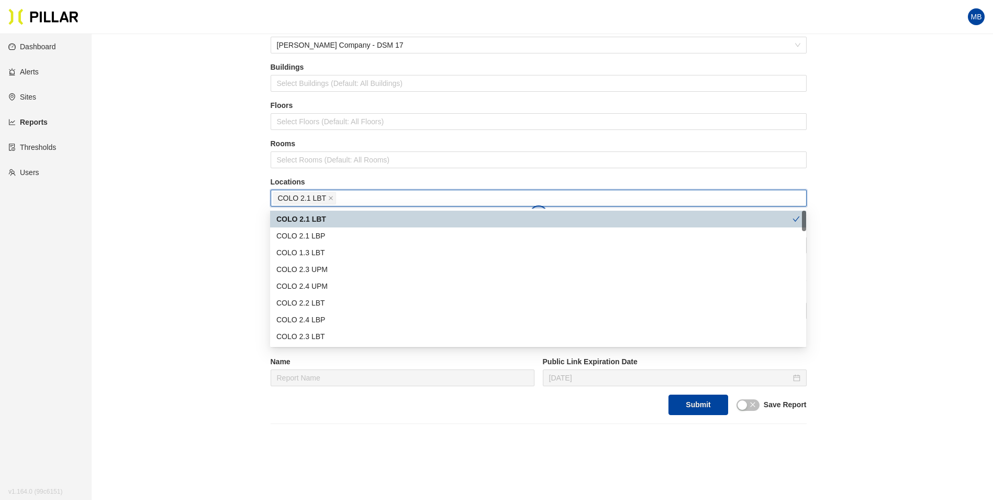
click at [330, 224] on div "COLO 2.1 LBT" at bounding box center [534, 219] width 516 height 12
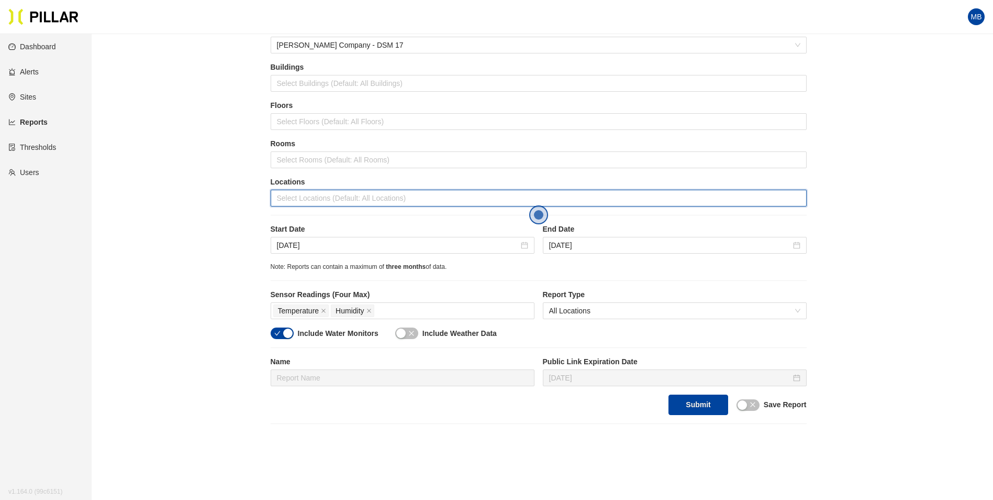
click at [340, 204] on div at bounding box center [538, 198] width 531 height 15
click at [343, 197] on div at bounding box center [538, 198] width 531 height 15
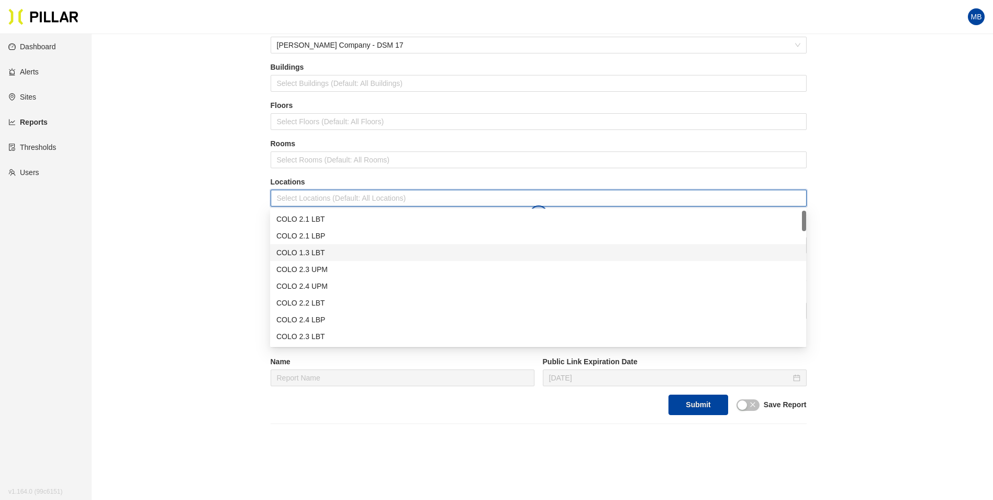
click at [341, 251] on div "COLO 1.3 LBT" at bounding box center [538, 253] width 524 height 12
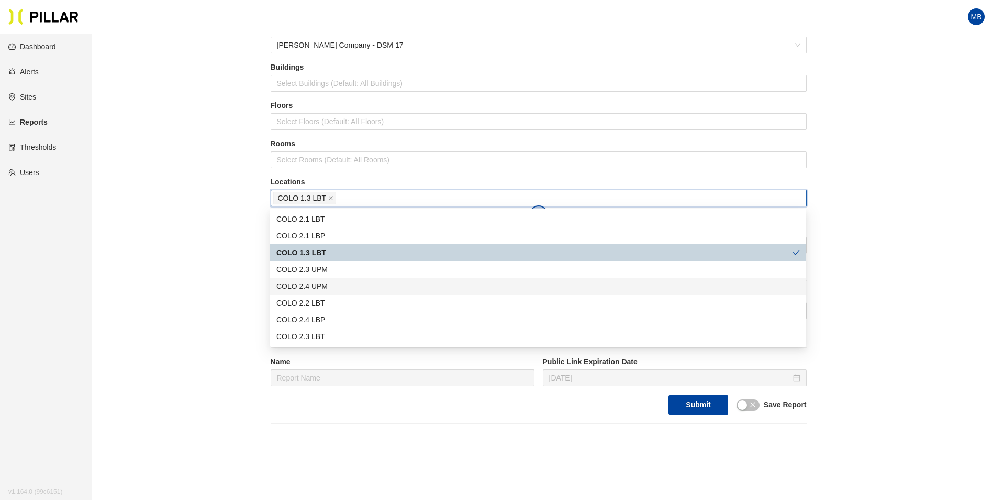
click at [335, 284] on div "COLO 2.4 UPM" at bounding box center [538, 286] width 524 height 12
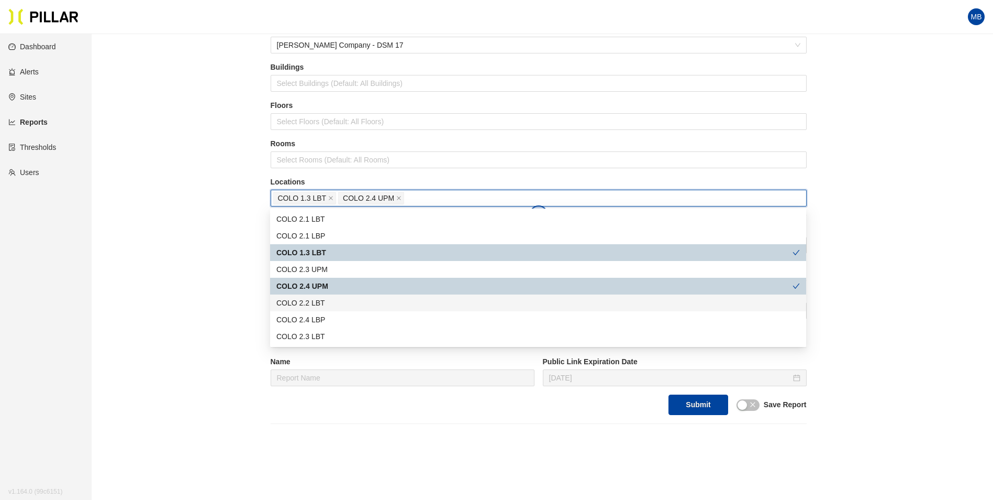
click at [332, 302] on div "COLO 2.2 LBT" at bounding box center [538, 303] width 524 height 12
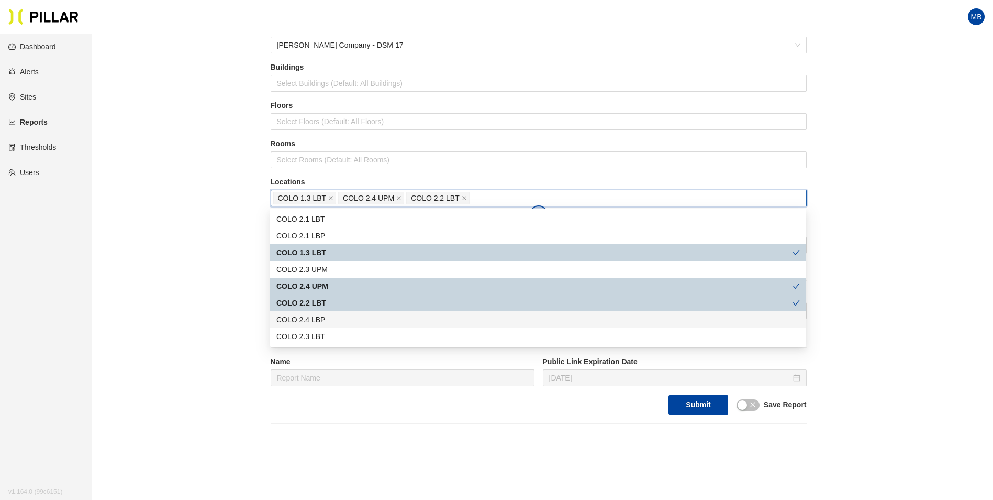
click at [329, 317] on div "COLO 2.4 LBP" at bounding box center [538, 320] width 524 height 12
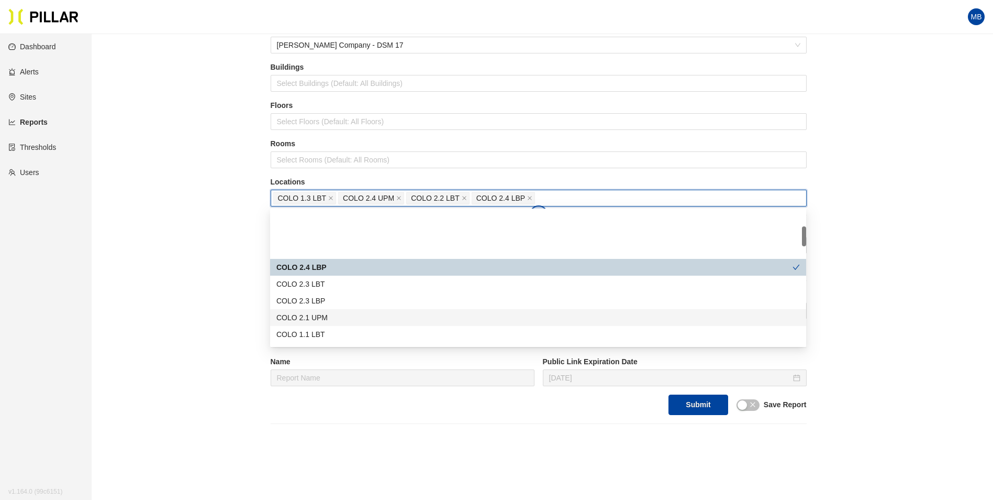
scroll to position [105, 0]
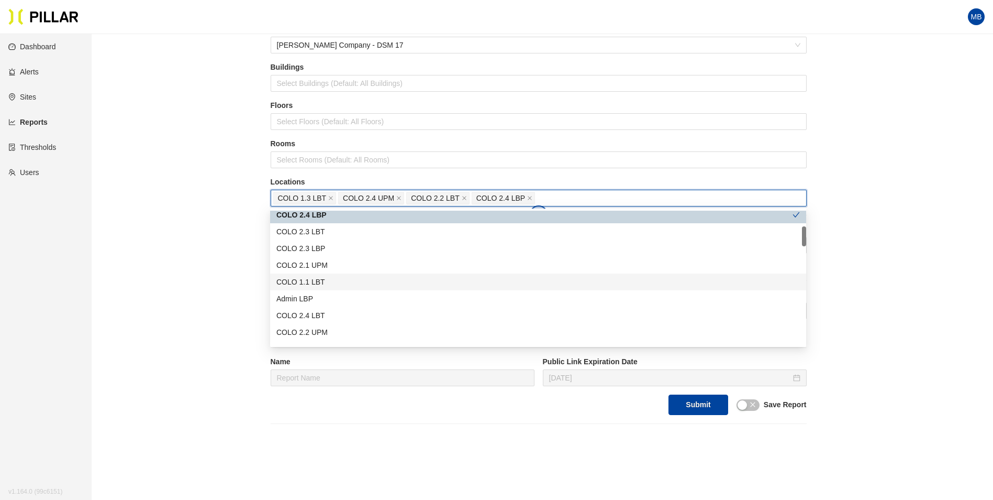
click at [333, 282] on div "COLO 1.1 LBT" at bounding box center [538, 282] width 524 height 12
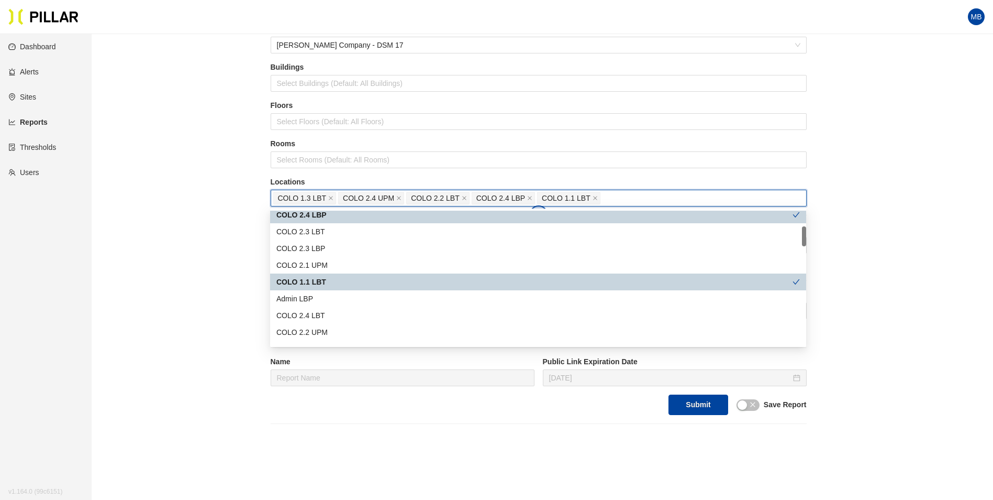
scroll to position [157, 0]
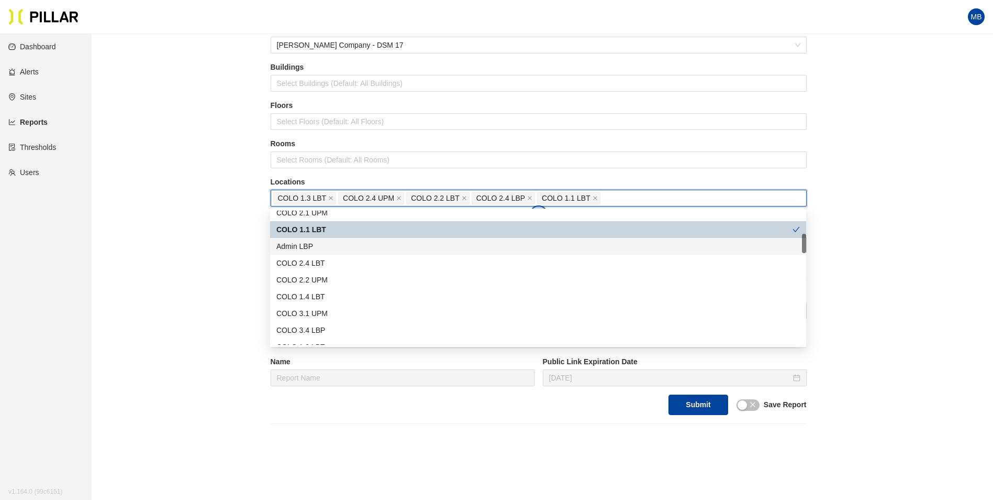
click at [320, 250] on div "Admin LBP" at bounding box center [538, 246] width 524 height 12
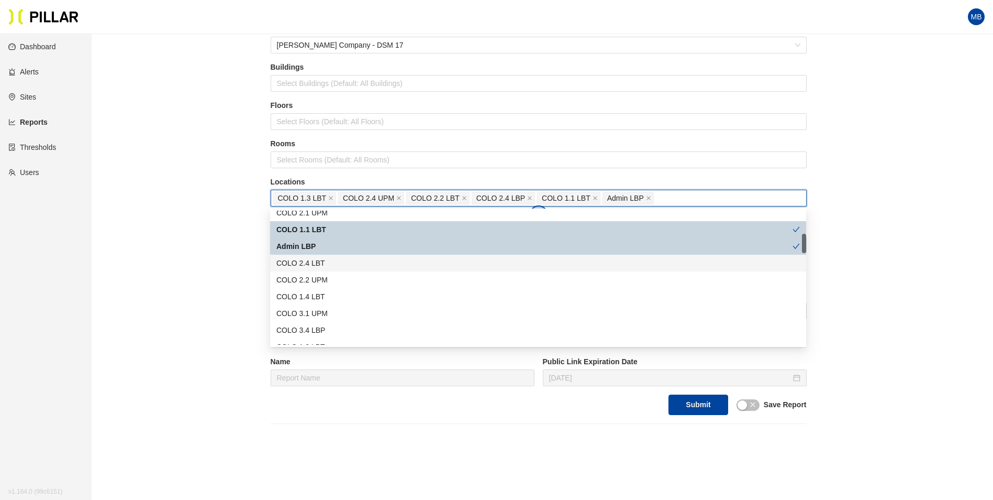
click at [324, 262] on div "COLO 2.4 LBT" at bounding box center [538, 263] width 524 height 12
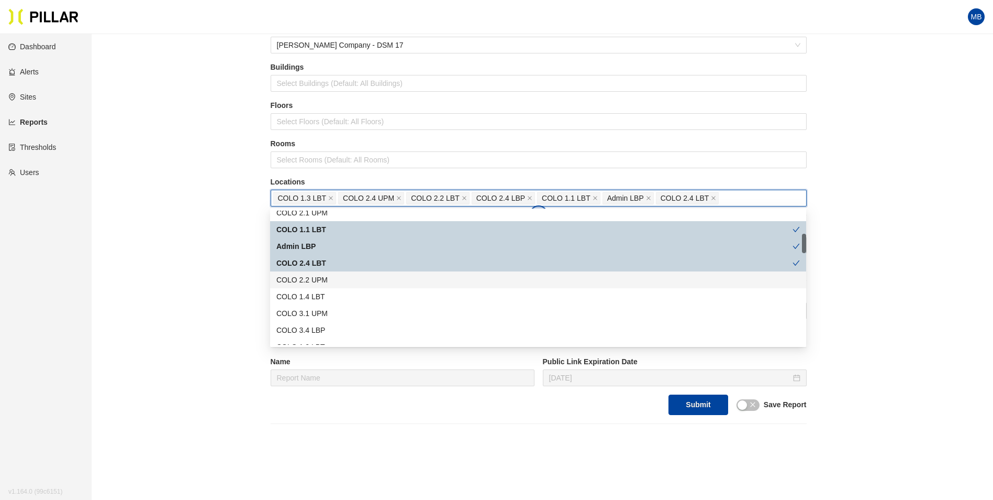
click at [328, 276] on div "COLO 2.2 UPM" at bounding box center [538, 280] width 524 height 12
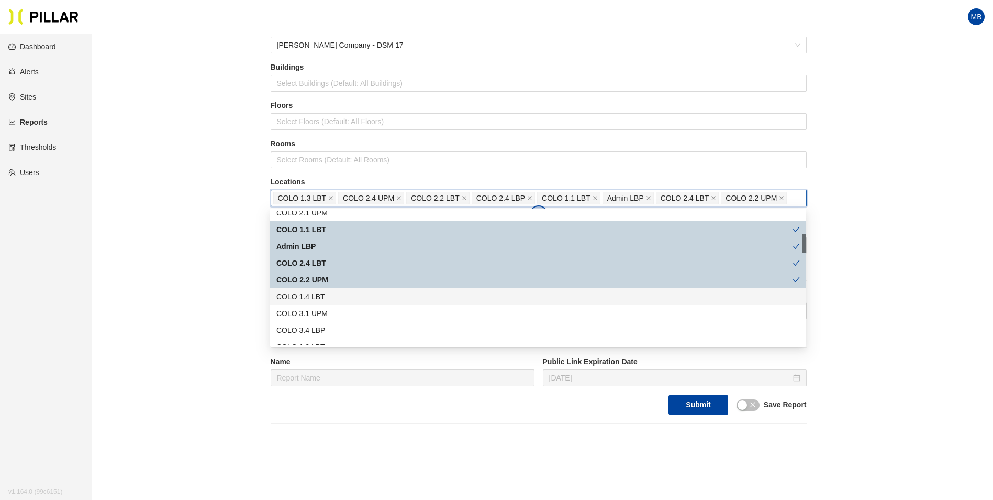
click at [329, 295] on div "COLO 1.4 LBT" at bounding box center [538, 297] width 524 height 12
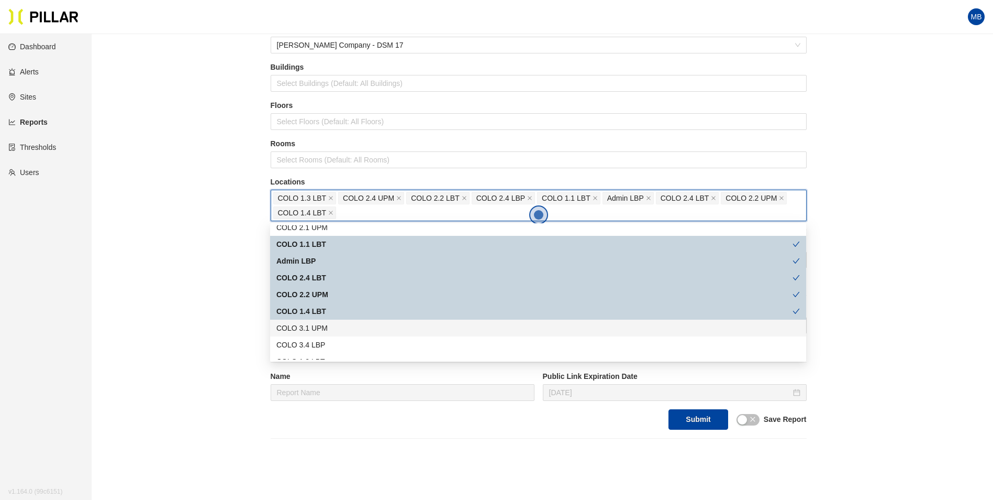
click at [337, 328] on div "COLO 3.1 UPM" at bounding box center [538, 328] width 524 height 12
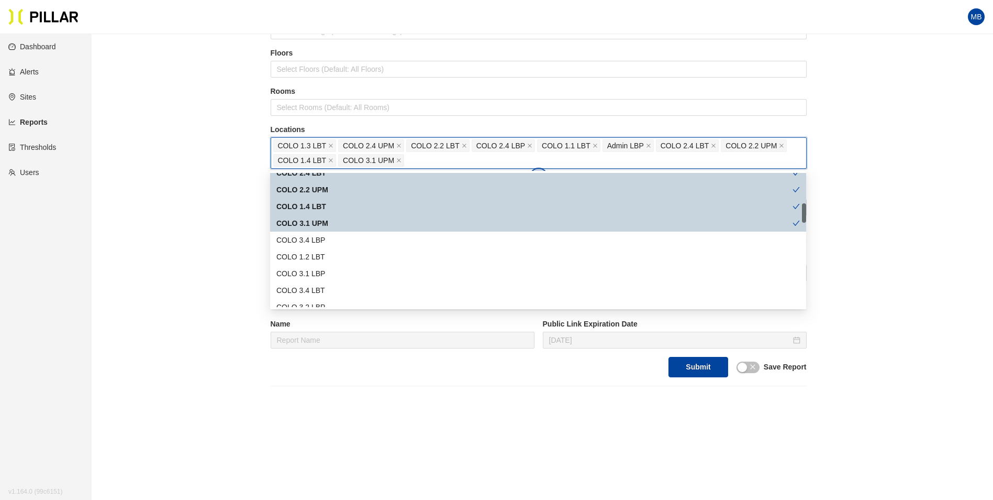
scroll to position [262, 0]
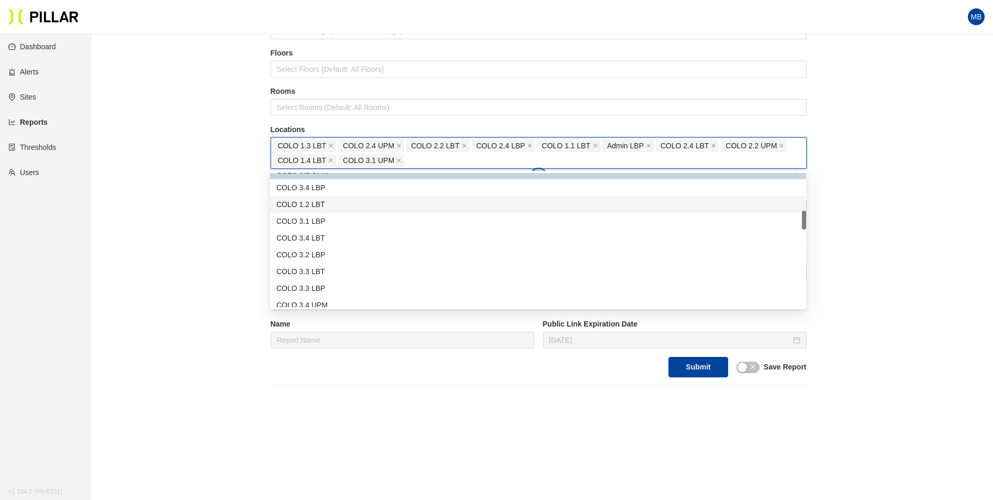
click at [324, 202] on div "COLO 1.2 LBT" at bounding box center [538, 204] width 524 height 12
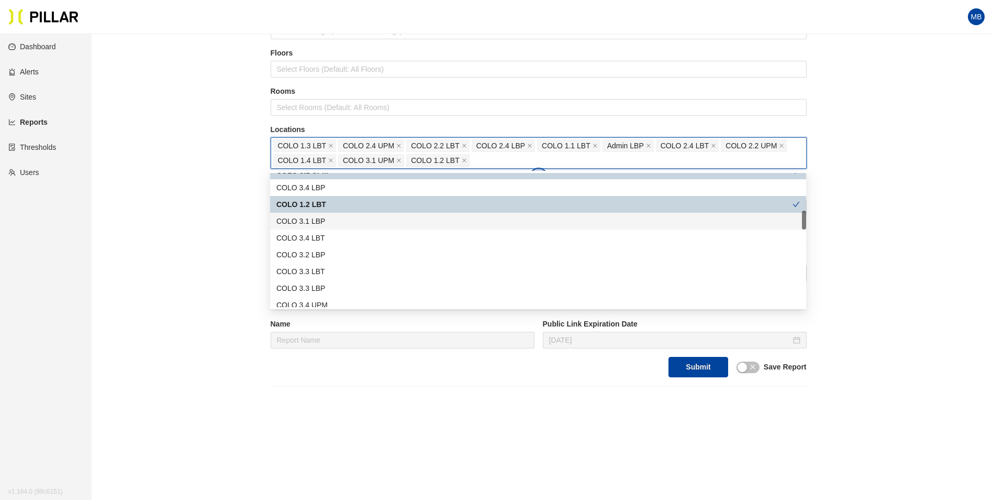
click at [325, 223] on div "COLO 3.1 LBP" at bounding box center [538, 221] width 524 height 12
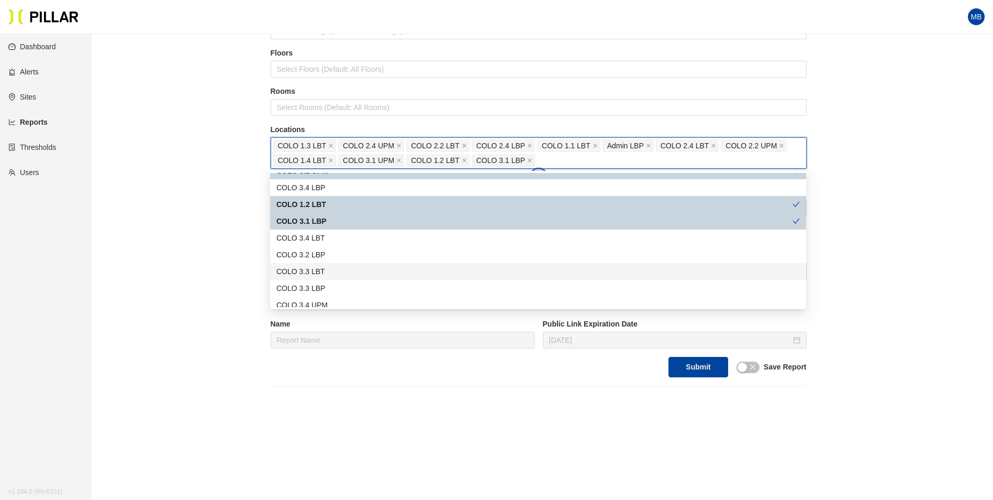
click at [325, 267] on div "COLO 3.3 LBT" at bounding box center [538, 271] width 524 height 12
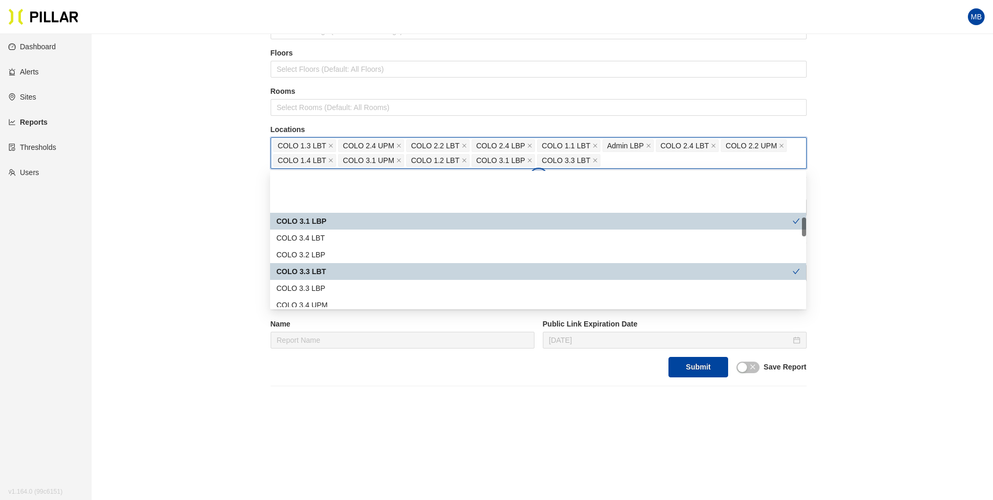
scroll to position [314, 0]
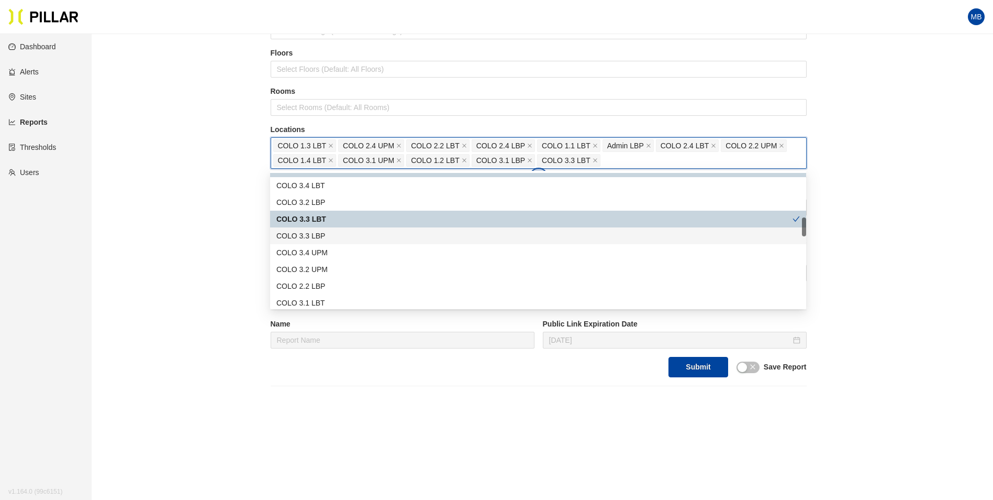
click at [328, 238] on div "COLO 3.3 LBP" at bounding box center [538, 236] width 524 height 12
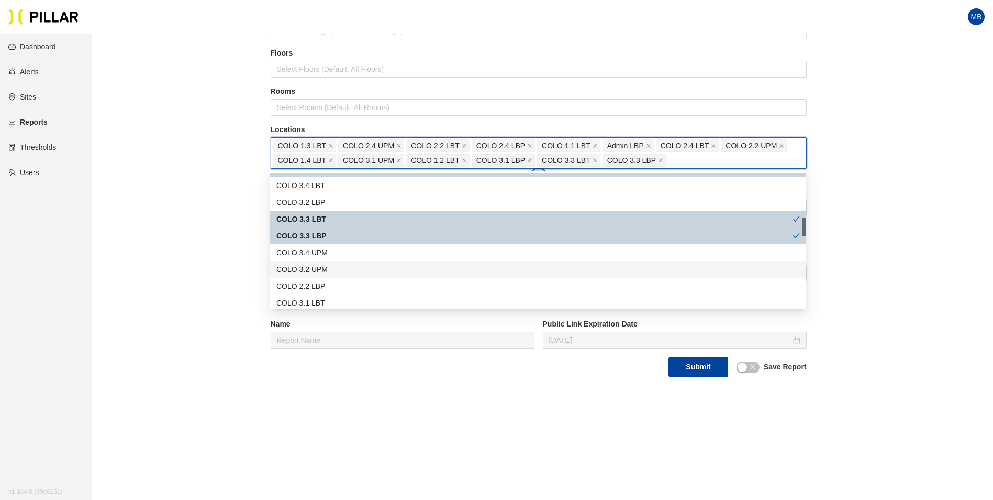
click at [334, 269] on div "COLO 3.2 UPM" at bounding box center [538, 269] width 524 height 12
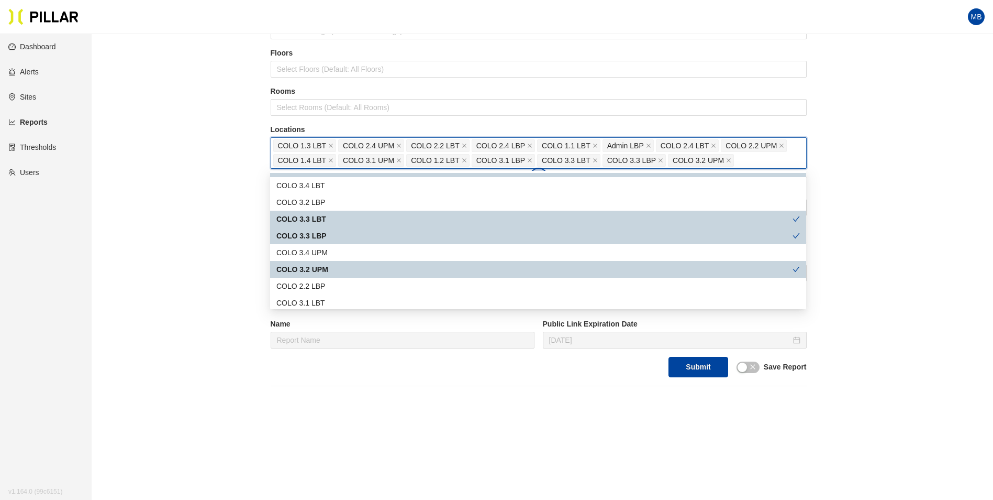
scroll to position [367, 0]
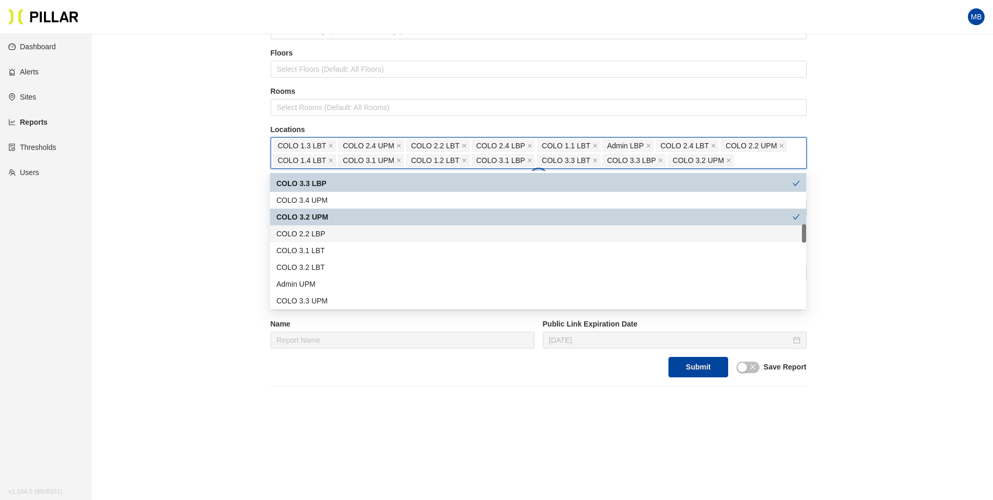
click at [331, 236] on div "COLO 2.2 LBP" at bounding box center [538, 234] width 524 height 12
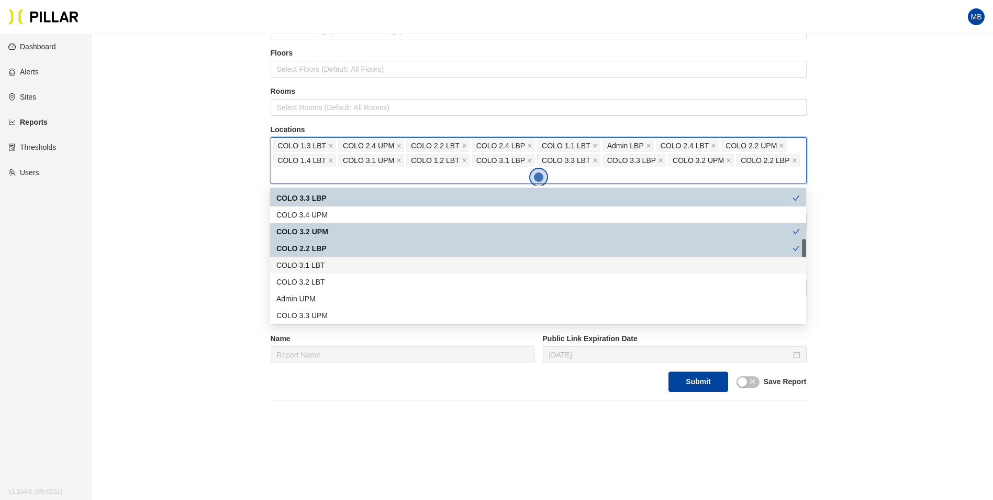
click at [331, 266] on div "COLO 3.1 LBT" at bounding box center [538, 265] width 524 height 12
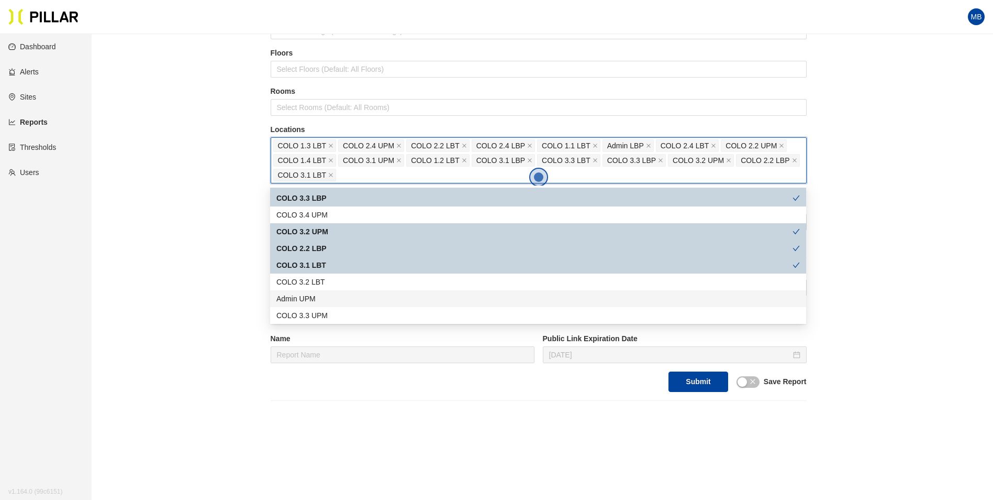
click at [337, 296] on div "Admin UPM" at bounding box center [538, 299] width 524 height 12
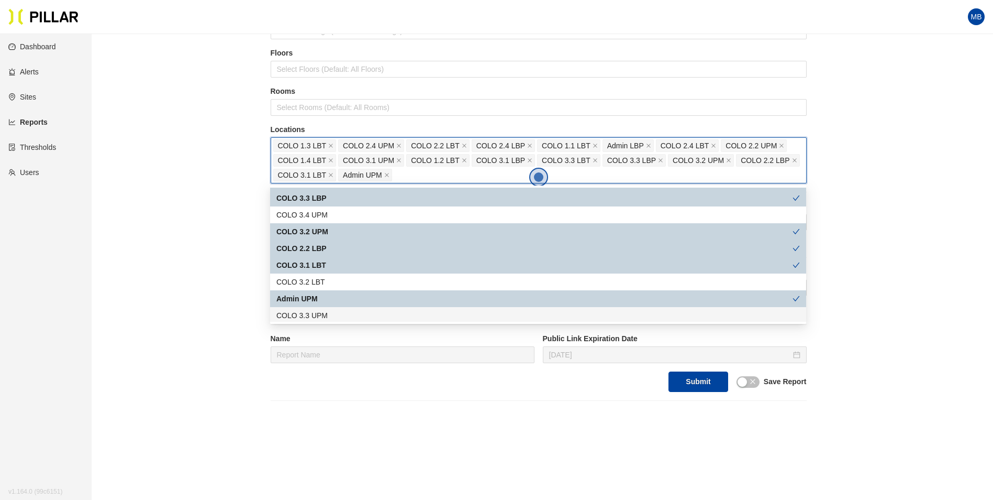
click at [343, 310] on div "COLO 3.3 UPM" at bounding box center [538, 315] width 524 height 12
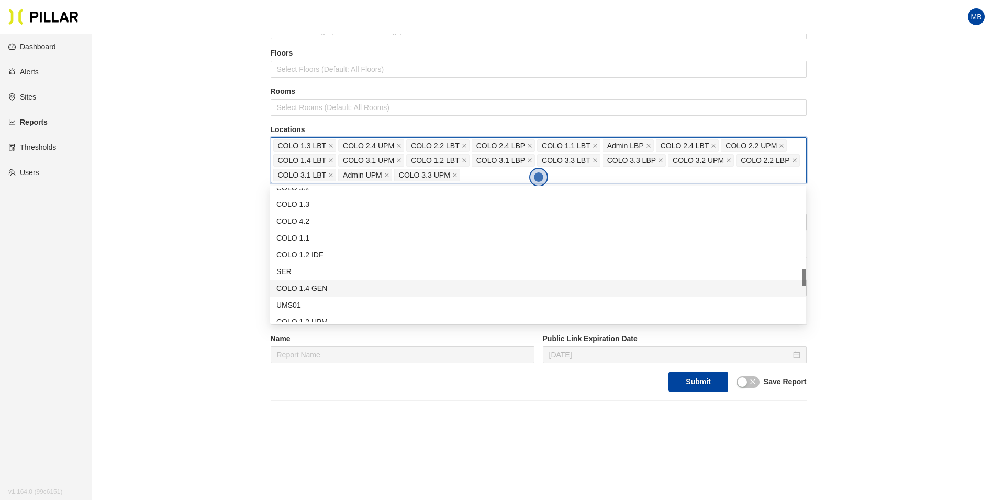
scroll to position [681, 0]
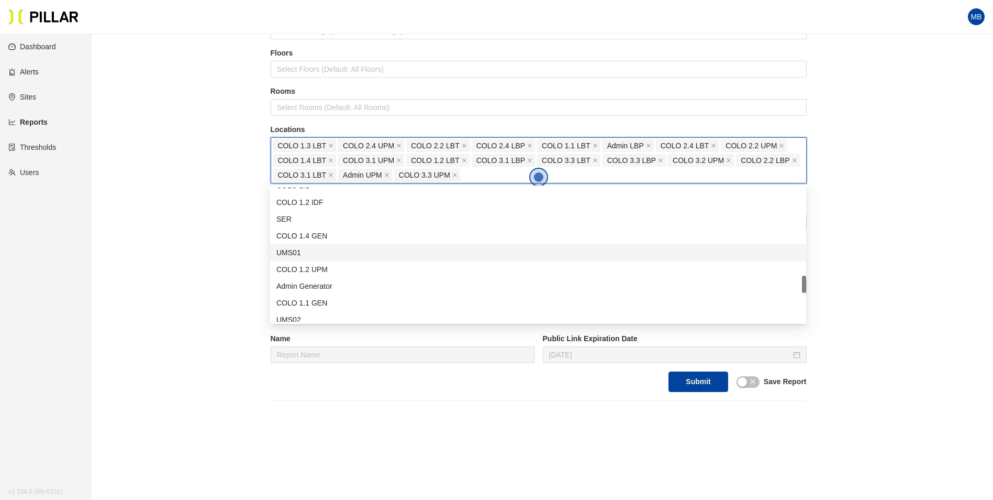
click at [332, 256] on div "UMS01" at bounding box center [538, 253] width 524 height 12
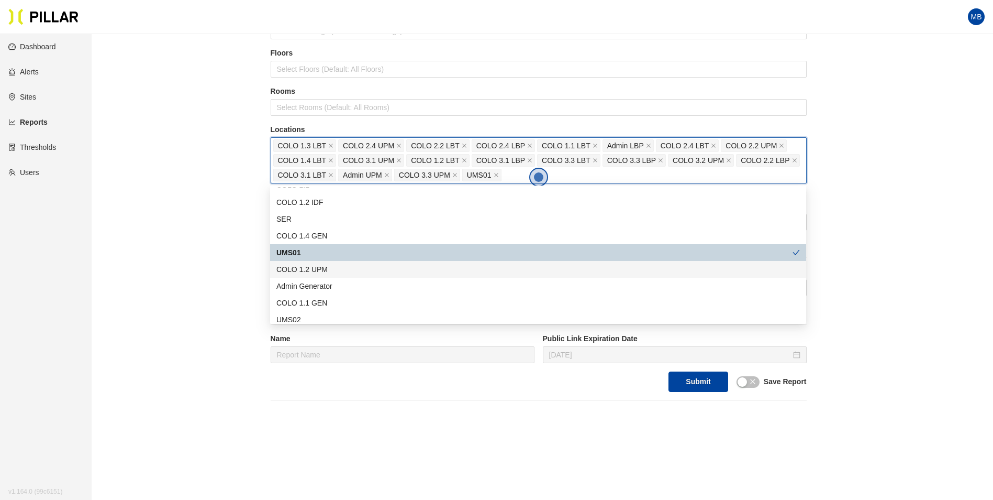
click at [365, 270] on div "COLO 1.2 UPM" at bounding box center [538, 269] width 524 height 12
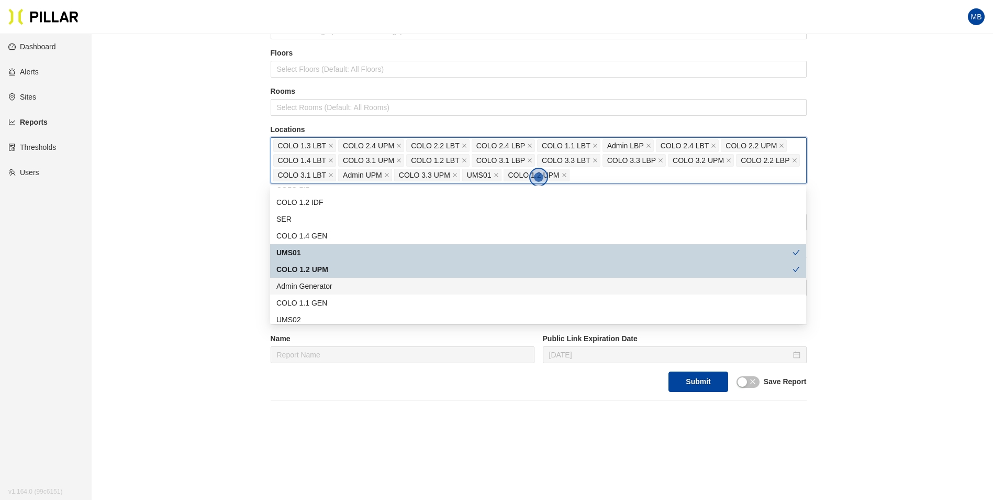
click at [361, 284] on div "Admin Generator" at bounding box center [538, 286] width 524 height 12
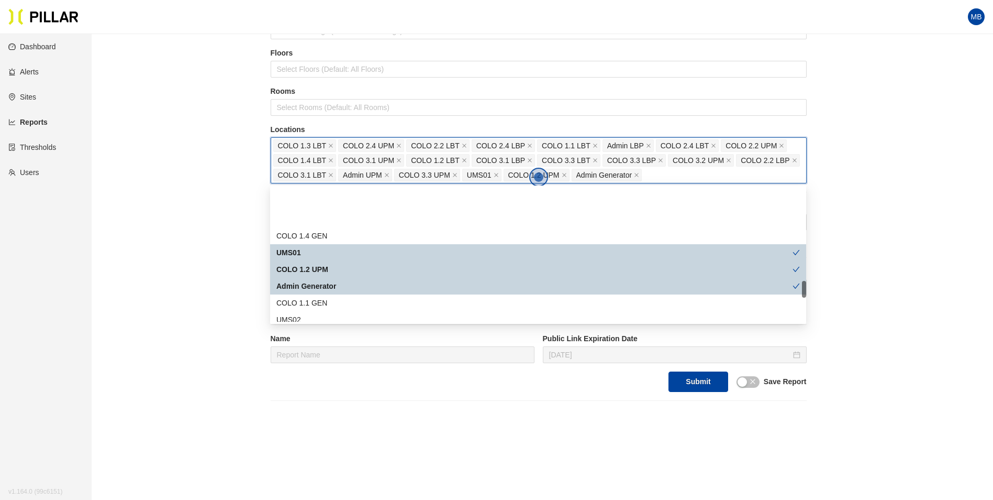
scroll to position [733, 0]
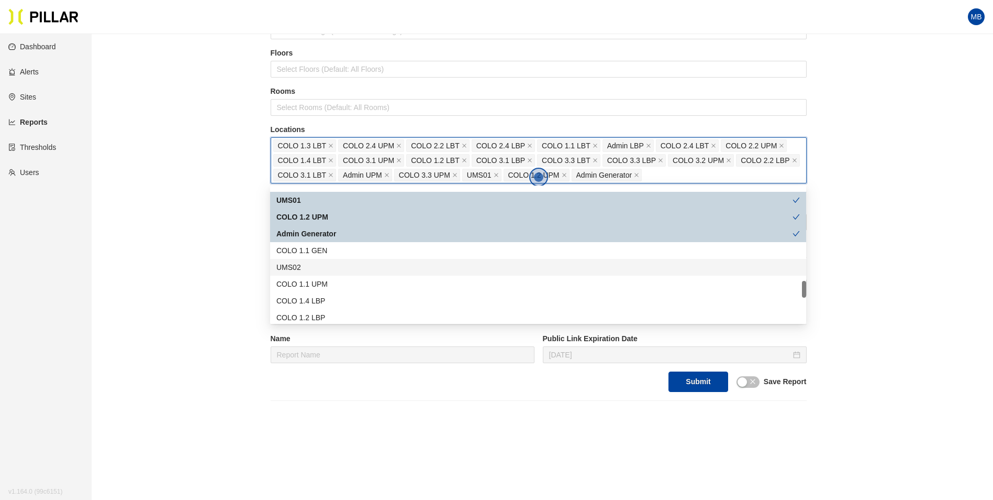
click at [354, 265] on div "UMS02" at bounding box center [538, 267] width 524 height 12
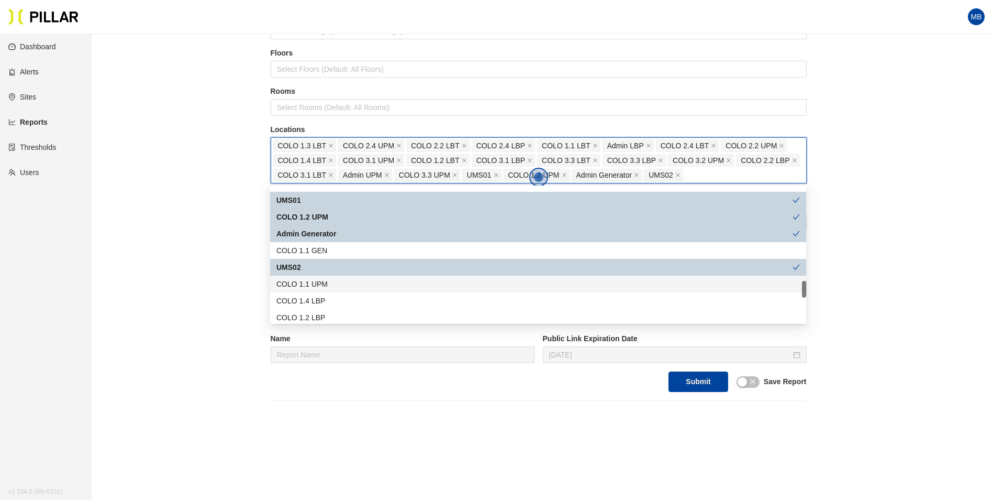
click at [355, 282] on div "COLO 1.1 UPM" at bounding box center [538, 284] width 524 height 12
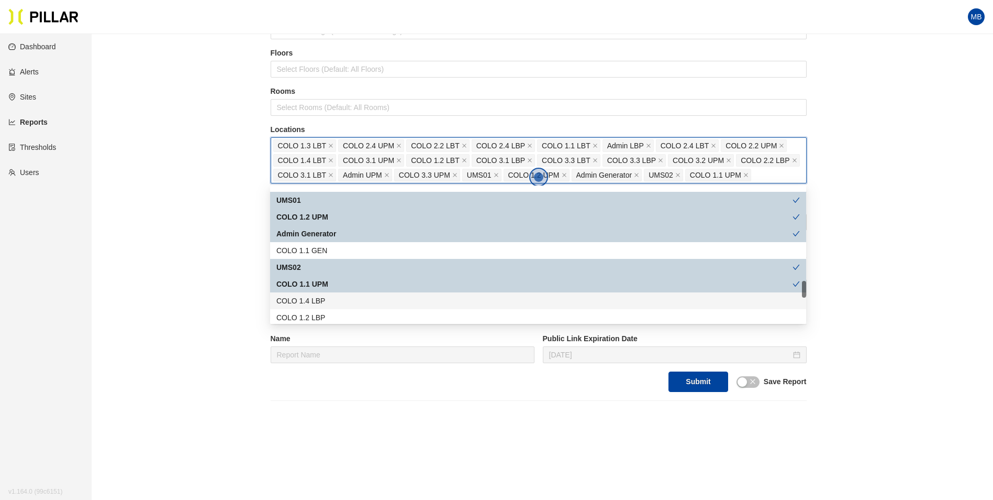
click at [352, 296] on div "COLO 1.4 LBP" at bounding box center [538, 301] width 524 height 12
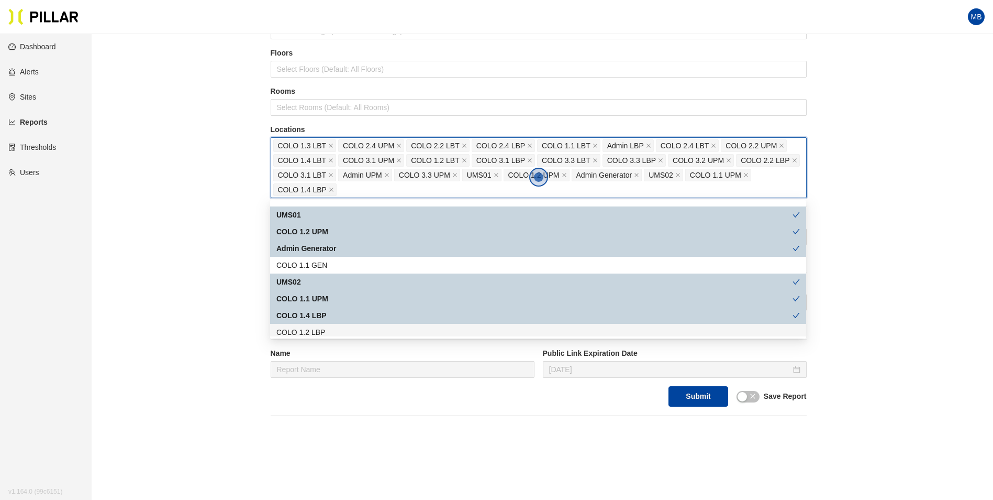
click at [347, 331] on div "COLO 1.2 LBP" at bounding box center [538, 332] width 524 height 12
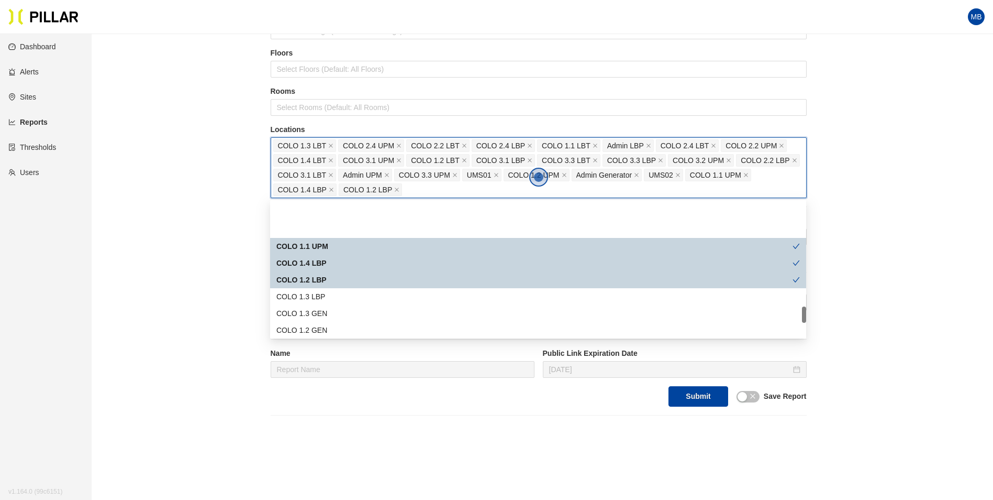
scroll to position [838, 0]
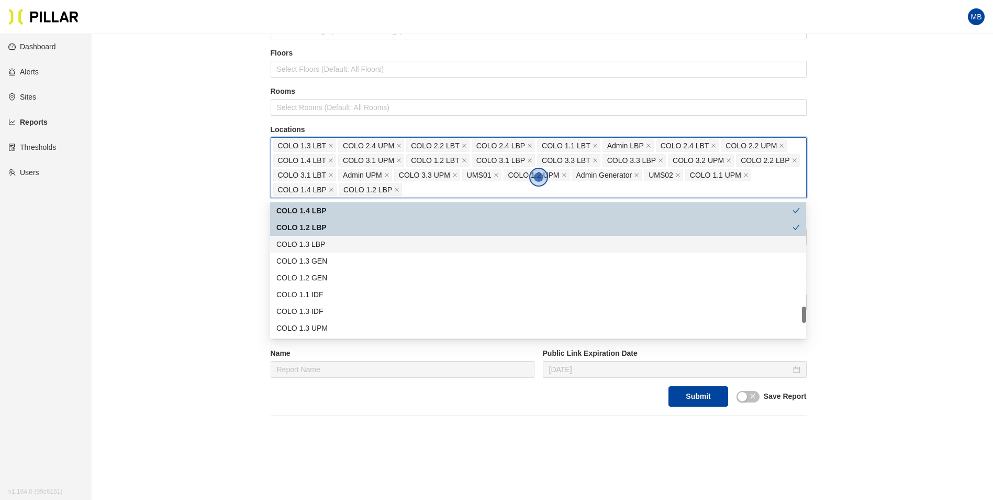
click at [346, 248] on div "COLO 1.3 LBP" at bounding box center [538, 244] width 524 height 12
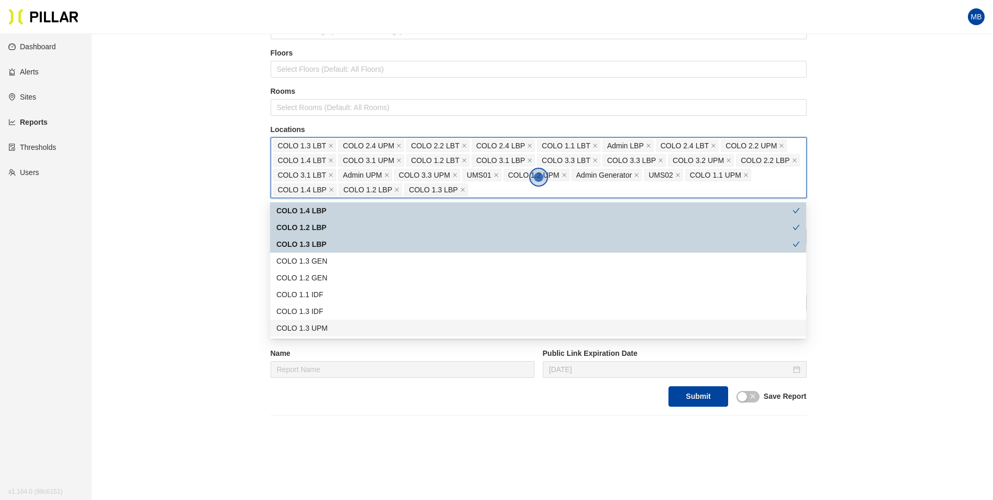
click at [351, 329] on div "COLO 1.3 UPM" at bounding box center [538, 328] width 524 height 12
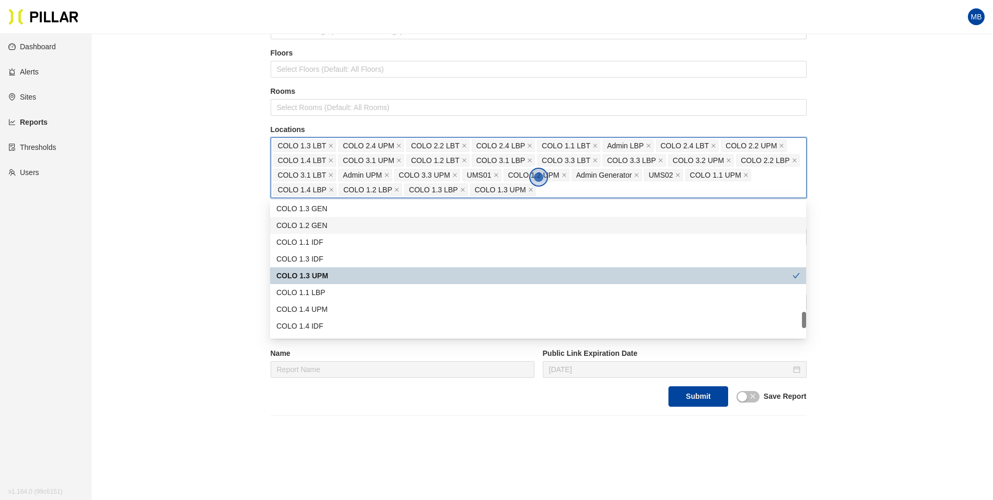
scroll to position [942, 0]
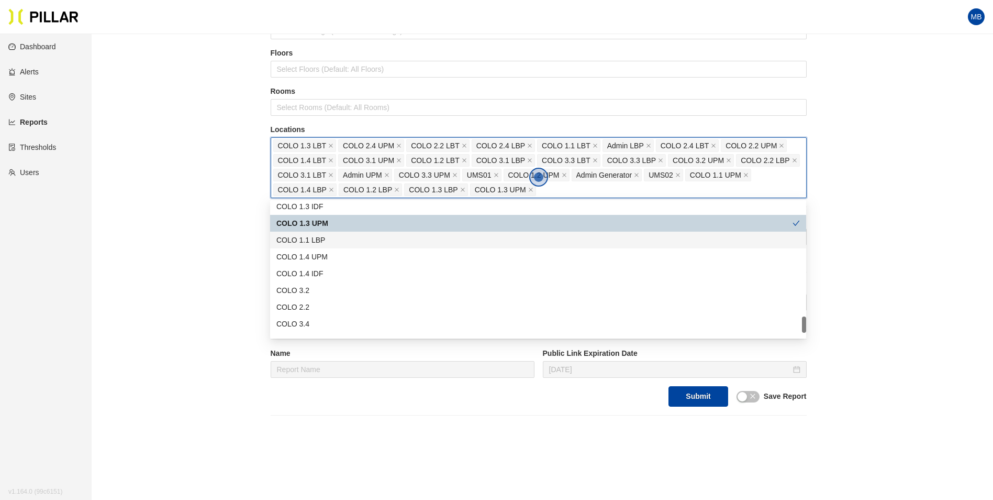
click at [357, 244] on div "COLO 1.1 LBP" at bounding box center [538, 240] width 524 height 12
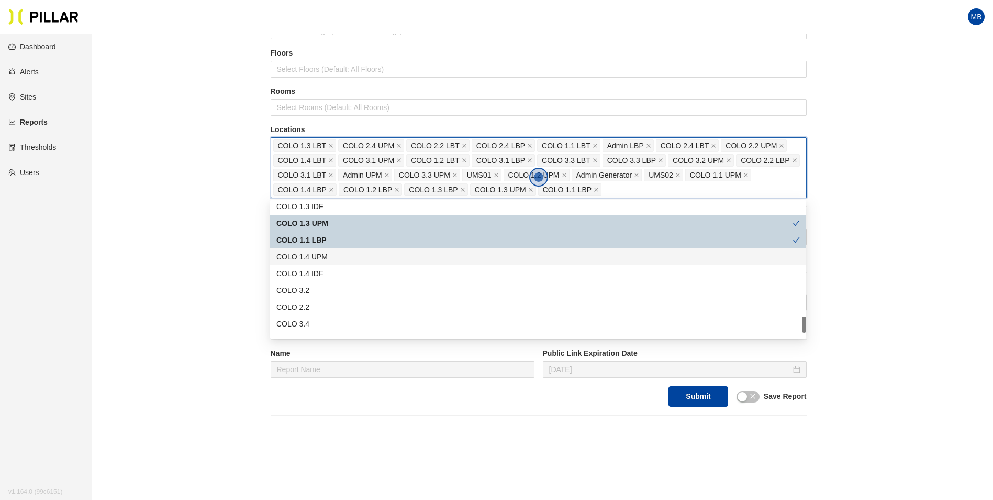
click at [351, 256] on div "COLO 1.4 UPM" at bounding box center [538, 257] width 524 height 12
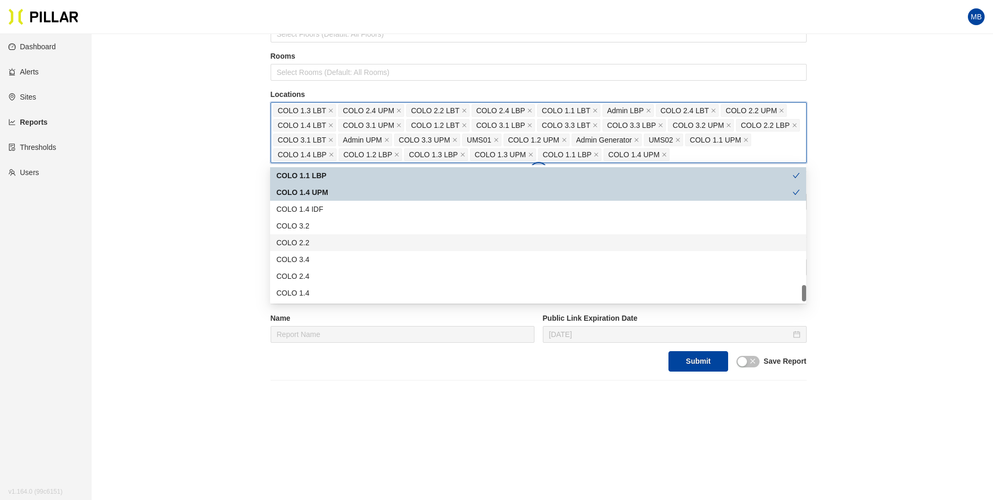
scroll to position [157, 0]
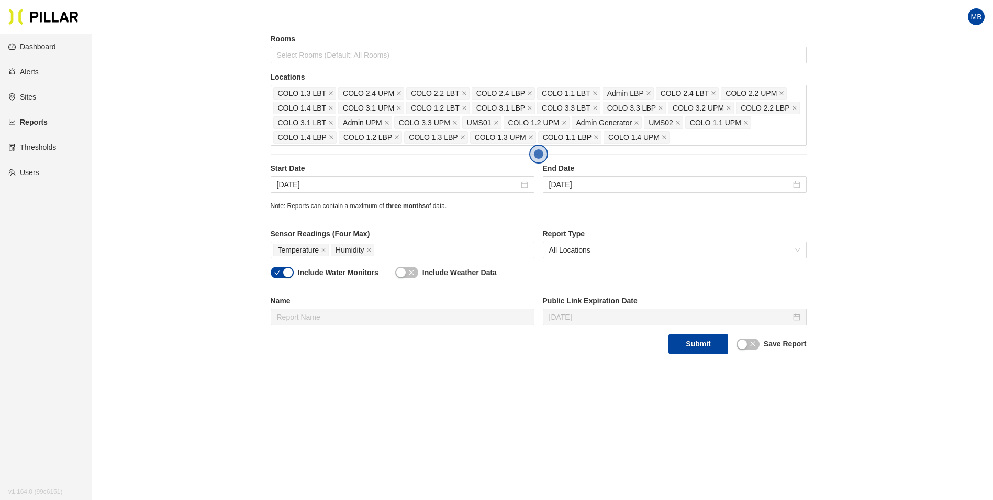
click at [136, 218] on div "Reports / Generate Historical Report / Site [PERSON_NAME] Company - DSM 17 Buil…" at bounding box center [538, 124] width 842 height 478
click at [379, 183] on input "[DATE]" at bounding box center [398, 185] width 242 height 12
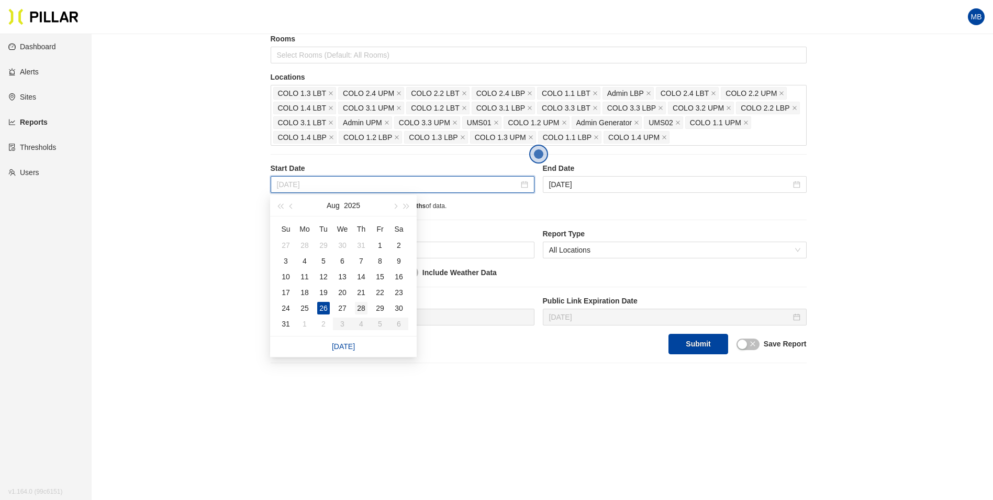
type input "[DATE]"
click at [369, 309] on td "28" at bounding box center [361, 308] width 19 height 16
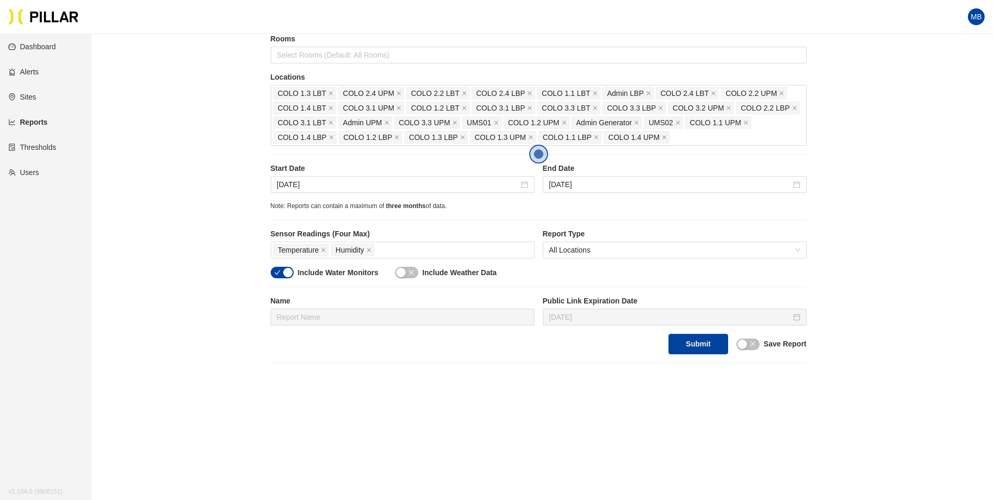
click at [290, 271] on div "button" at bounding box center [287, 272] width 9 height 9
click at [696, 348] on button "Submit" at bounding box center [698, 344] width 59 height 20
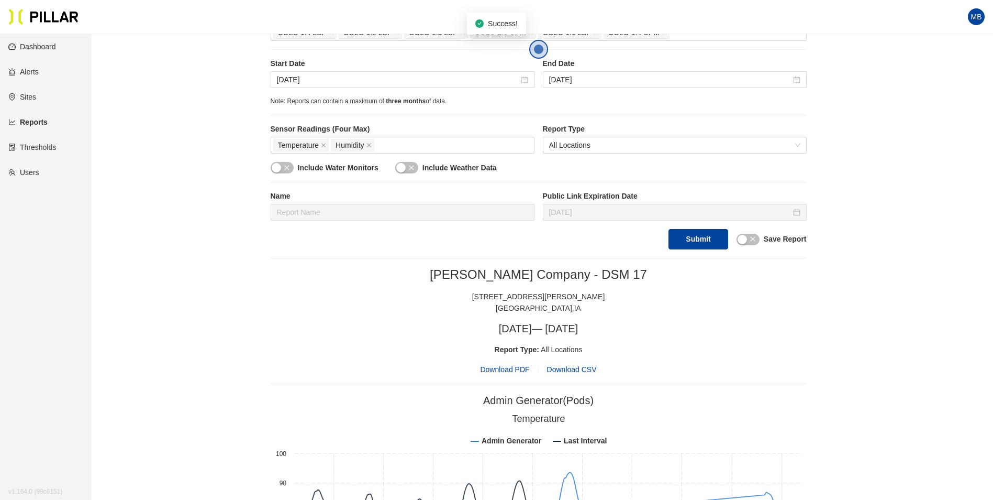
click at [504, 367] on span "Download PDF" at bounding box center [504, 369] width 49 height 12
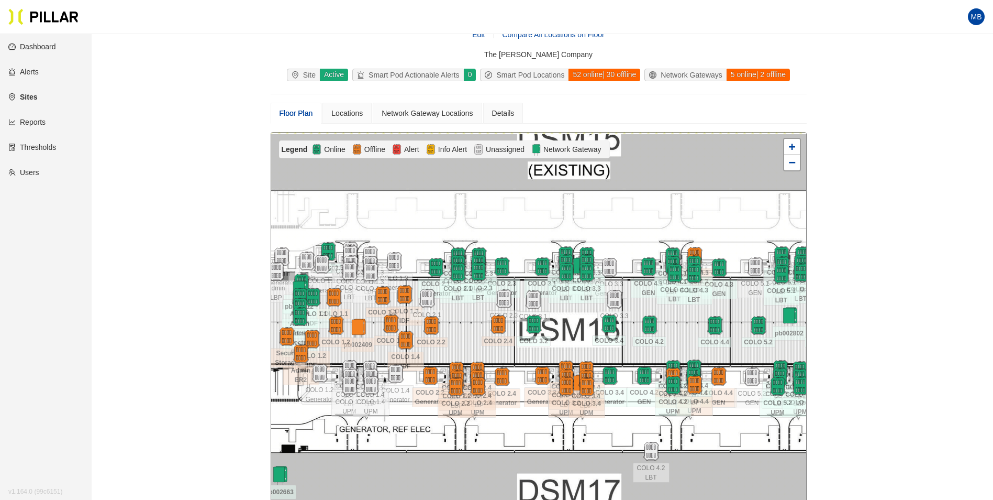
scroll to position [34, 0]
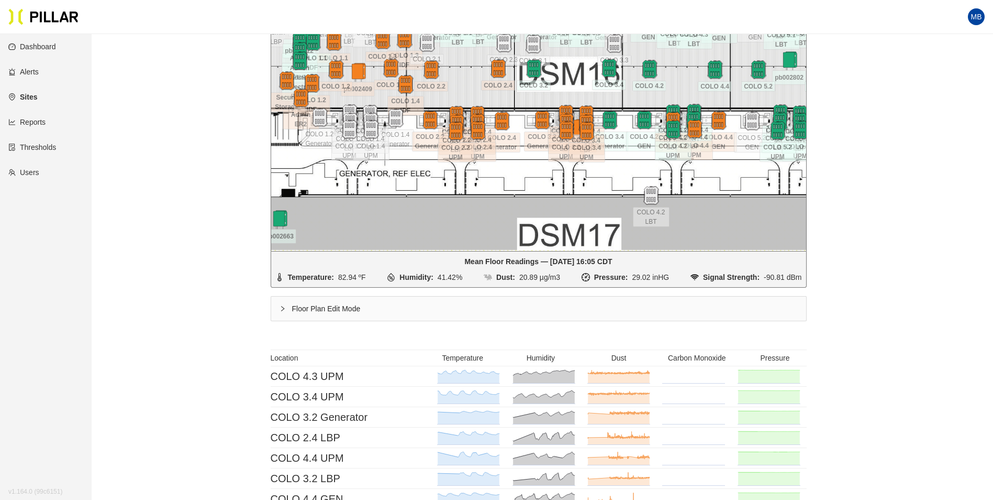
scroll to position [157, 0]
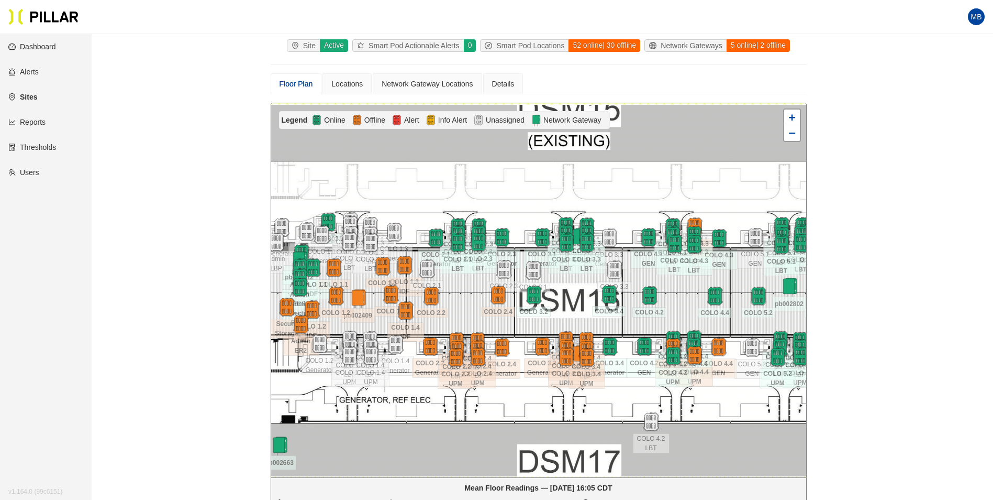
scroll to position [0, 0]
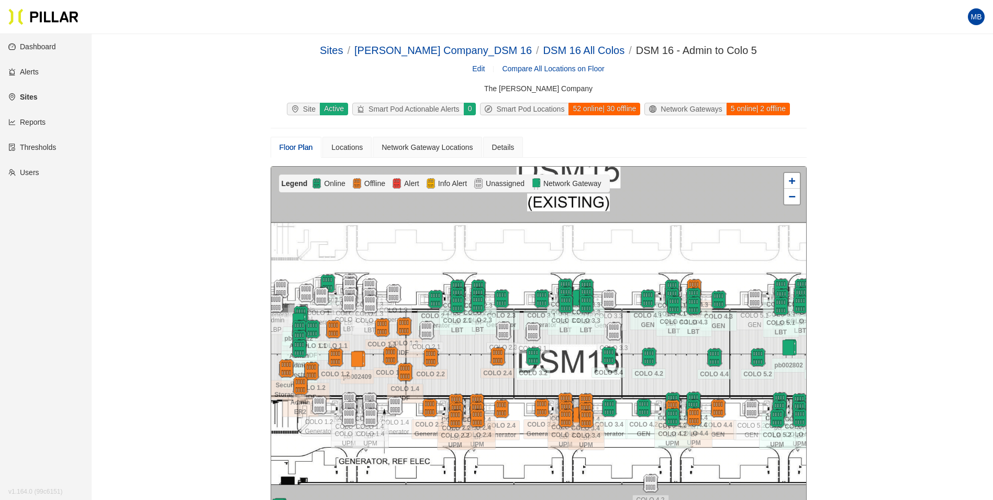
click at [755, 239] on div at bounding box center [538, 354] width 535 height 374
